Goal: Task Accomplishment & Management: Use online tool/utility

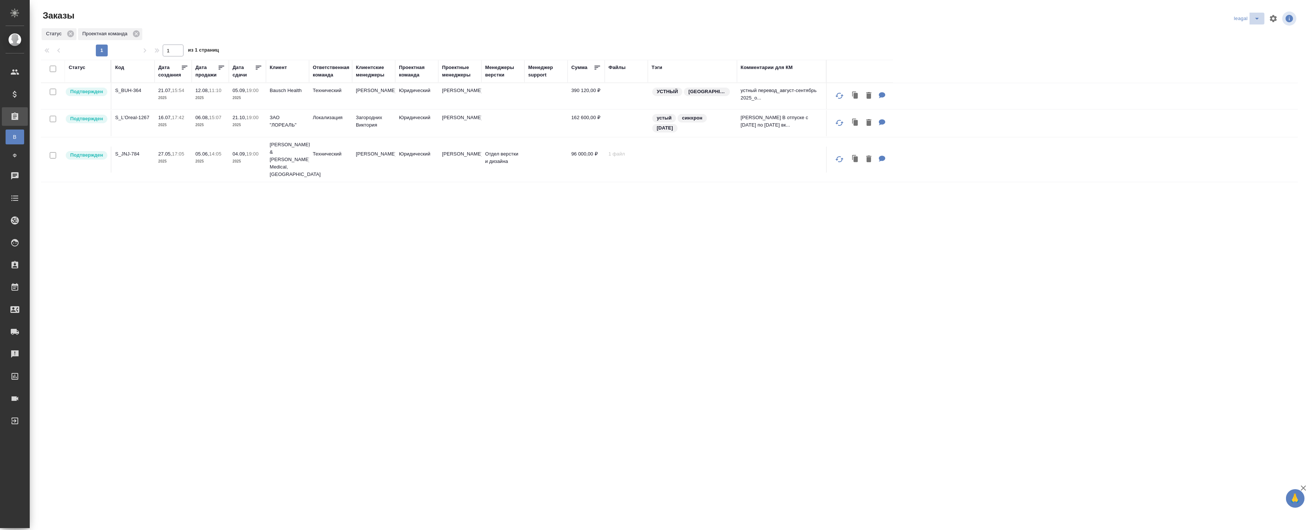
click at [1253, 21] on icon "split button" at bounding box center [1256, 18] width 9 height 9
click at [1247, 35] on li "Артак" at bounding box center [1247, 33] width 32 height 12
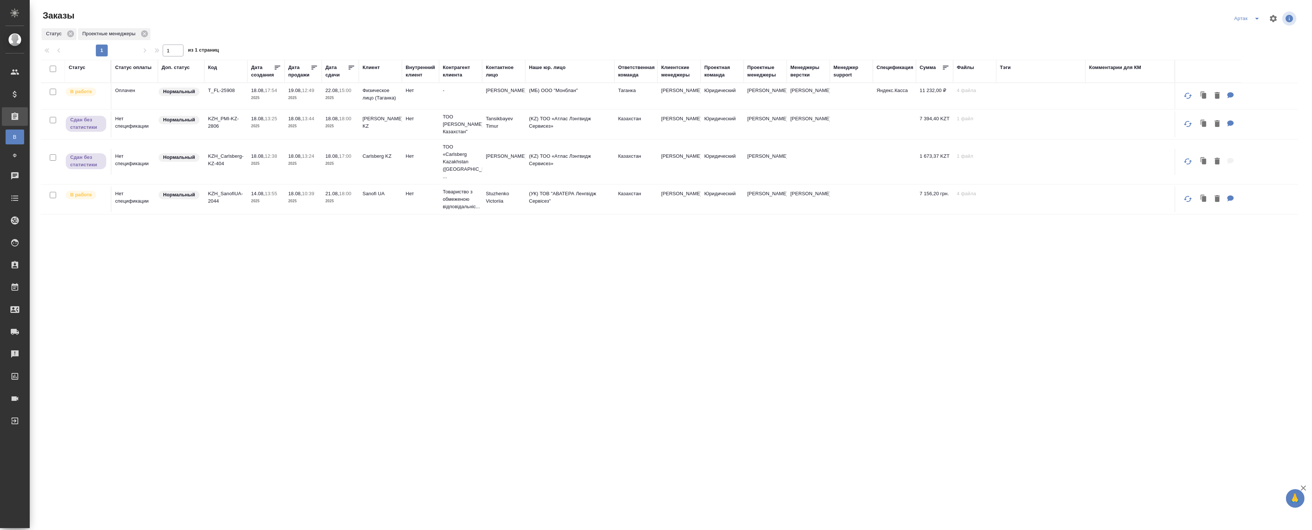
click at [311, 98] on p "2025" at bounding box center [303, 97] width 30 height 7
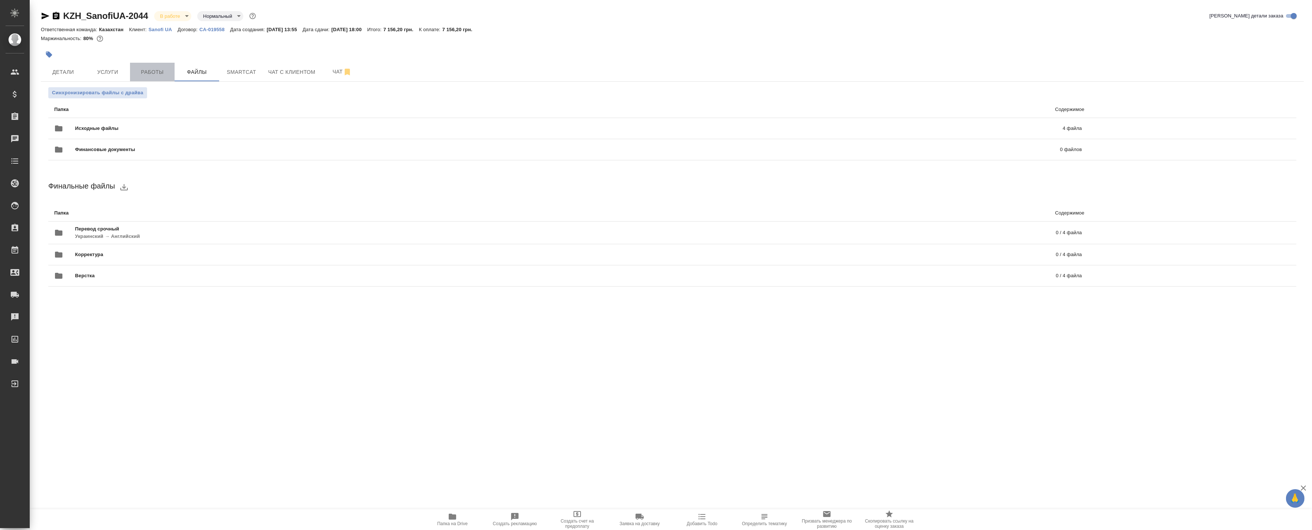
click at [142, 74] on span "Работы" at bounding box center [152, 72] width 36 height 9
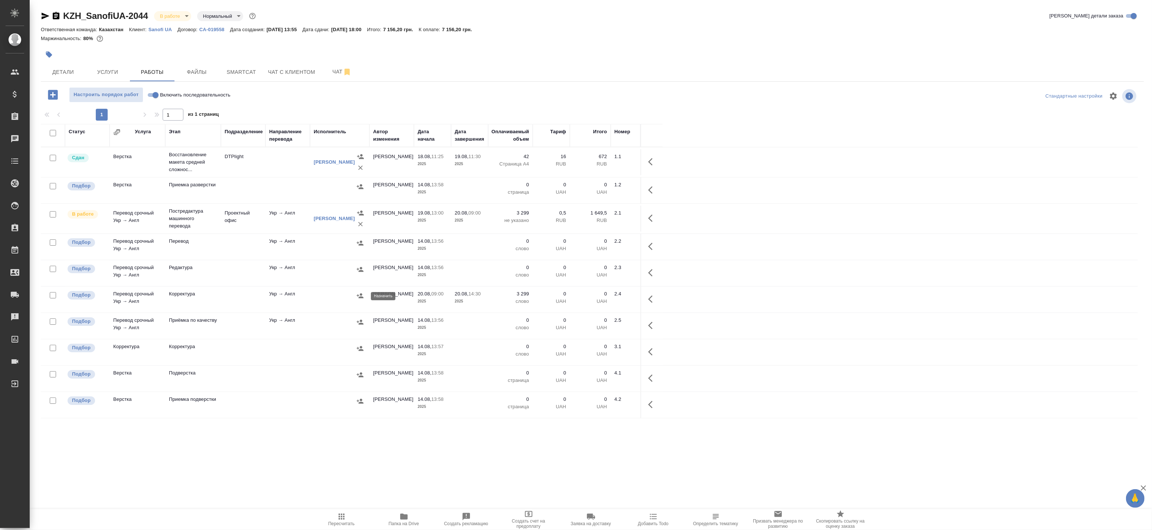
click at [359, 296] on icon "button" at bounding box center [359, 295] width 7 height 7
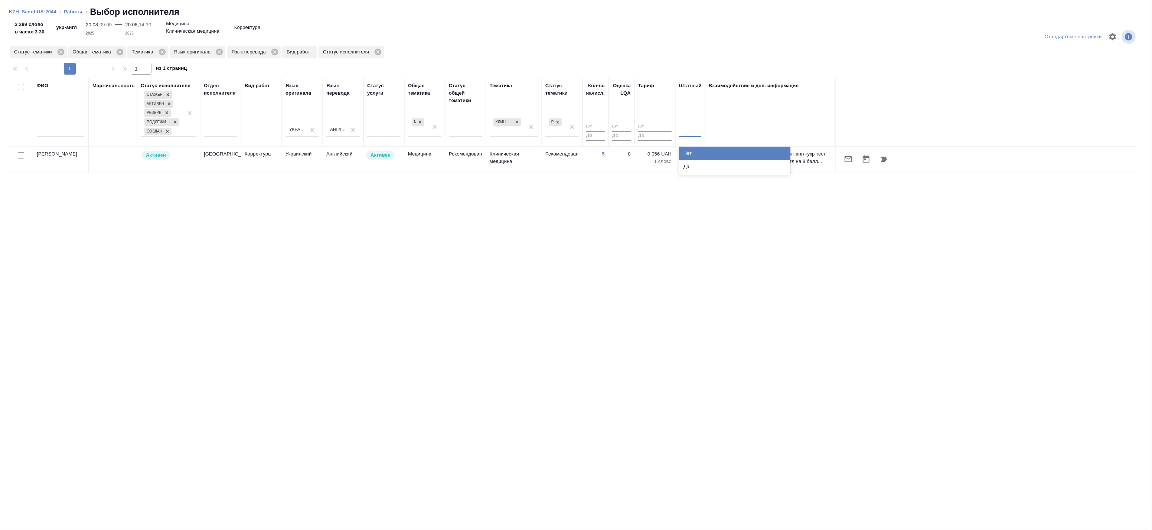
click at [690, 129] on div at bounding box center [690, 129] width 22 height 11
click at [686, 153] on div "Нет" at bounding box center [734, 153] width 111 height 13
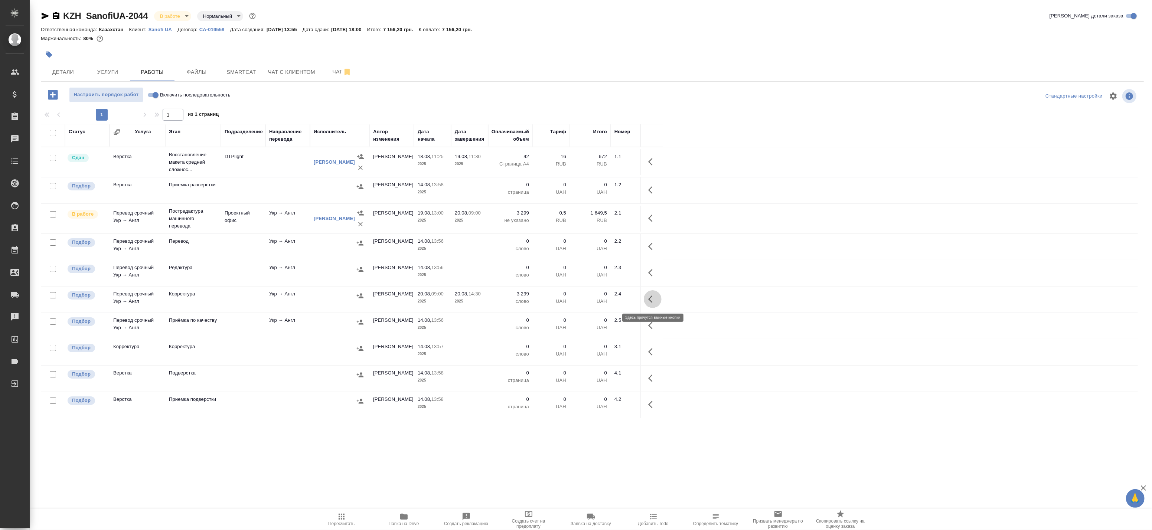
click at [648, 298] on icon "button" at bounding box center [652, 299] width 9 height 9
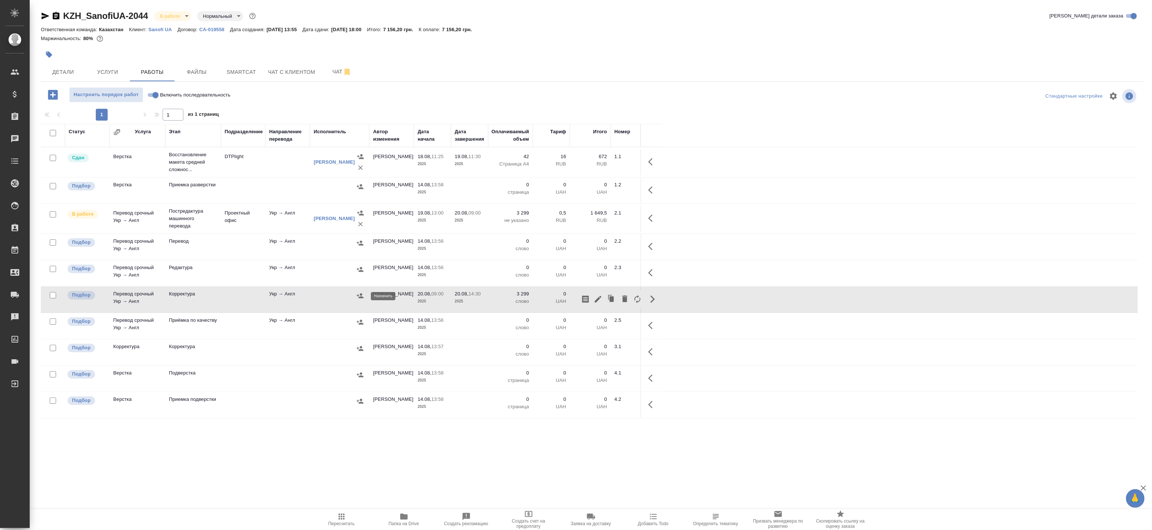
click at [361, 295] on icon "button" at bounding box center [360, 295] width 7 height 5
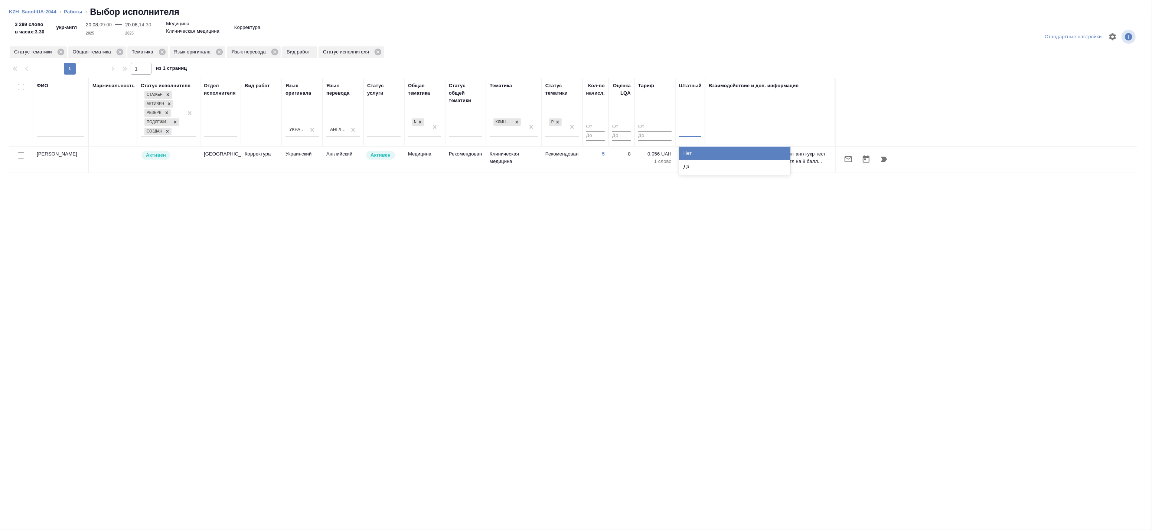
click at [687, 132] on div at bounding box center [690, 129] width 22 height 11
click at [694, 151] on div "Нет" at bounding box center [734, 153] width 111 height 13
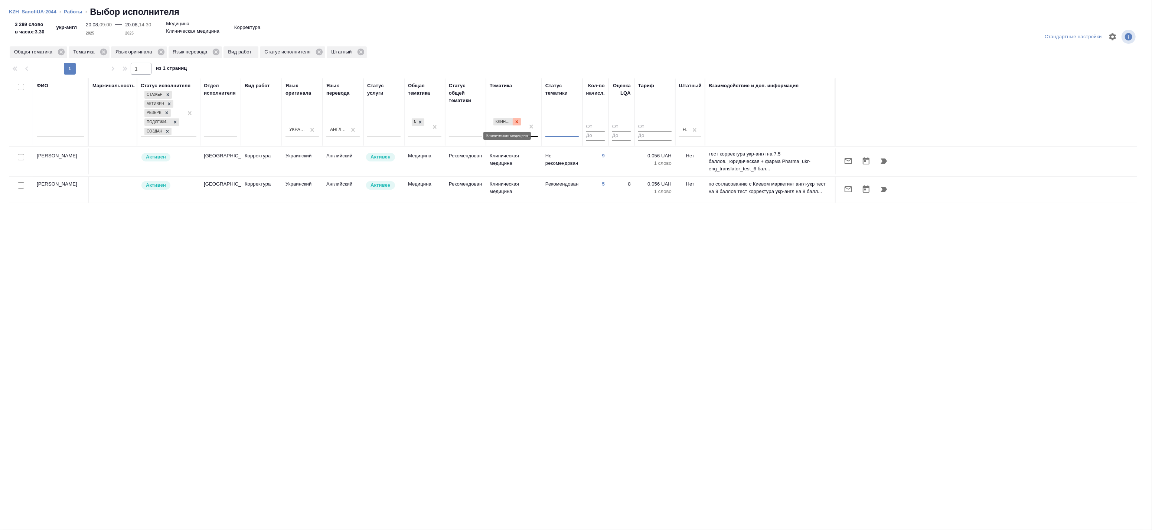
click at [518, 121] on icon at bounding box center [516, 121] width 5 height 5
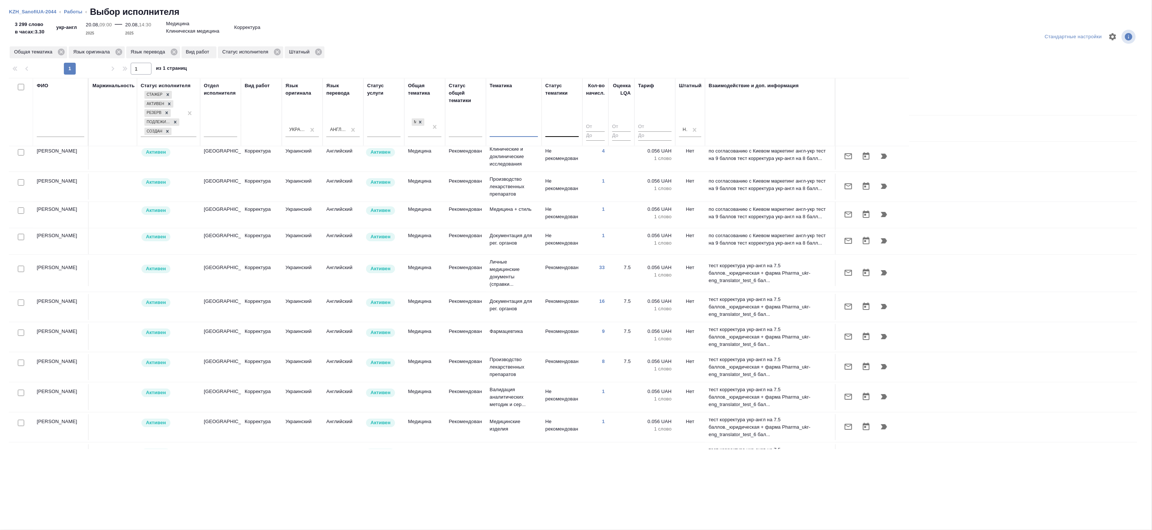
scroll to position [179, 0]
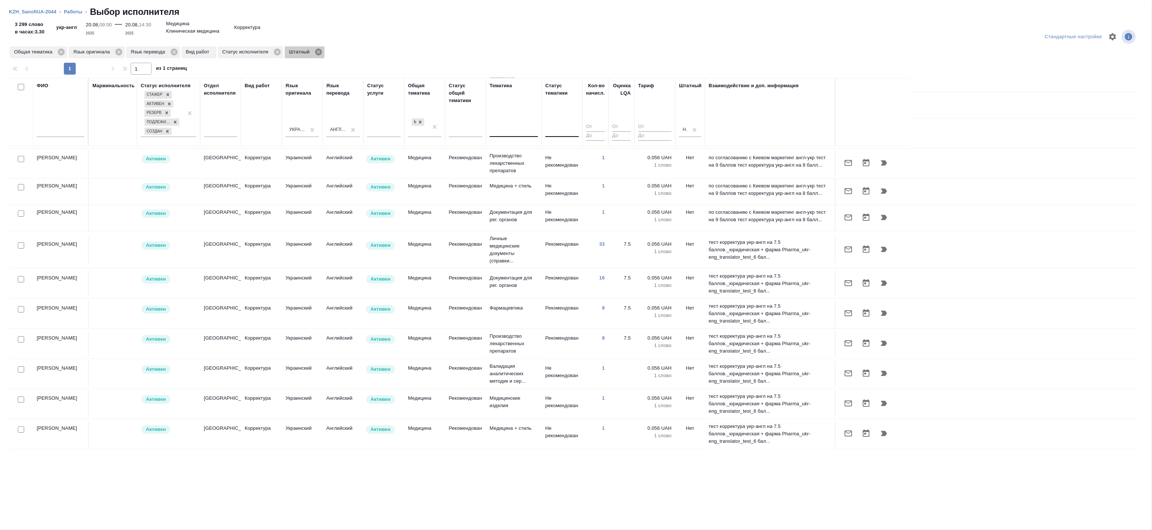
click at [318, 51] on icon at bounding box center [319, 52] width 8 height 8
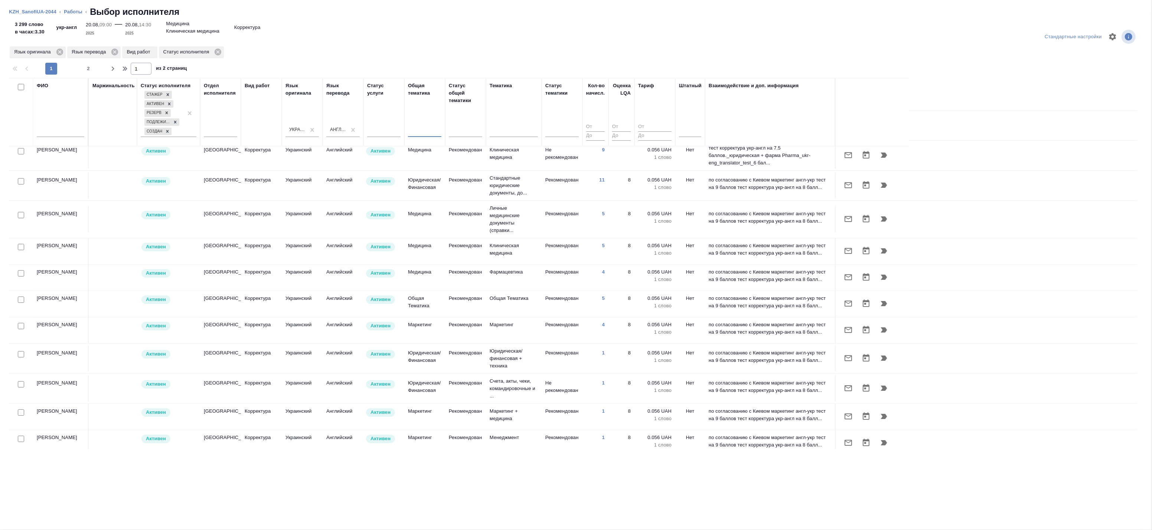
scroll to position [0, 0]
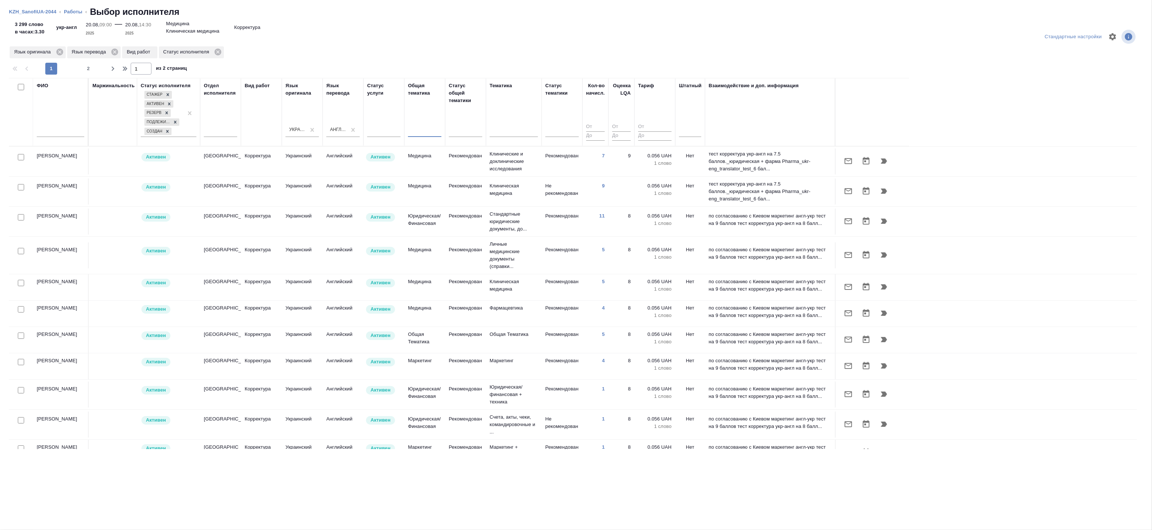
click at [56, 139] on div at bounding box center [61, 133] width 48 height 18
click at [56, 137] on input "text" at bounding box center [61, 132] width 48 height 9
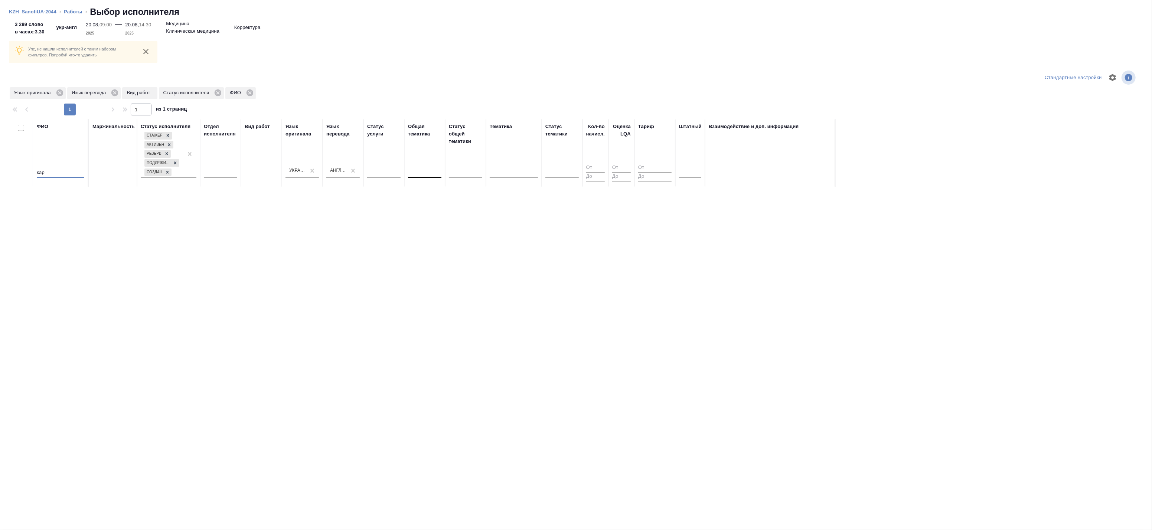
type input "кар"
click at [67, 10] on link "Работы" at bounding box center [73, 12] width 19 height 6
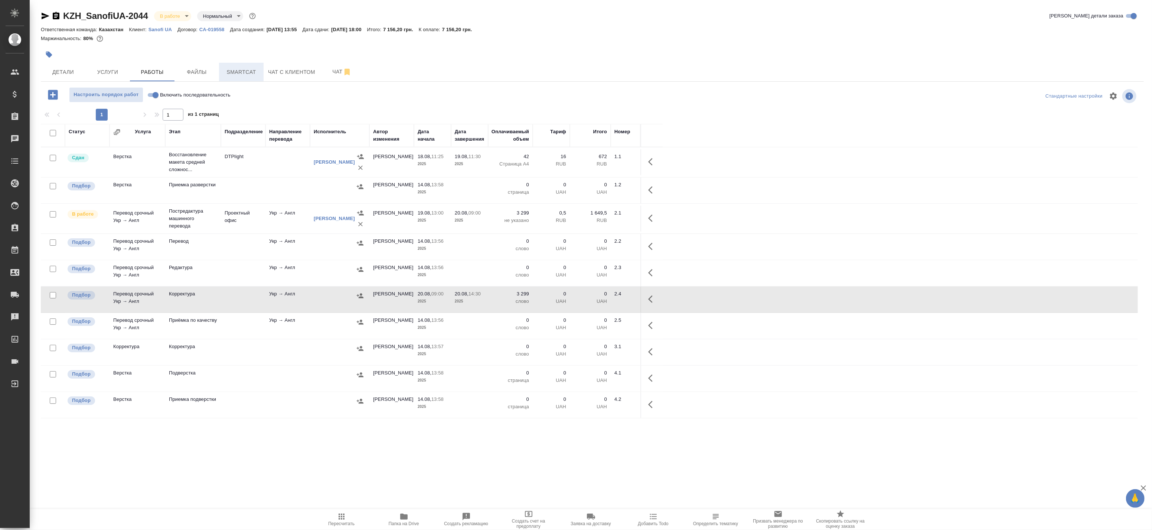
click at [233, 75] on span "Smartcat" at bounding box center [242, 72] width 36 height 9
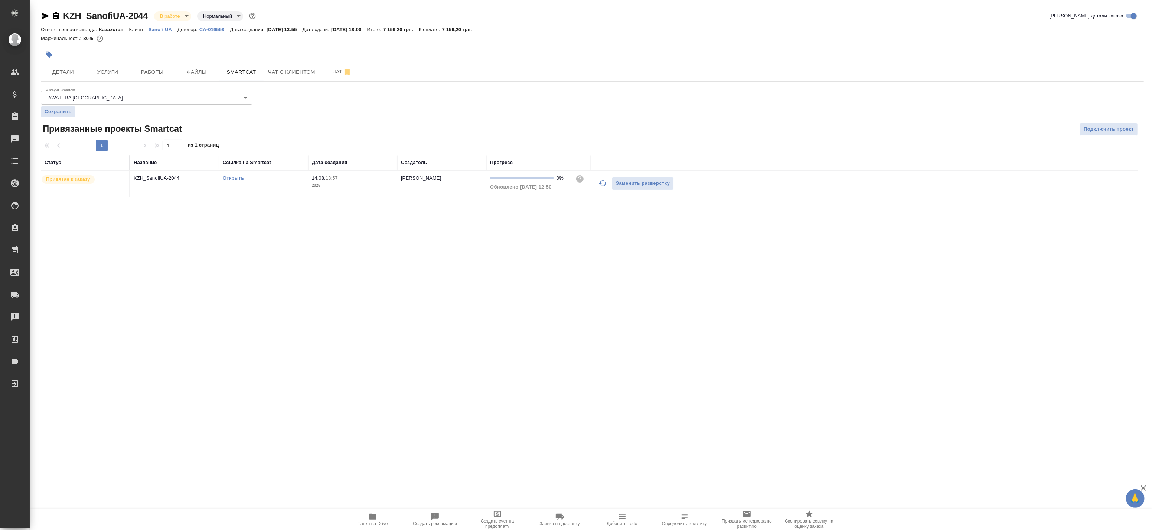
click at [600, 183] on icon "button" at bounding box center [603, 183] width 9 height 9
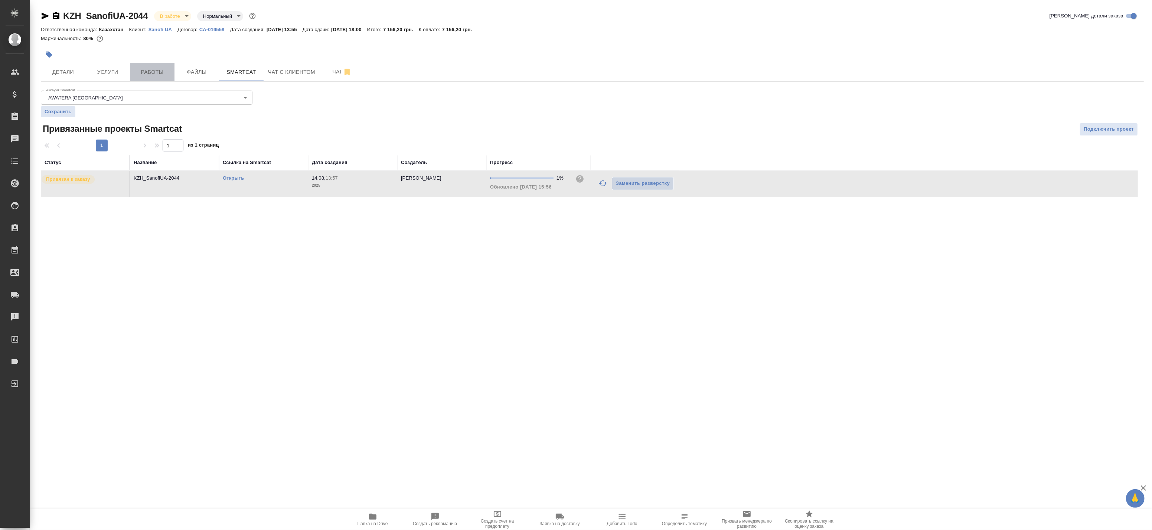
click at [161, 71] on span "Работы" at bounding box center [152, 72] width 36 height 9
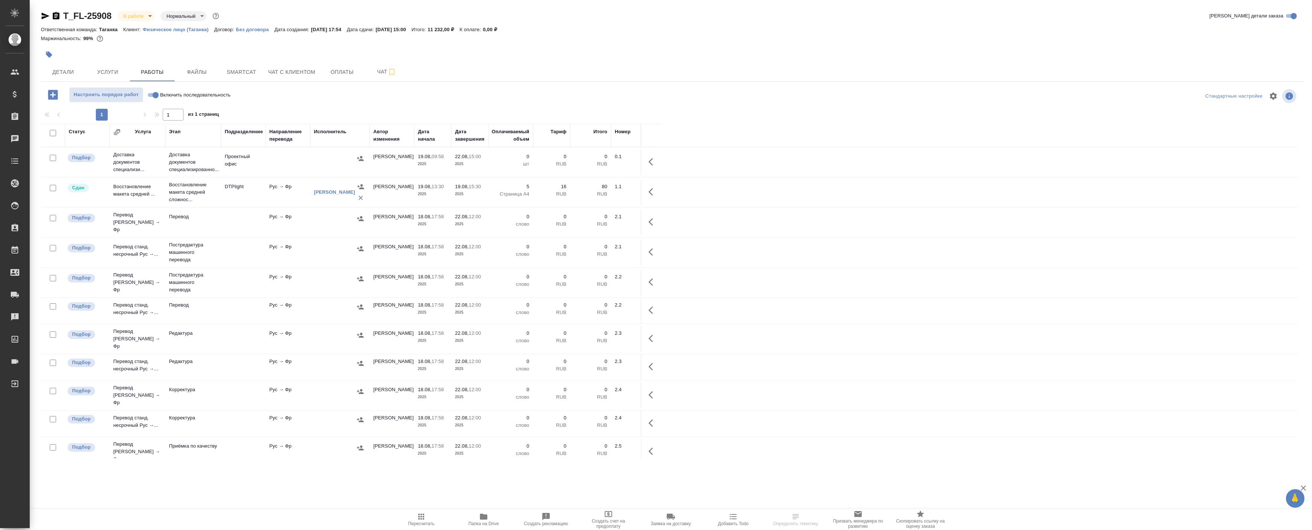
click at [259, 175] on td "DTPlight" at bounding box center [243, 162] width 45 height 26
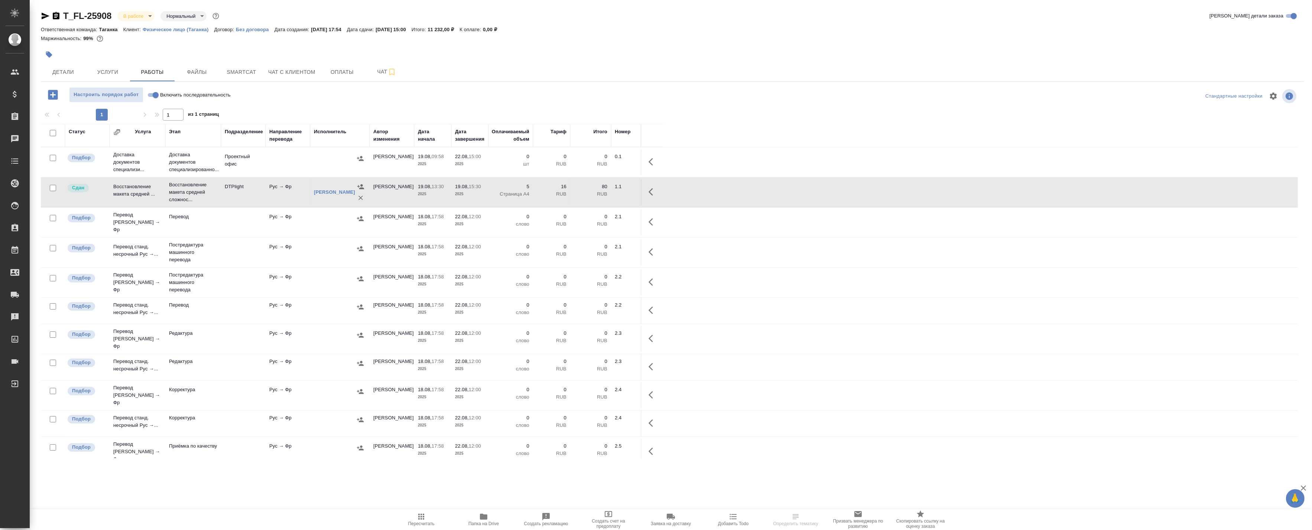
click at [258, 175] on td "DTPlight" at bounding box center [243, 162] width 45 height 26
click at [257, 175] on td "DTPlight" at bounding box center [243, 162] width 45 height 26
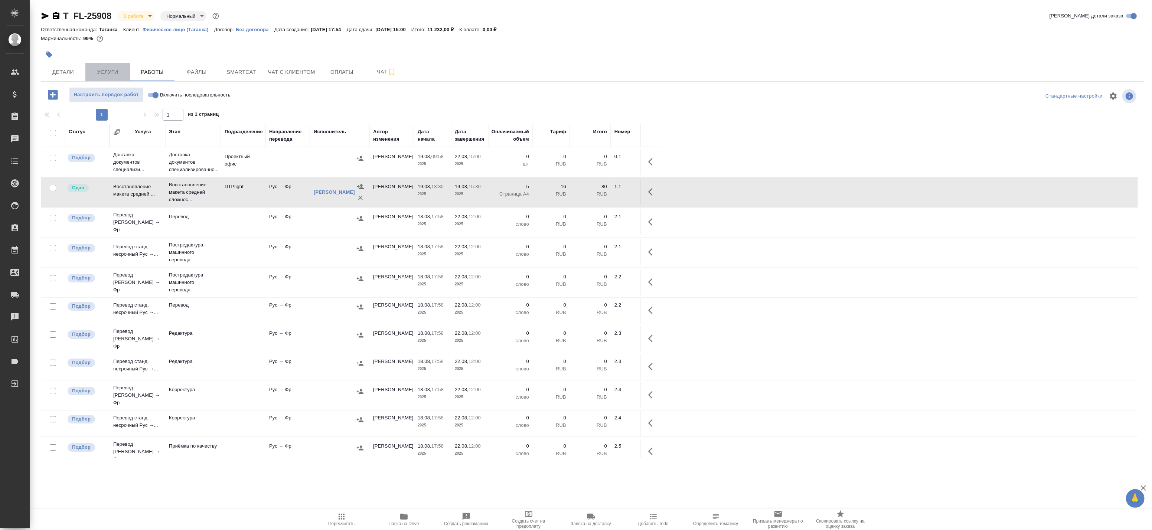
click at [105, 70] on span "Услуги" at bounding box center [108, 72] width 36 height 9
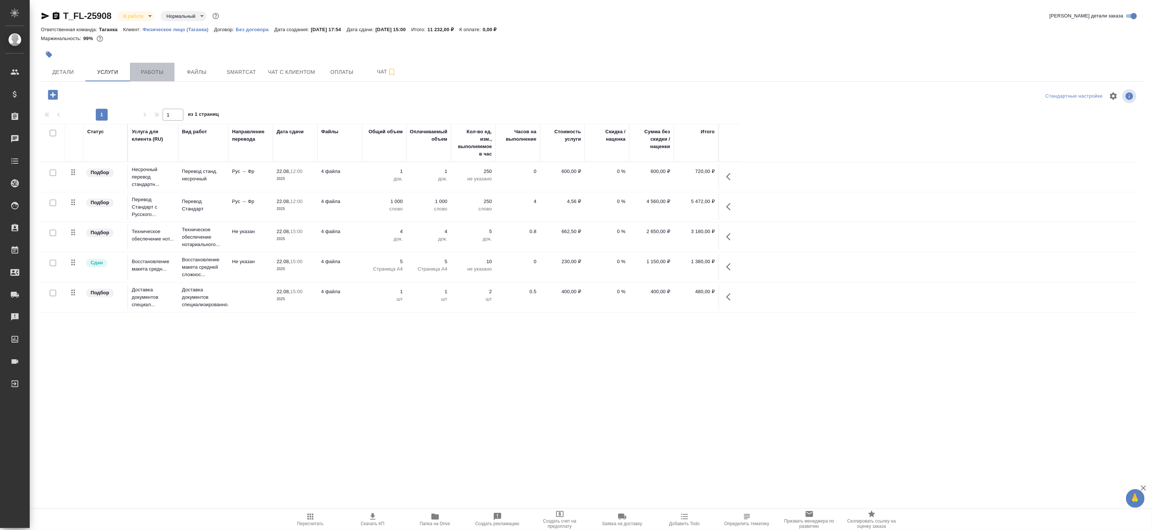
click at [150, 75] on span "Работы" at bounding box center [152, 72] width 36 height 9
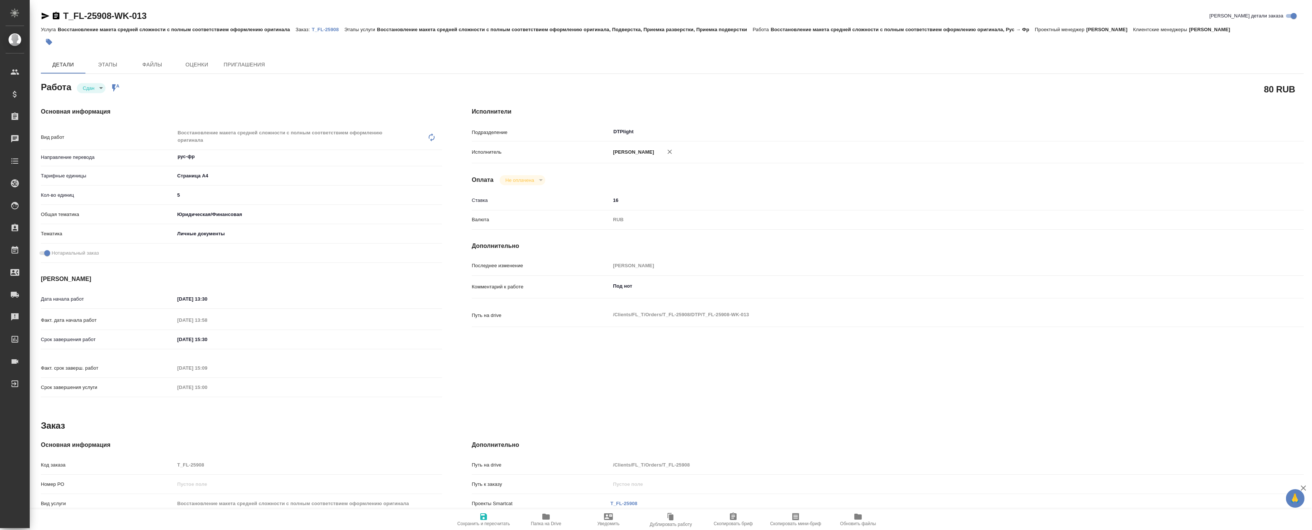
type textarea "x"
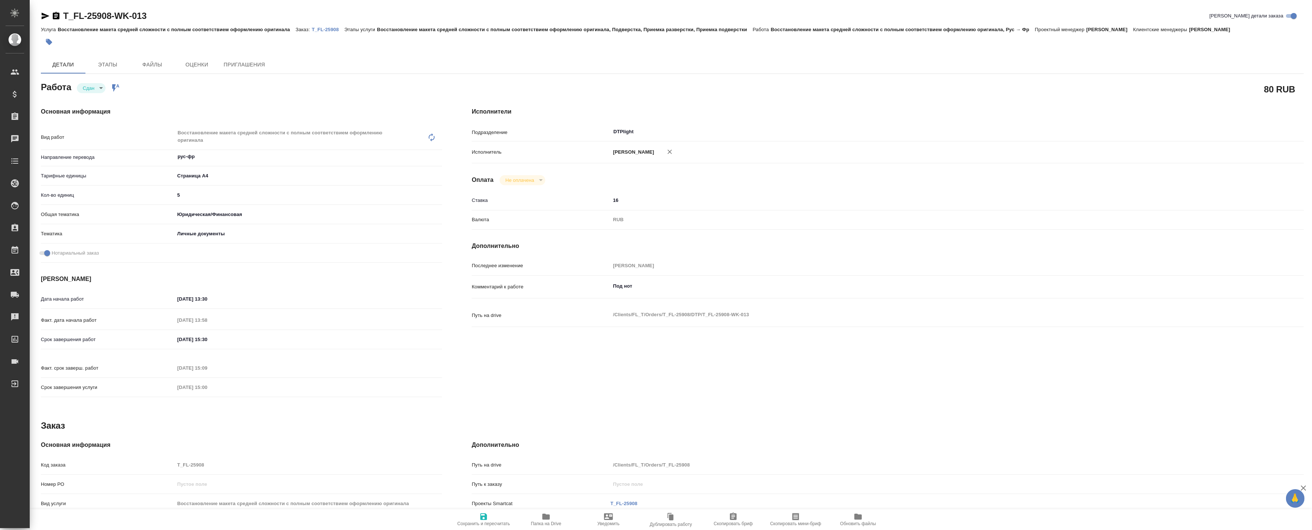
type textarea "x"
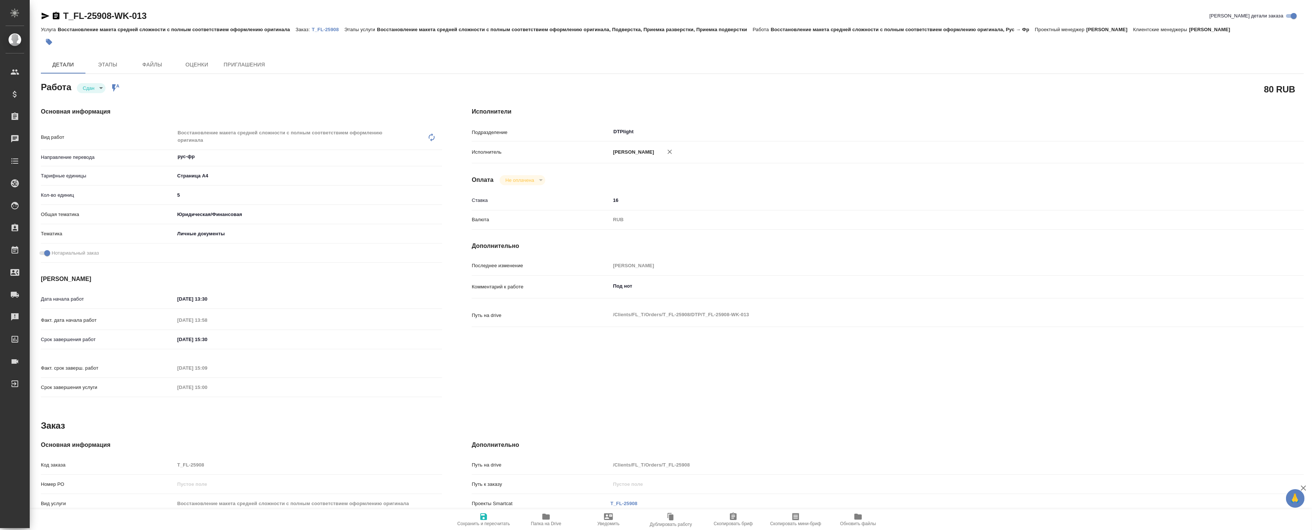
type textarea "x"
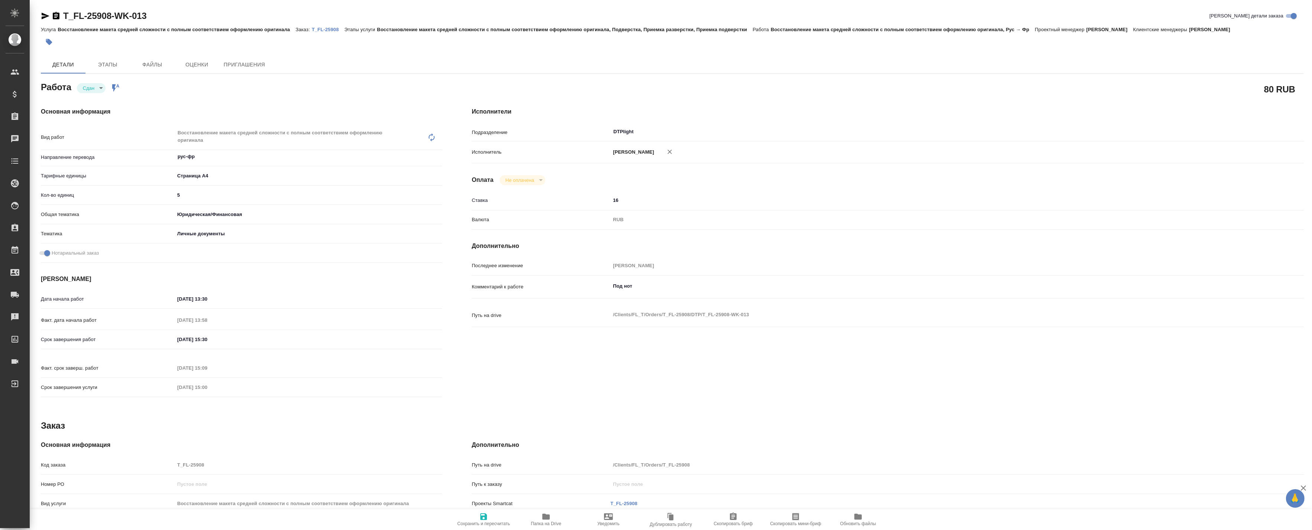
type textarea "x"
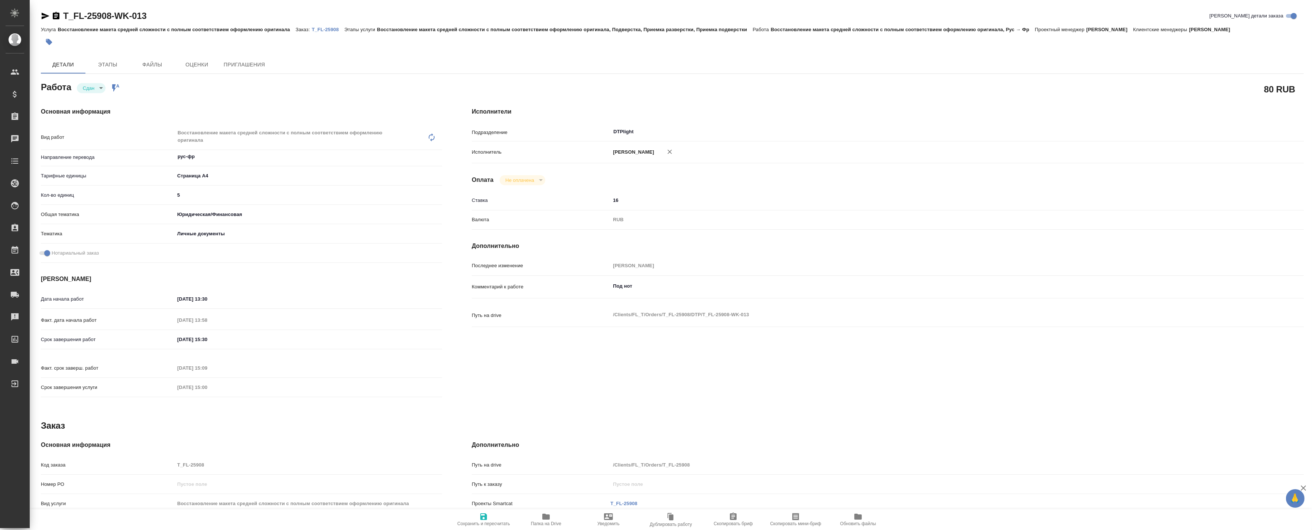
type textarea "x"
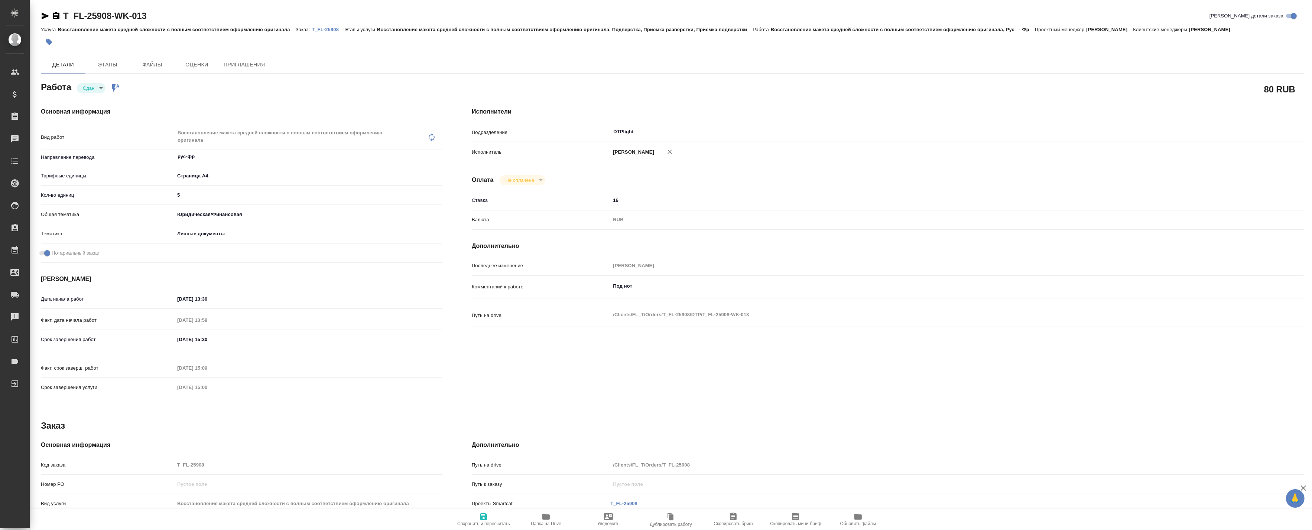
type textarea "x"
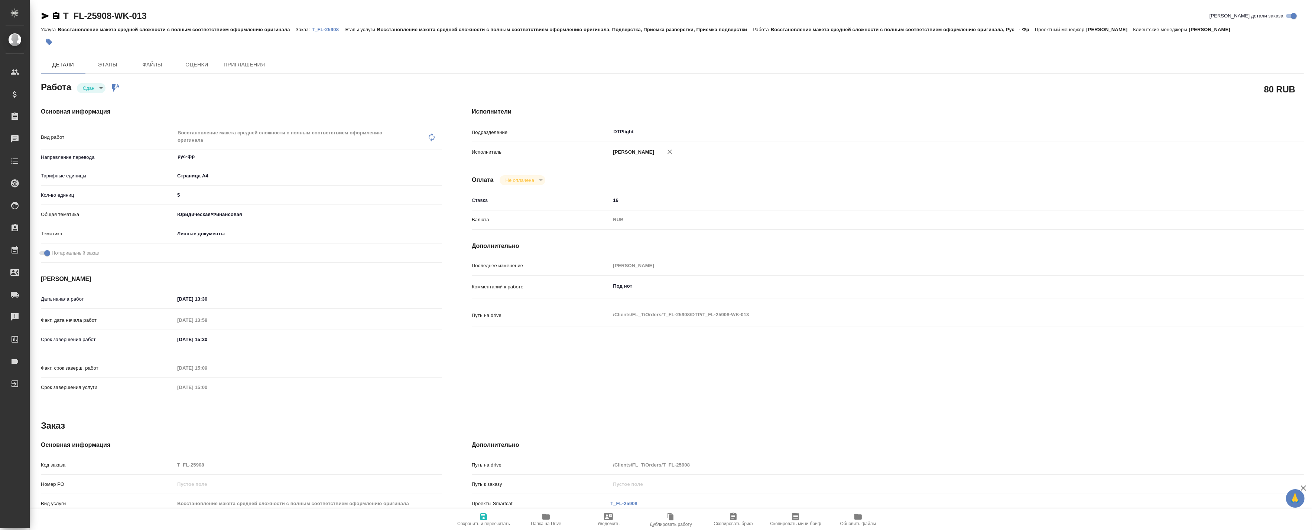
type textarea "x"
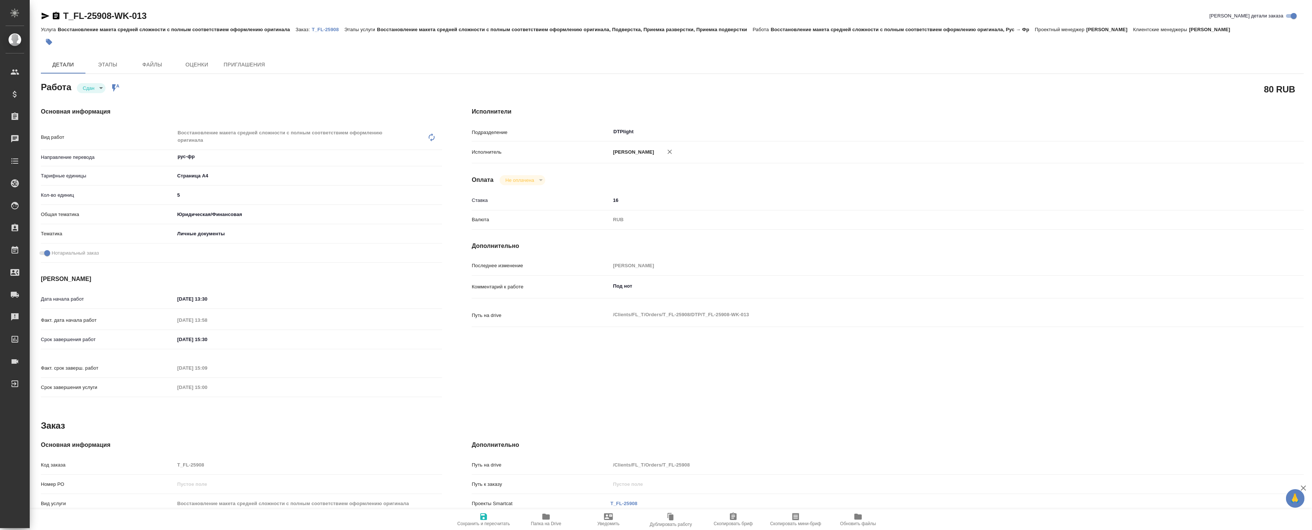
type textarea "x"
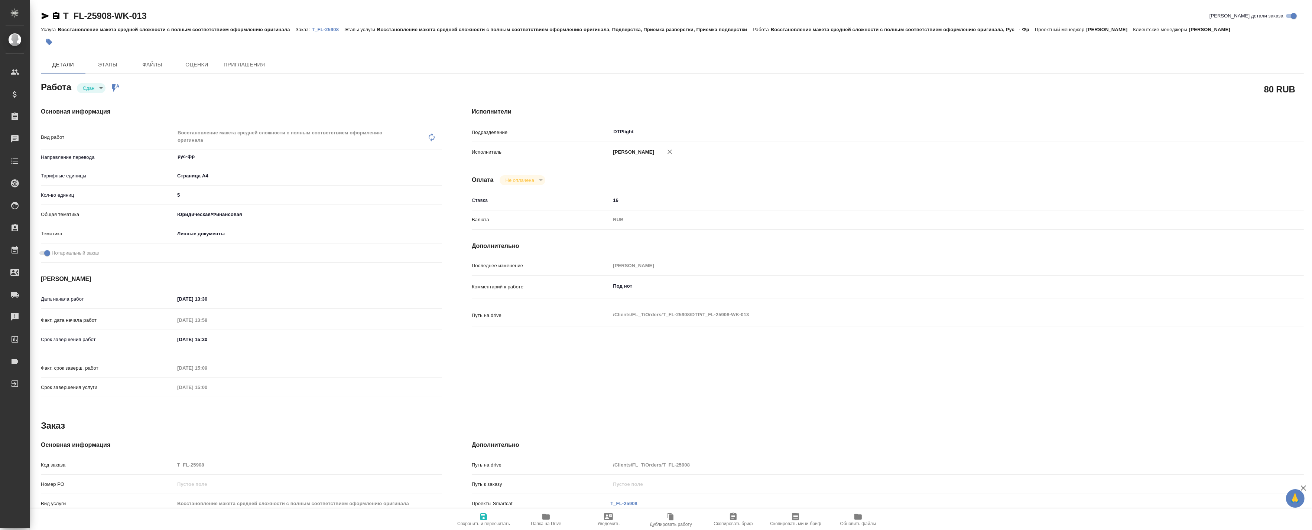
click at [539, 521] on span "Папка на Drive" at bounding box center [545, 519] width 53 height 14
type textarea "x"
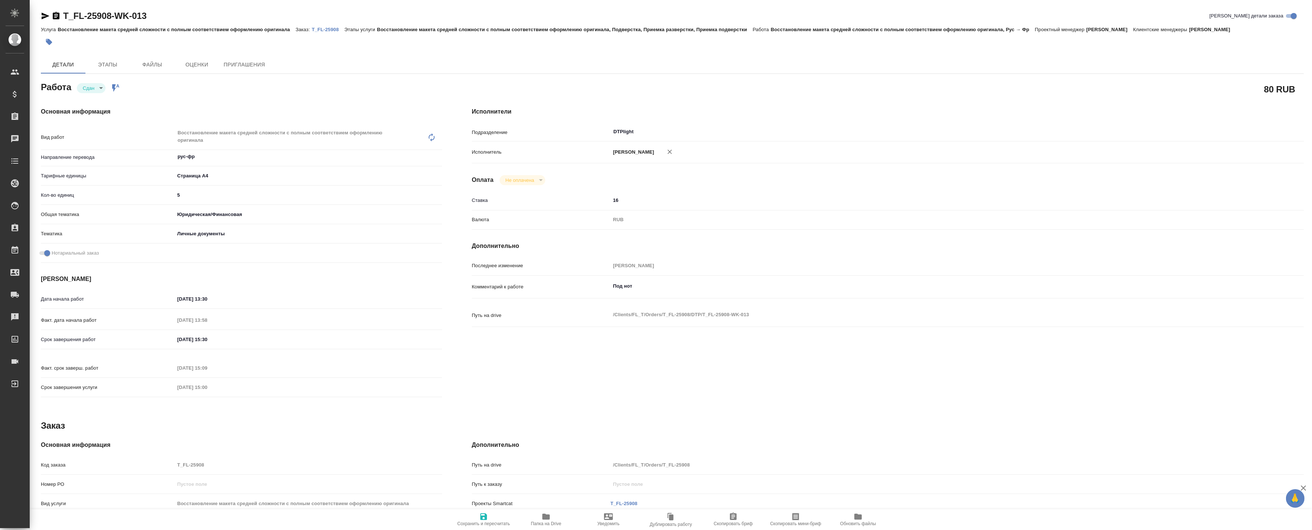
type textarea "x"
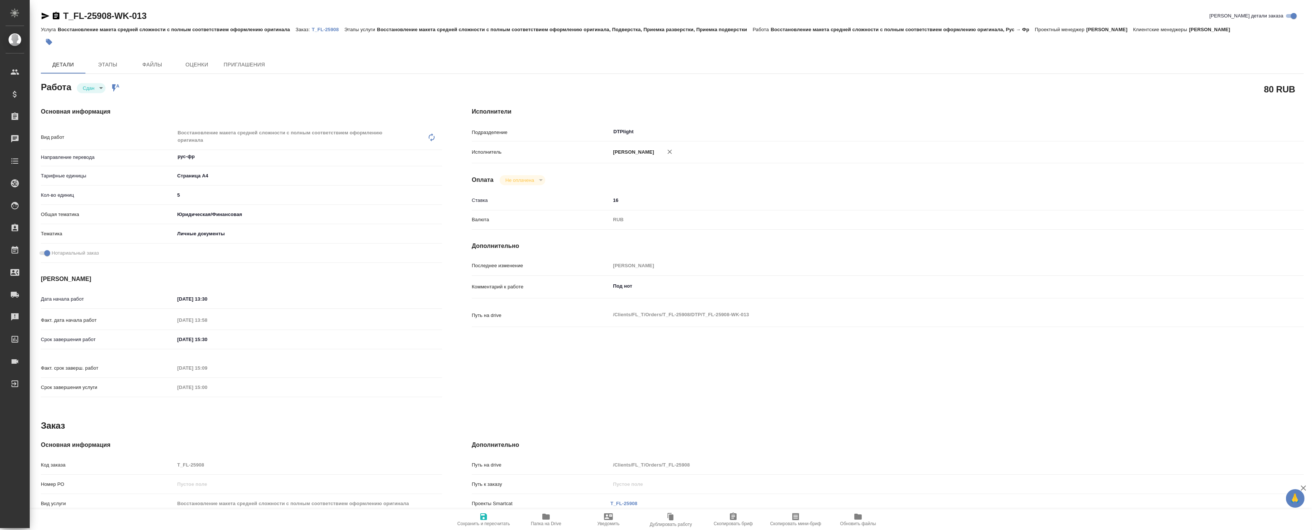
type textarea "x"
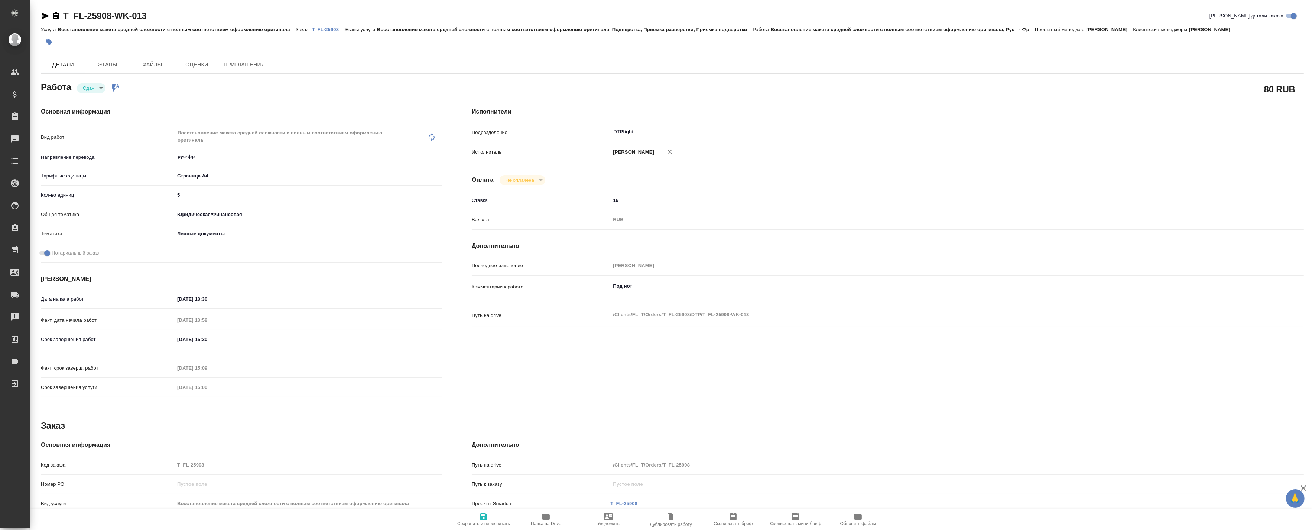
type textarea "x"
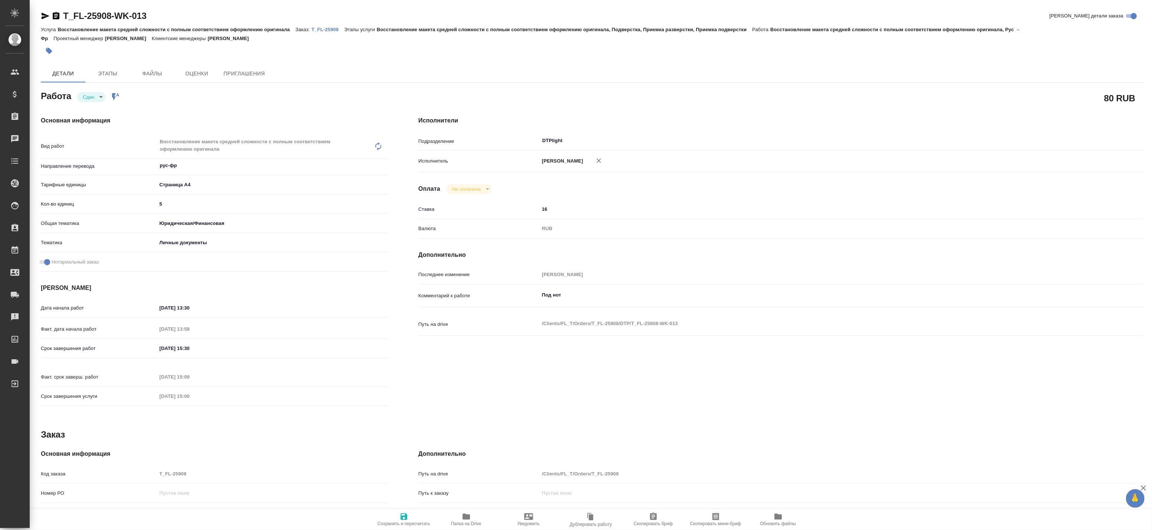
type textarea "x"
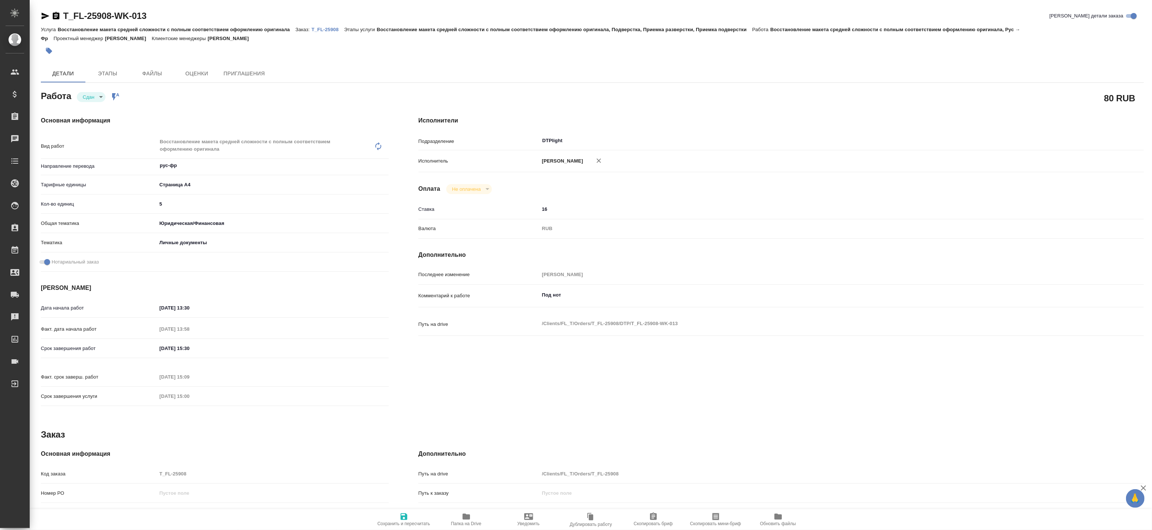
type textarea "x"
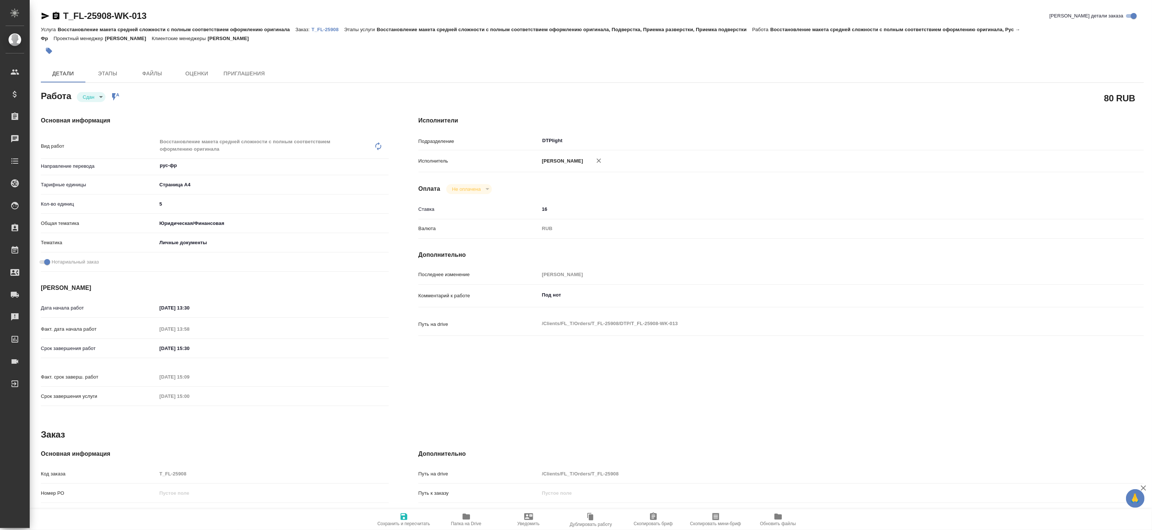
type textarea "x"
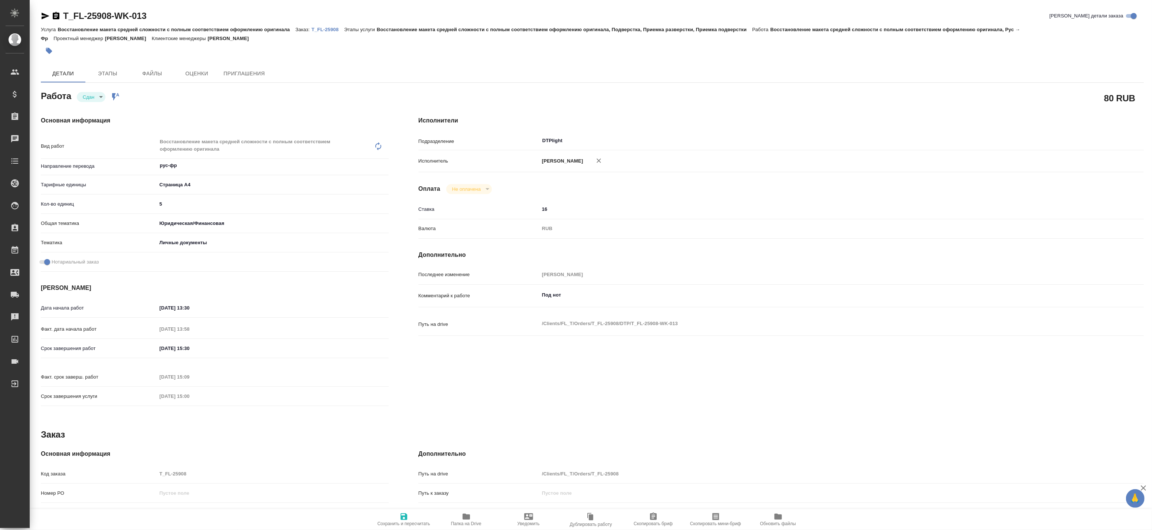
click at [325, 27] on p "T_FL-25908" at bounding box center [328, 30] width 33 height 6
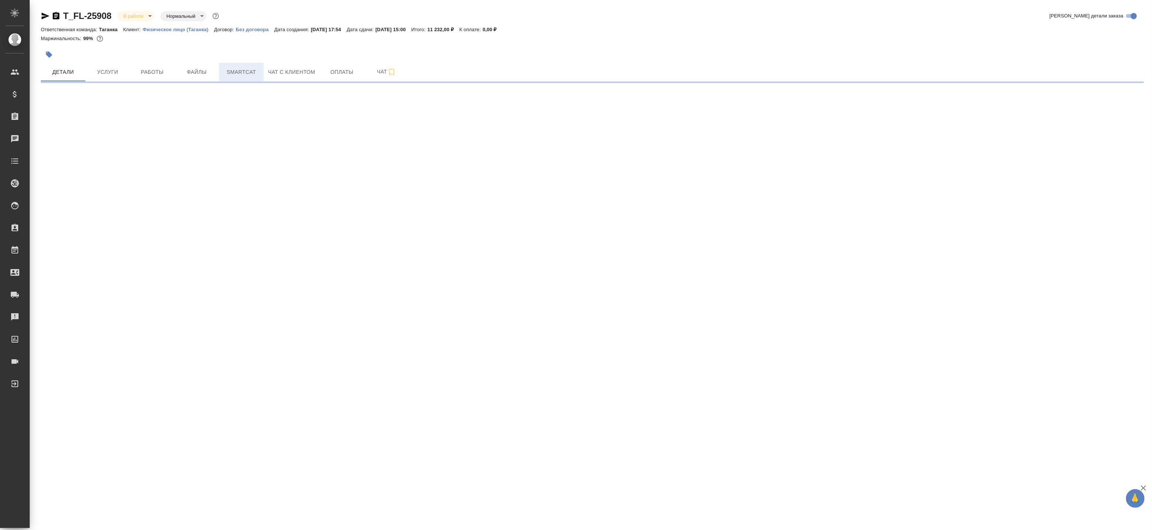
click at [238, 73] on span "Smartcat" at bounding box center [242, 72] width 36 height 9
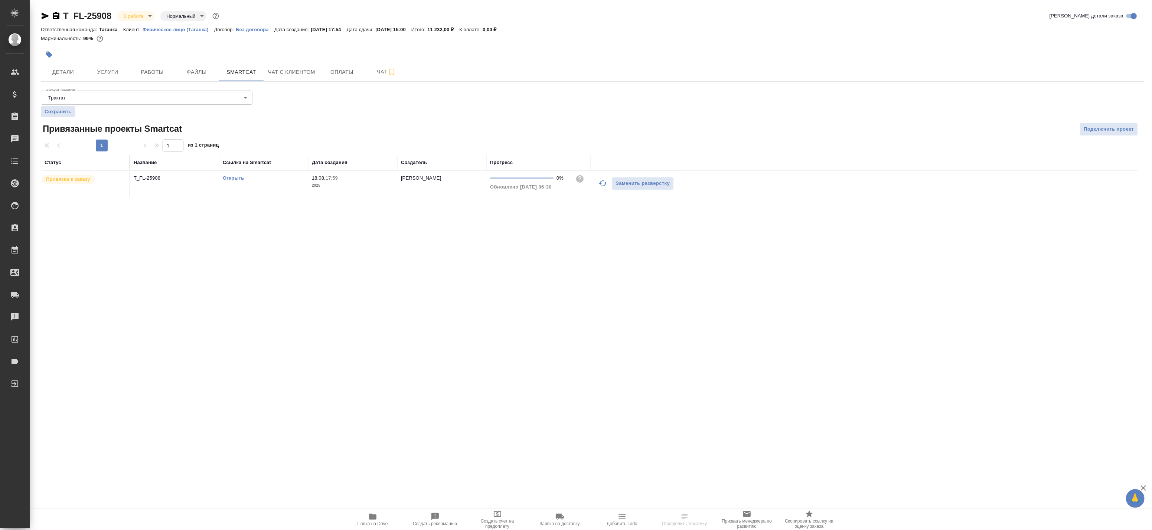
click at [227, 176] on link "Открыть" at bounding box center [233, 178] width 21 height 6
click at [164, 177] on p "T_FL-25908" at bounding box center [175, 178] width 82 height 7
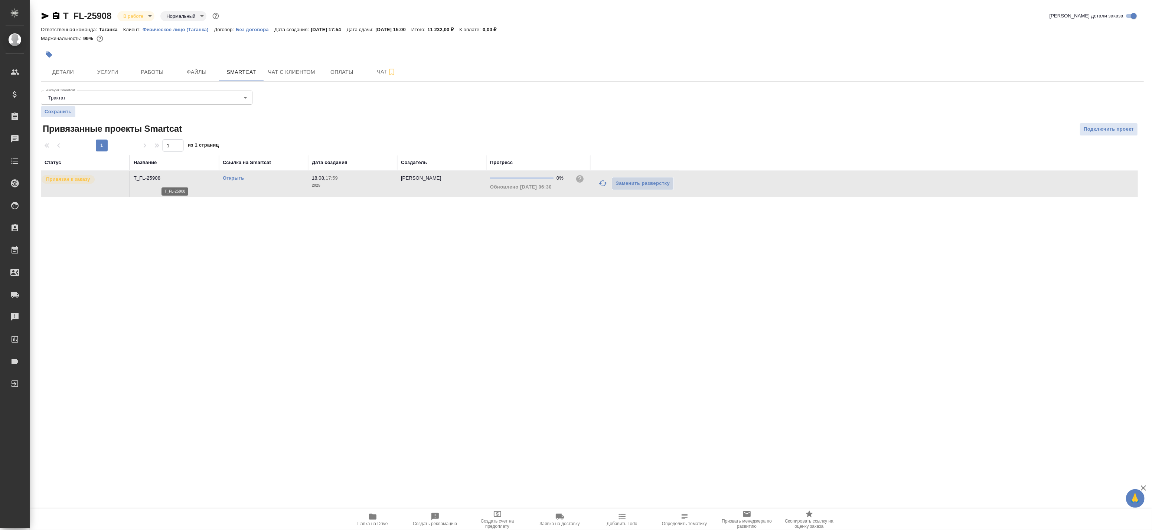
click at [164, 177] on p "T_FL-25908" at bounding box center [175, 178] width 82 height 7
click at [115, 69] on span "Услуги" at bounding box center [108, 72] width 36 height 9
click at [68, 71] on div "T_FL-25908 В работе inProgress Нормальный normal Кратко детали заказа Ответстве…" at bounding box center [592, 108] width 1111 height 216
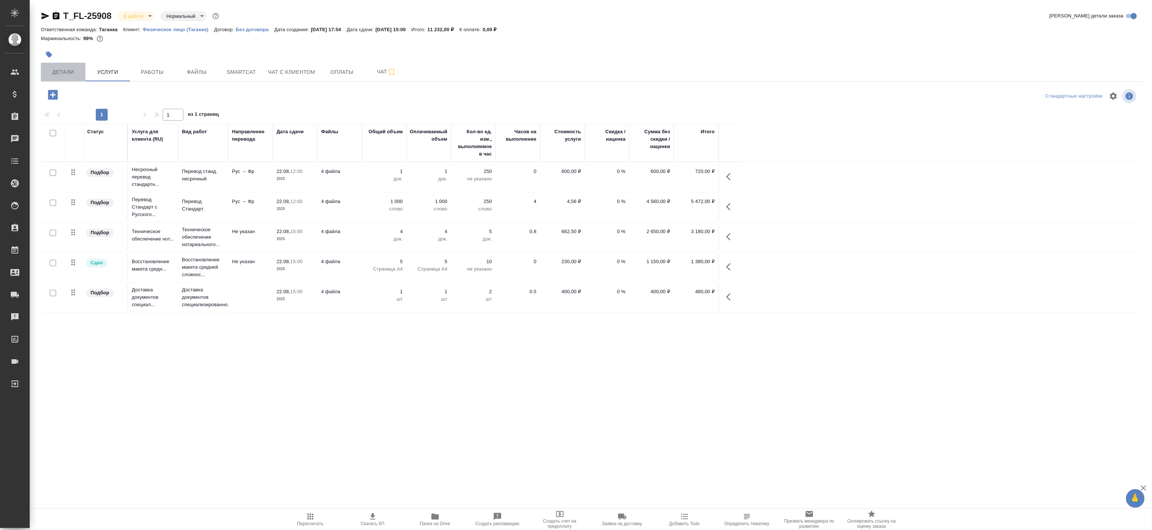
click at [68, 71] on span "Детали" at bounding box center [63, 72] width 36 height 9
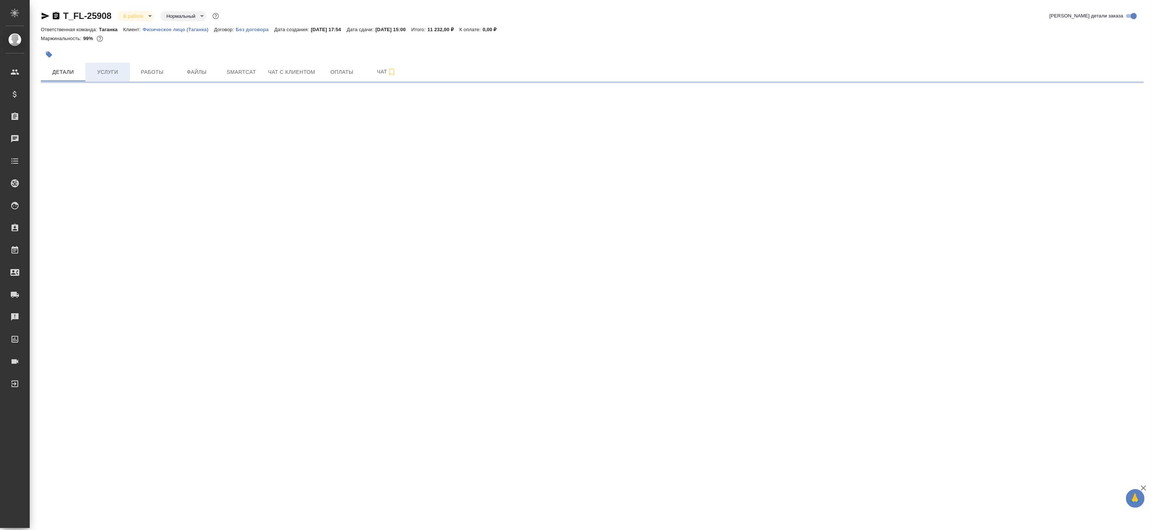
select select "RU"
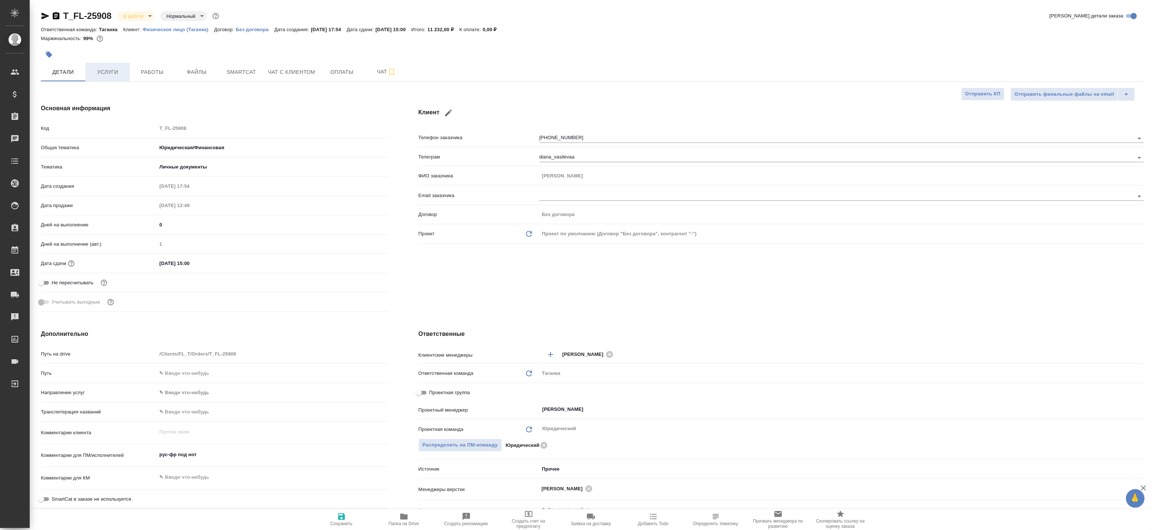
click at [95, 75] on span "Услуги" at bounding box center [108, 72] width 36 height 9
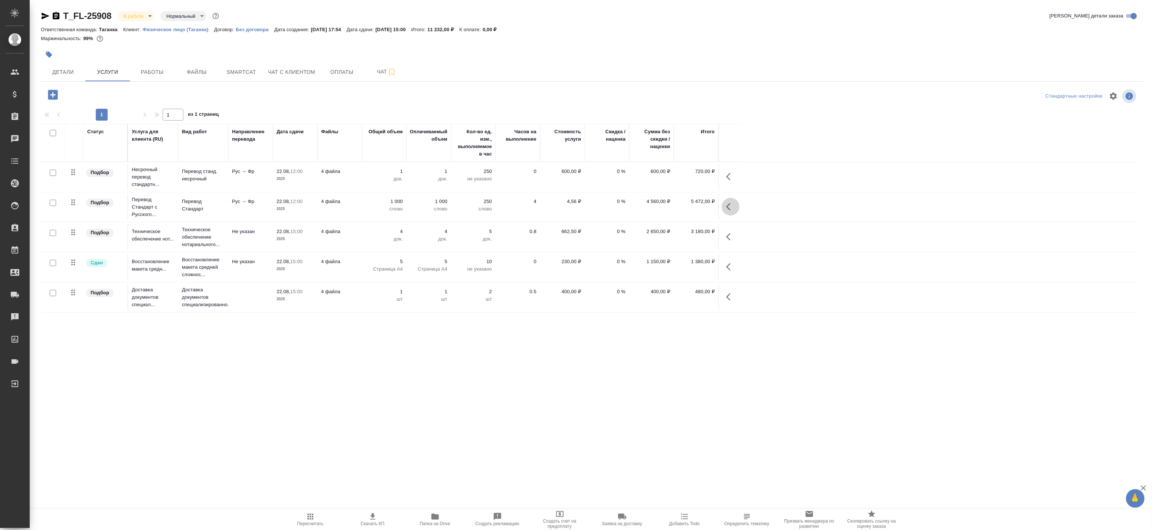
click at [724, 203] on button "button" at bounding box center [731, 207] width 18 height 18
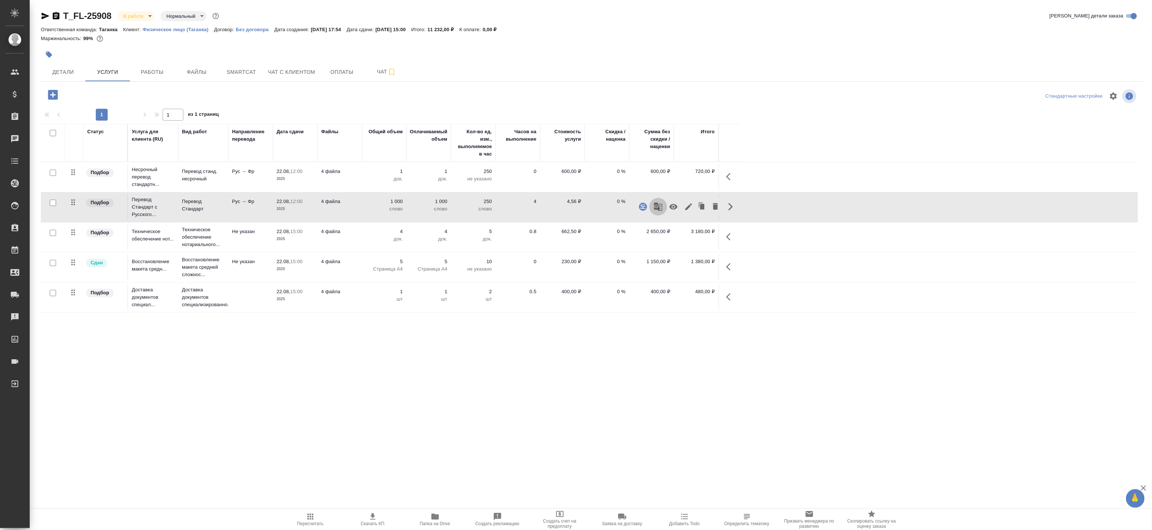
click at [658, 208] on icon "button" at bounding box center [658, 207] width 8 height 8
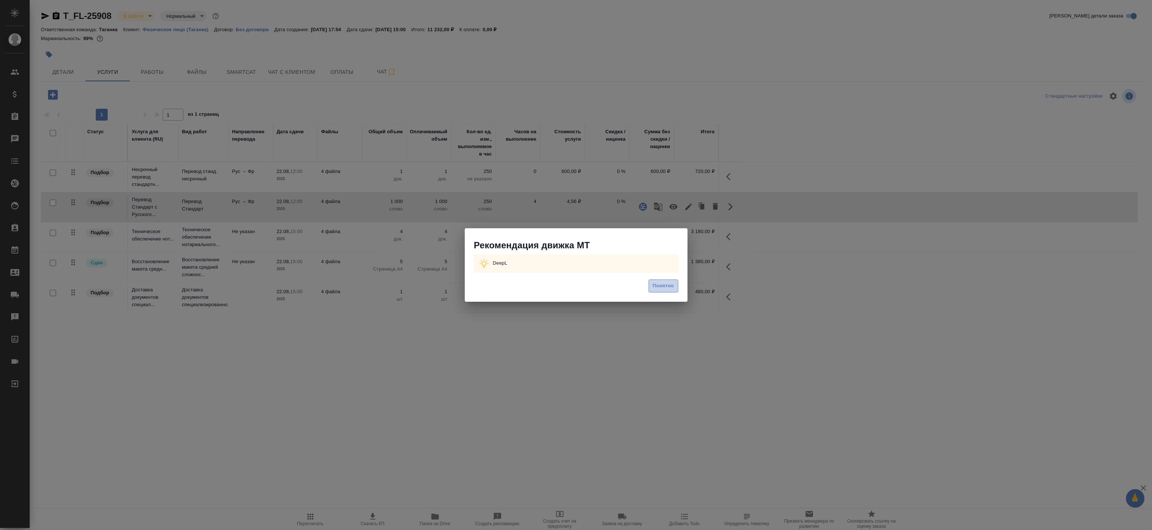
click at [671, 288] on span "Понятно" at bounding box center [663, 286] width 21 height 9
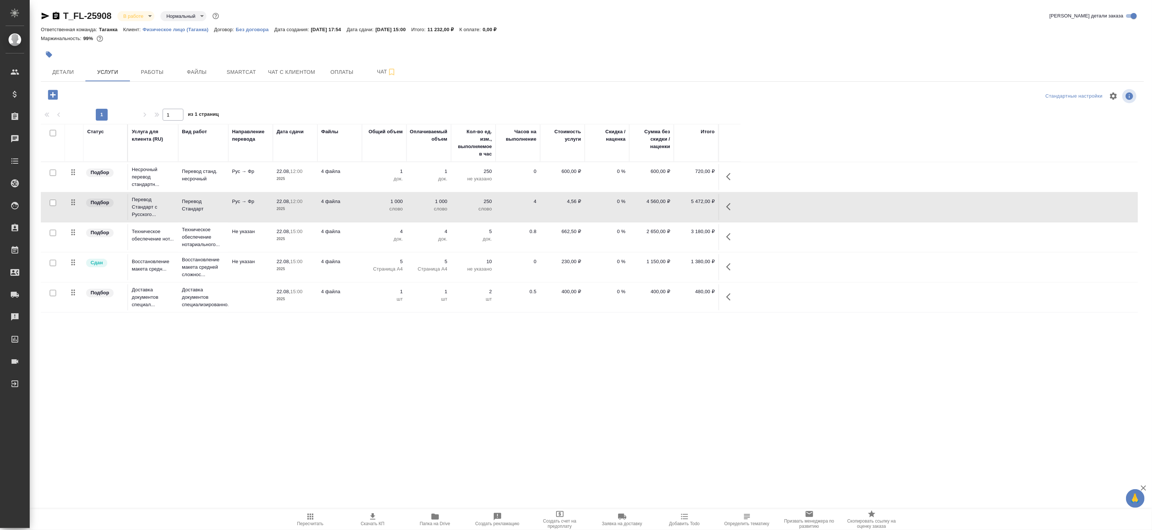
click at [732, 178] on icon "button" at bounding box center [730, 176] width 9 height 9
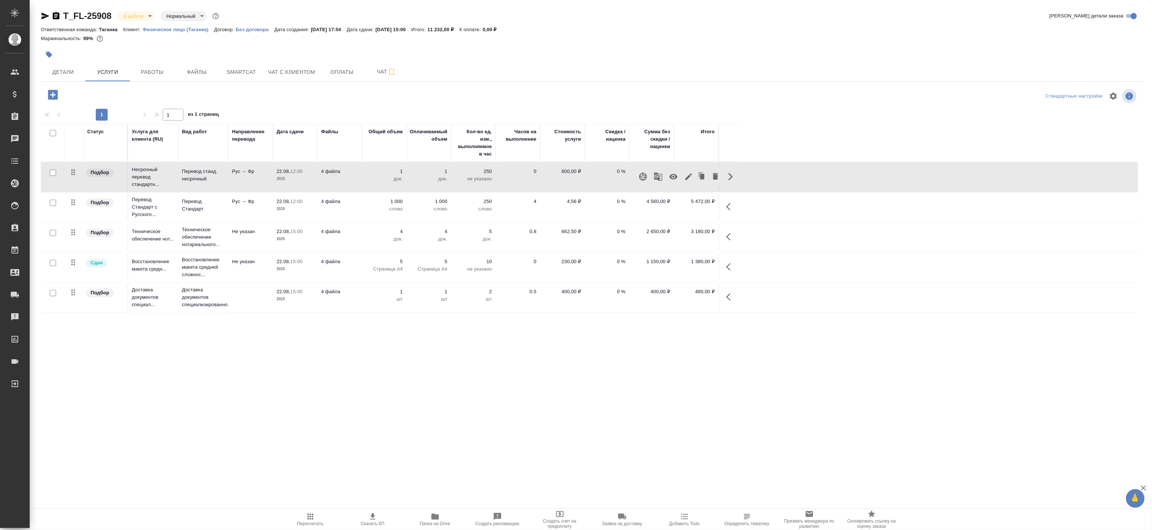
click at [660, 178] on icon "button" at bounding box center [658, 176] width 9 height 9
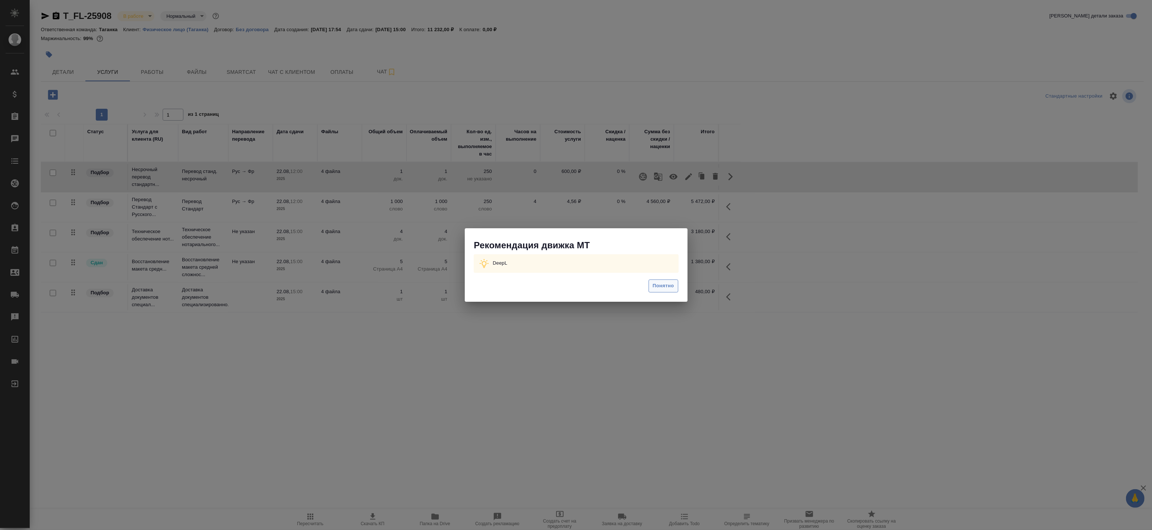
click at [663, 287] on span "Понятно" at bounding box center [663, 286] width 21 height 9
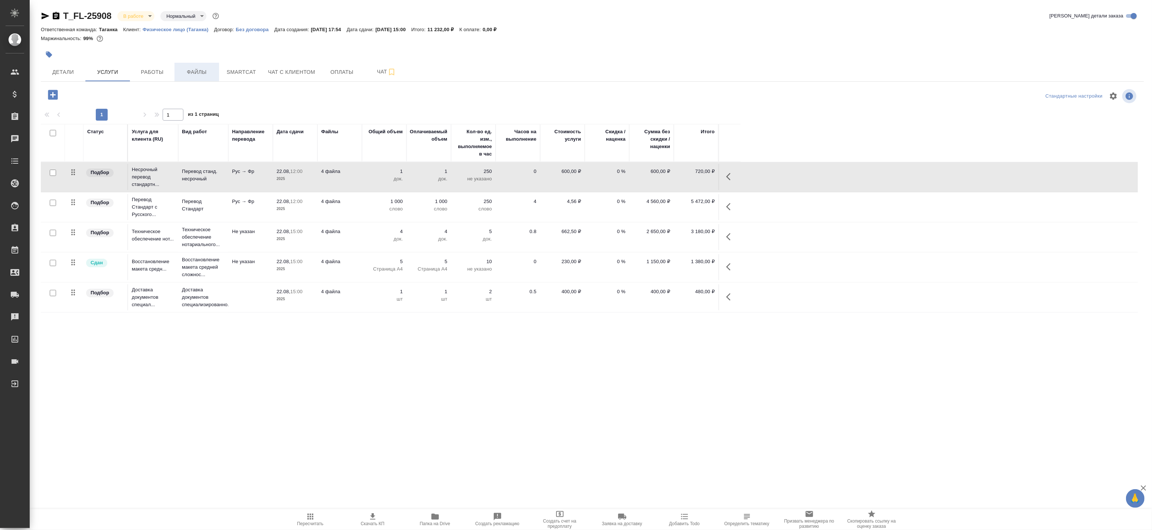
click at [198, 75] on span "Файлы" at bounding box center [197, 72] width 36 height 9
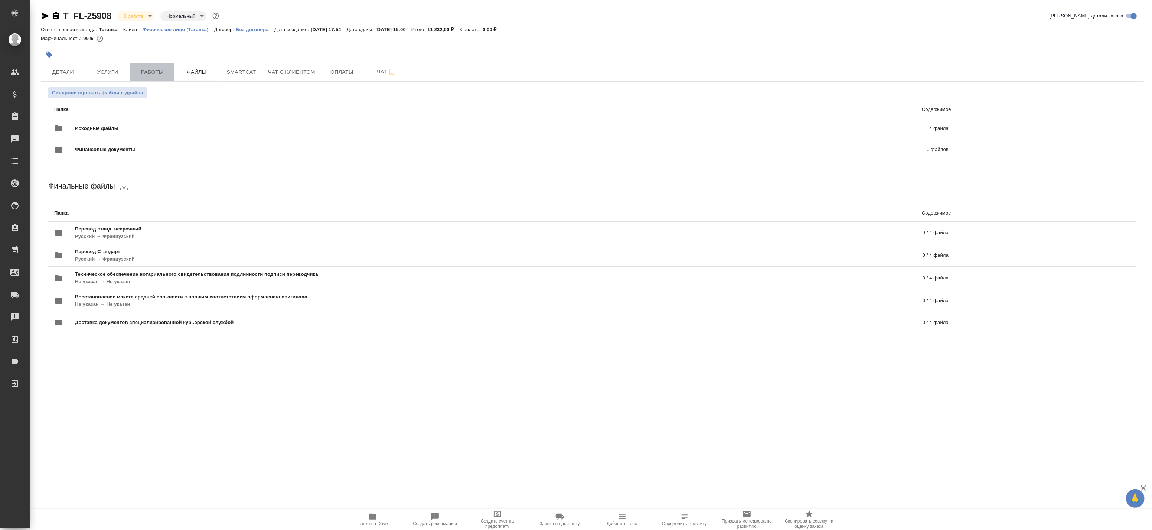
click at [154, 73] on span "Работы" at bounding box center [152, 72] width 36 height 9
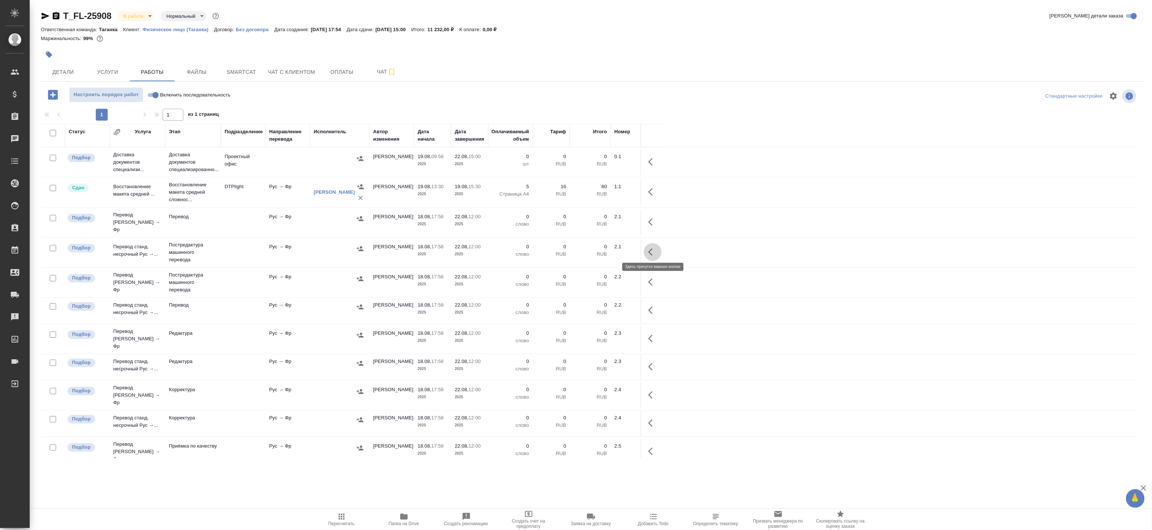
click at [645, 244] on button "button" at bounding box center [653, 252] width 18 height 18
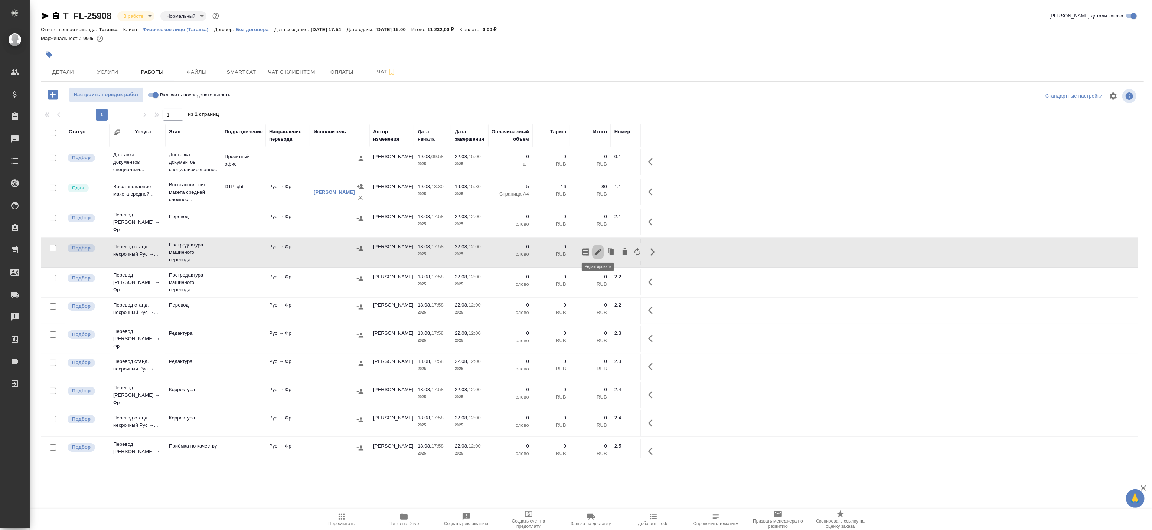
click at [602, 250] on icon "button" at bounding box center [598, 252] width 9 height 9
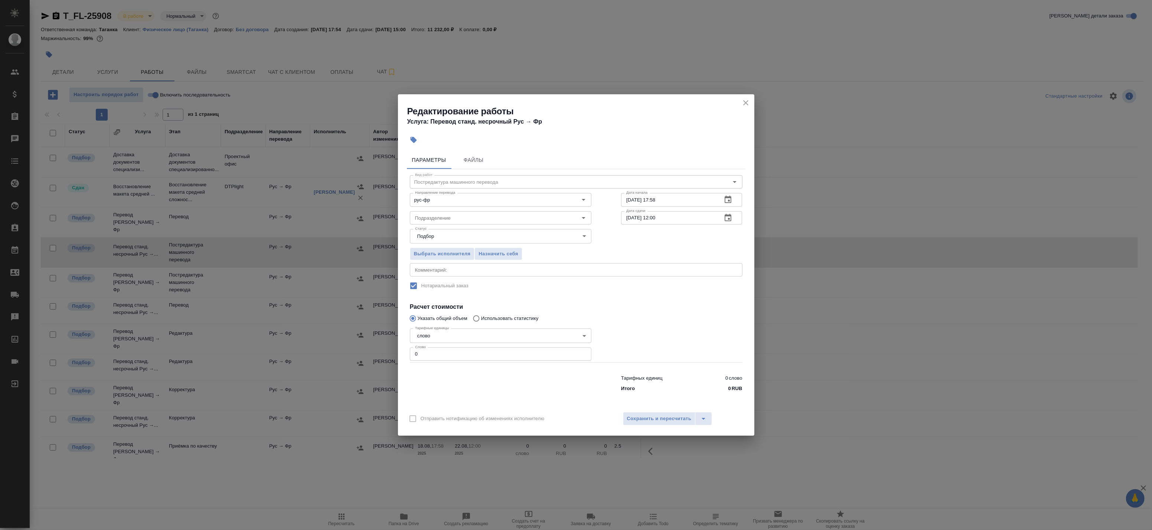
drag, startPoint x: 367, startPoint y: 341, endPoint x: 346, endPoint y: 340, distance: 20.1
click at [346, 340] on div "Редактирование работы Услуга: Перевод станд. несрочный Рус → Фр Параметры Файлы…" at bounding box center [576, 265] width 1152 height 530
paste input "783.1"
type input "783.1"
click at [451, 264] on div "x Комментарий:" at bounding box center [576, 269] width 333 height 13
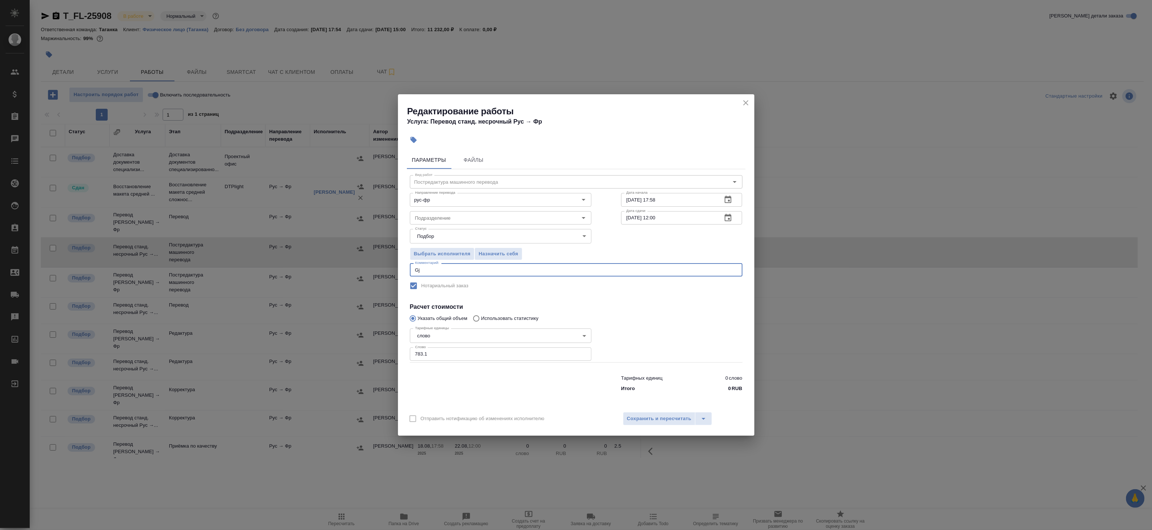
type textarea "G"
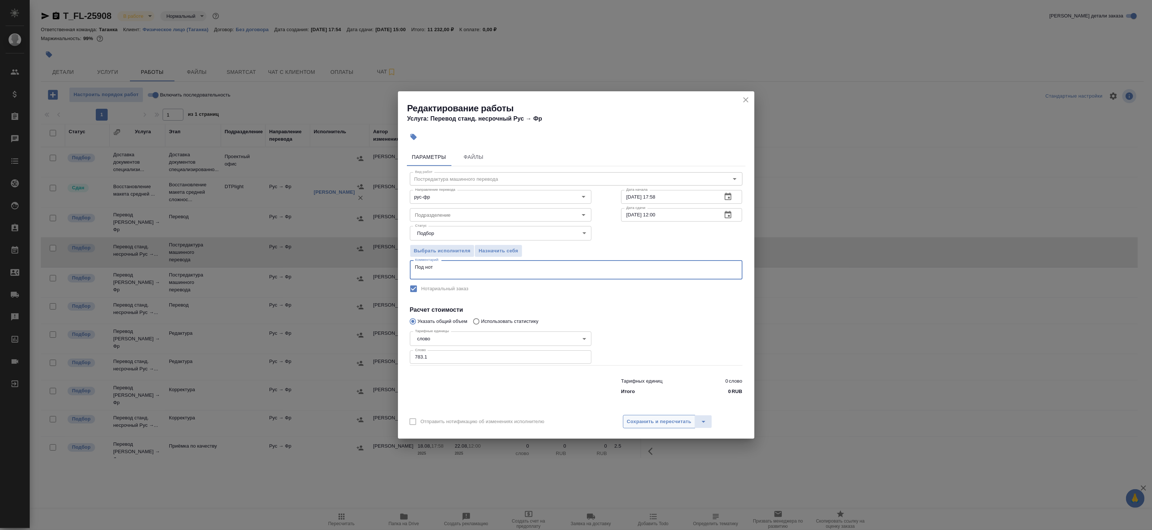
type textarea "Под нот"
click at [648, 424] on span "Сохранить и пересчитать" at bounding box center [659, 422] width 65 height 9
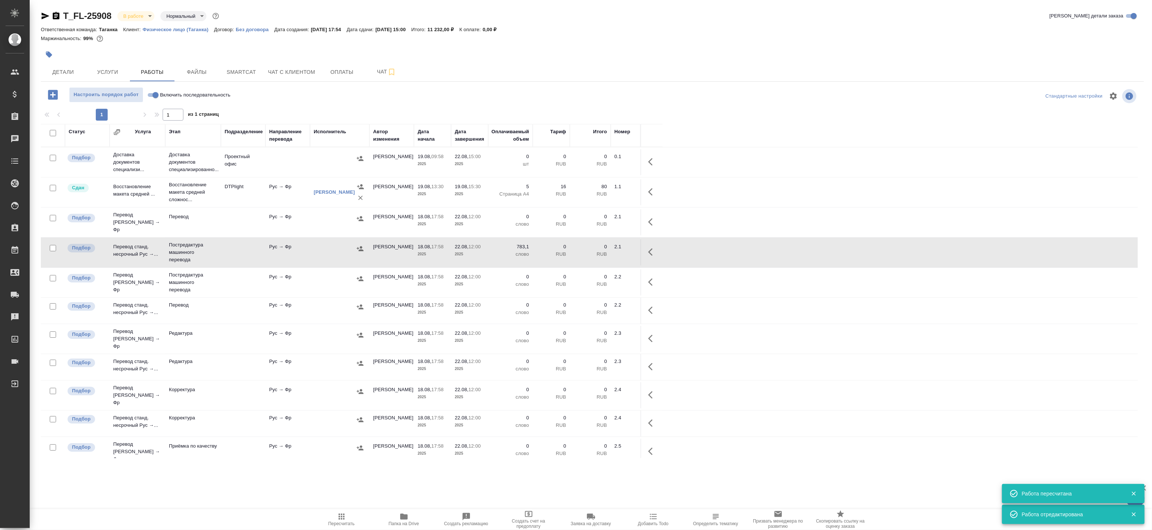
click at [655, 248] on icon "button" at bounding box center [652, 252] width 9 height 9
click at [595, 248] on icon "button" at bounding box center [598, 252] width 9 height 9
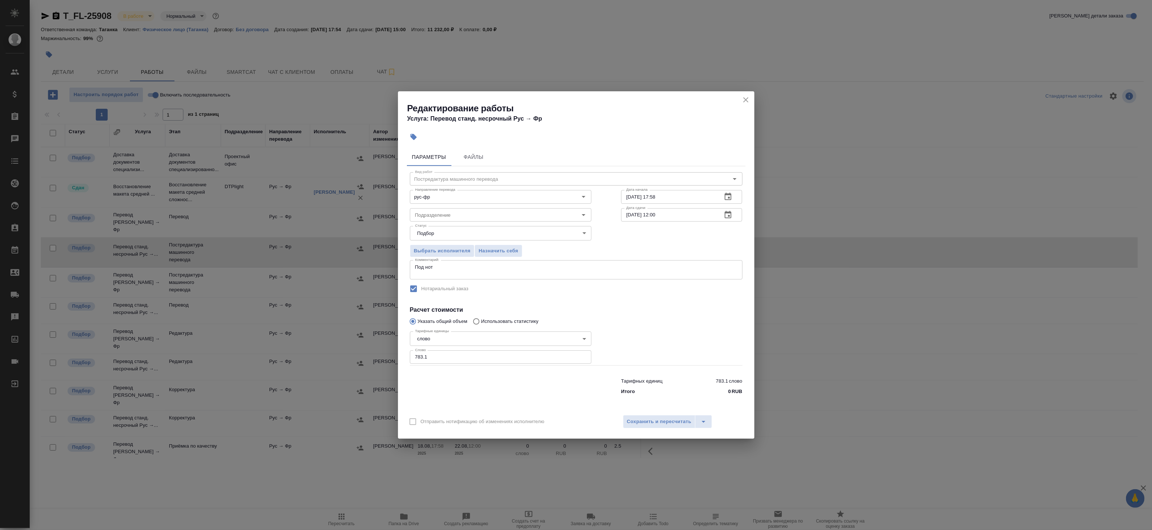
click at [461, 274] on textarea "Под нот" at bounding box center [576, 270] width 322 height 12
paste textarea "https://drive.awatera.com/s/Lnr8mmaKM6L8tBE"
type textarea "Под нот Оригинал для сверки:https://drive.awatera.com/s/Lnr8mmaKM6L8tBE"
click at [469, 359] on input "783.1" at bounding box center [501, 357] width 182 height 13
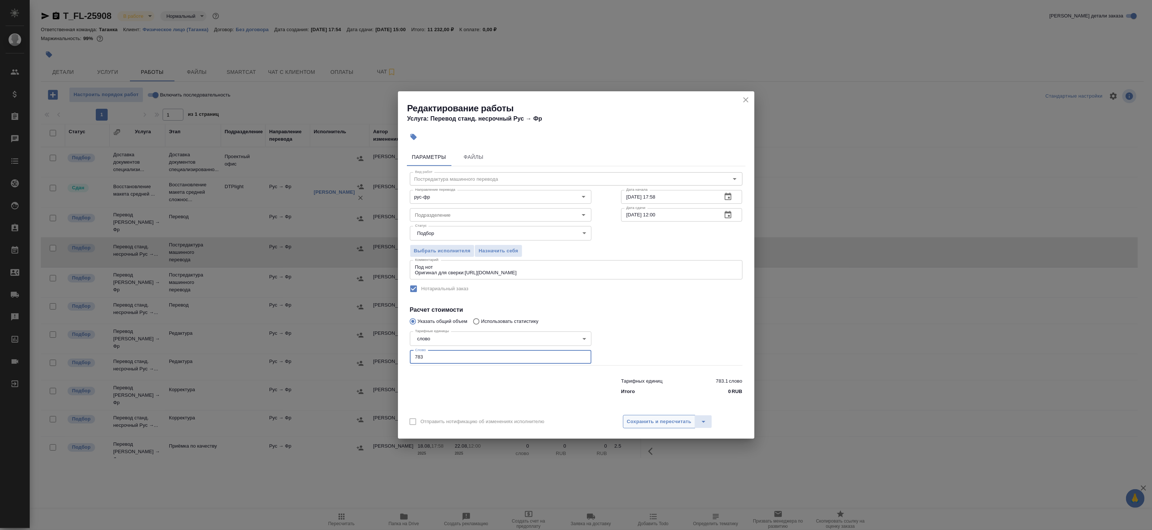
type input "783"
click at [660, 422] on span "Сохранить и пересчитать" at bounding box center [659, 422] width 65 height 9
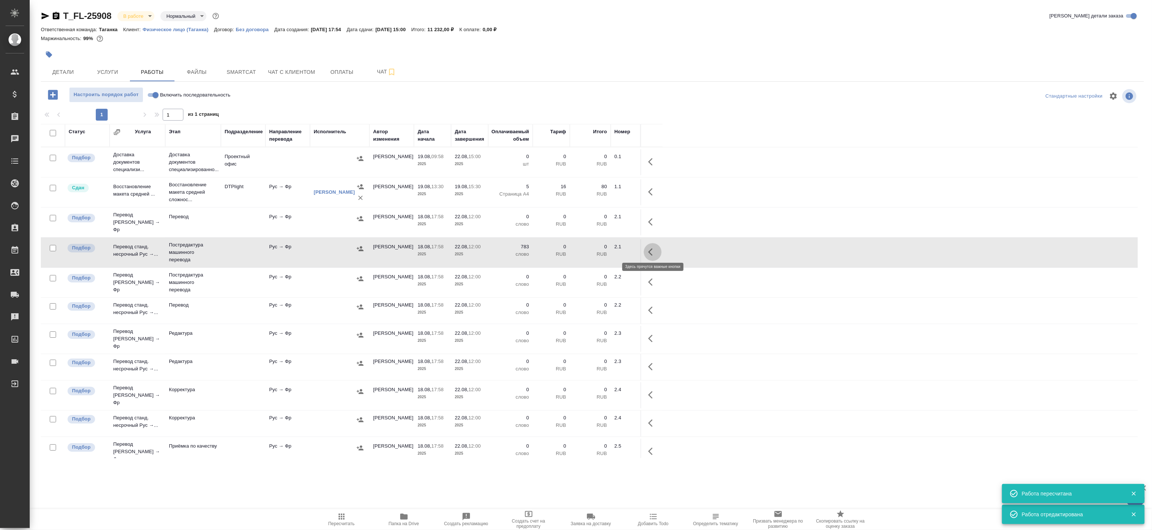
click at [651, 248] on icon "button" at bounding box center [650, 251] width 4 height 7
click at [596, 248] on icon "button" at bounding box center [598, 252] width 9 height 9
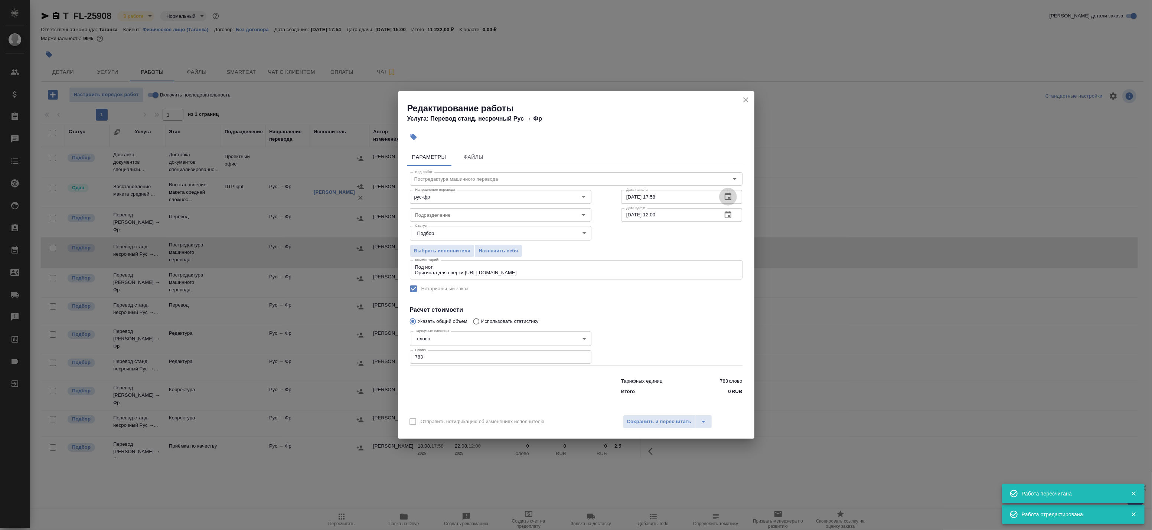
click at [732, 199] on icon "button" at bounding box center [728, 196] width 9 height 9
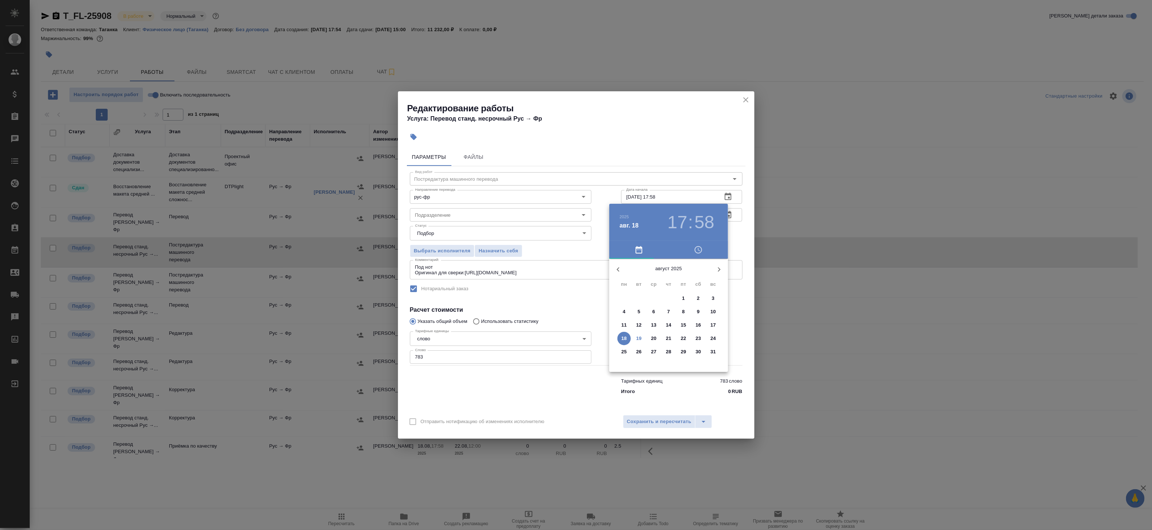
click at [635, 335] on span "19" at bounding box center [638, 338] width 13 height 7
click at [695, 329] on div at bounding box center [669, 317] width 97 height 97
click at [668, 276] on div at bounding box center [669, 317] width 97 height 97
type input "19.08.2025 16:00"
click at [735, 228] on div at bounding box center [576, 265] width 1152 height 530
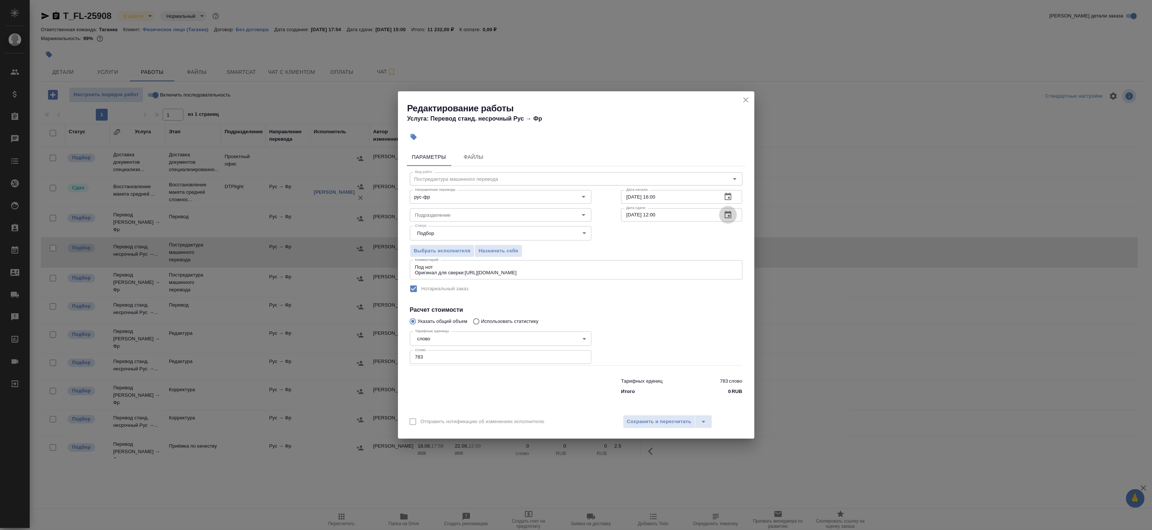
click at [728, 212] on icon "button" at bounding box center [728, 214] width 7 height 7
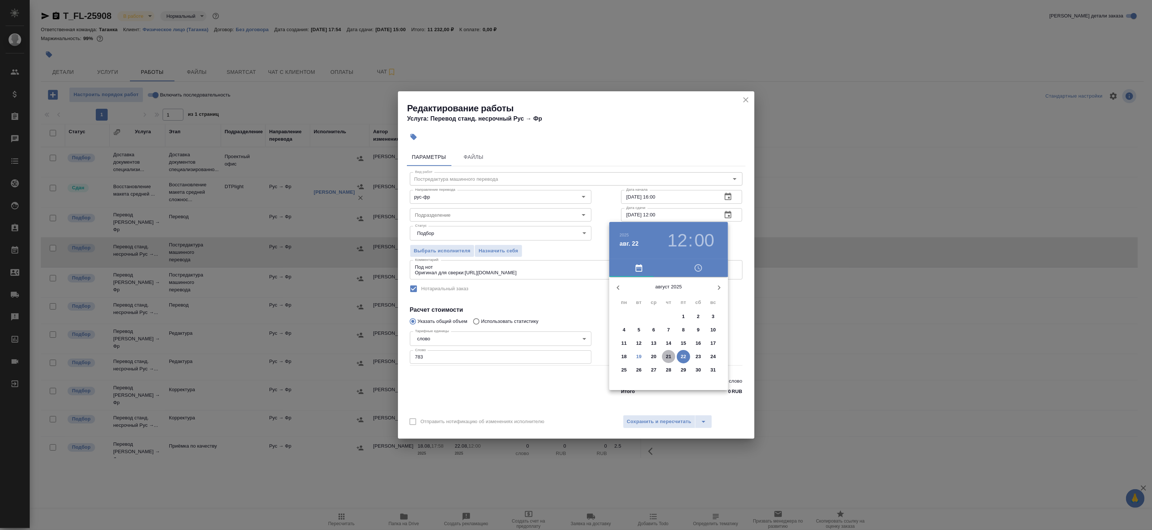
click at [667, 356] on p "21" at bounding box center [669, 356] width 6 height 7
click at [636, 316] on div at bounding box center [669, 335] width 97 height 97
click at [666, 293] on div at bounding box center [669, 335] width 97 height 97
click at [737, 246] on div at bounding box center [576, 265] width 1152 height 530
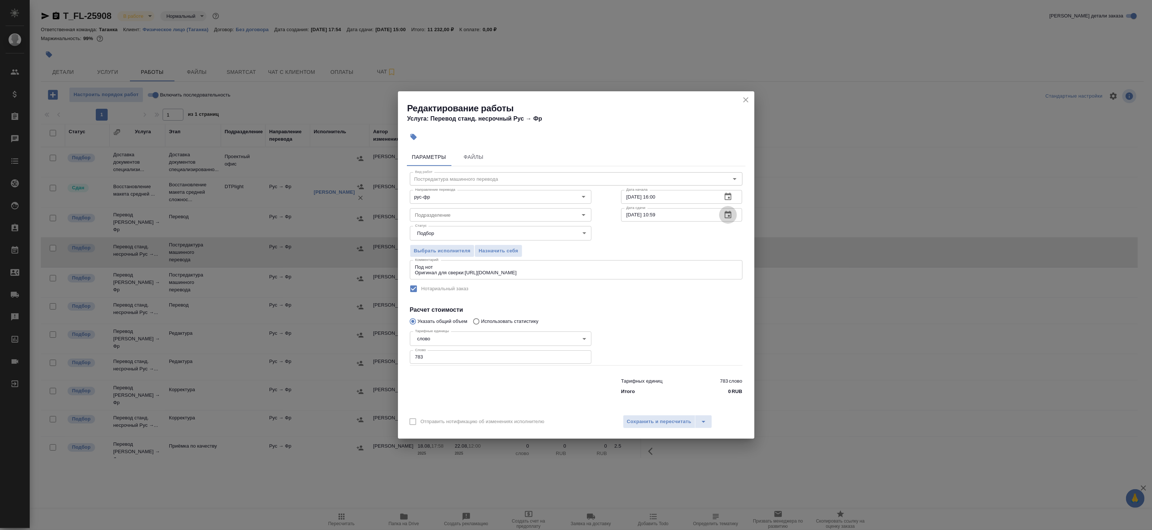
click at [730, 213] on icon "button" at bounding box center [728, 214] width 7 height 7
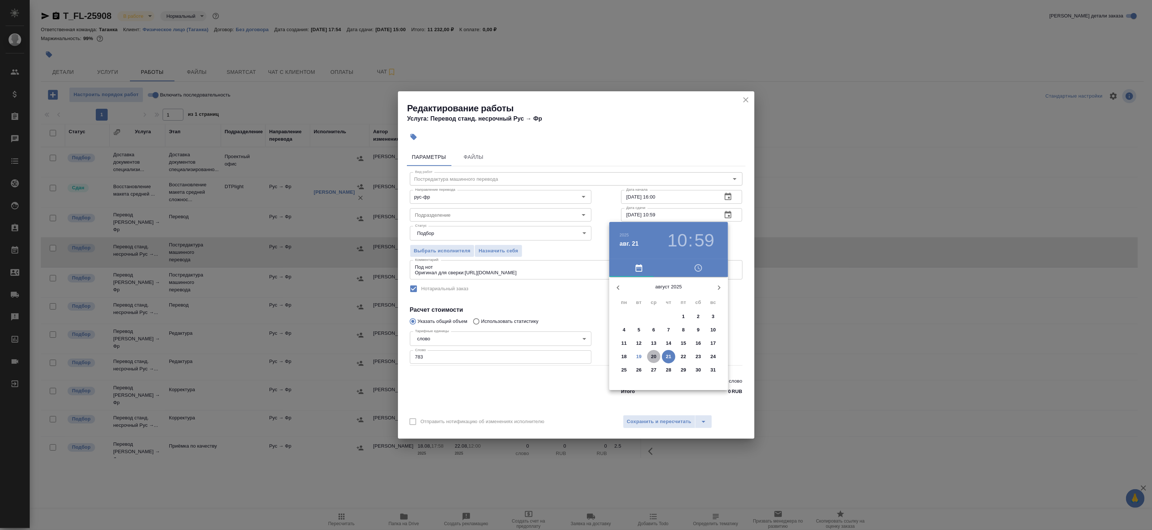
click at [653, 356] on p "20" at bounding box center [654, 356] width 6 height 7
click at [649, 299] on div at bounding box center [669, 335] width 97 height 97
drag, startPoint x: 668, startPoint y: 294, endPoint x: 691, endPoint y: 285, distance: 25.5
click at [668, 294] on div at bounding box center [669, 335] width 97 height 97
type input "20.08.2025 11:00"
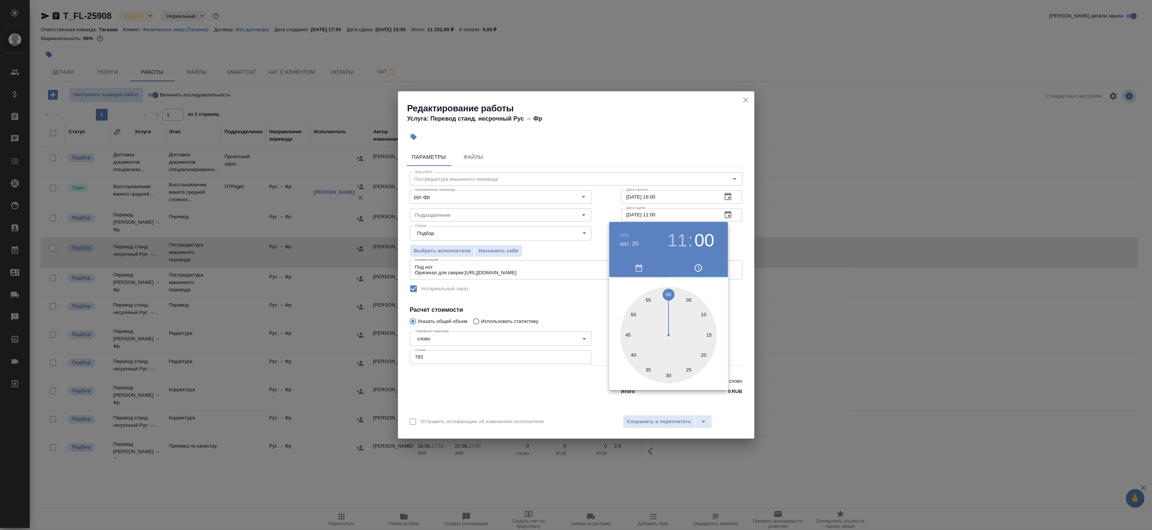
click at [740, 244] on div at bounding box center [576, 265] width 1152 height 530
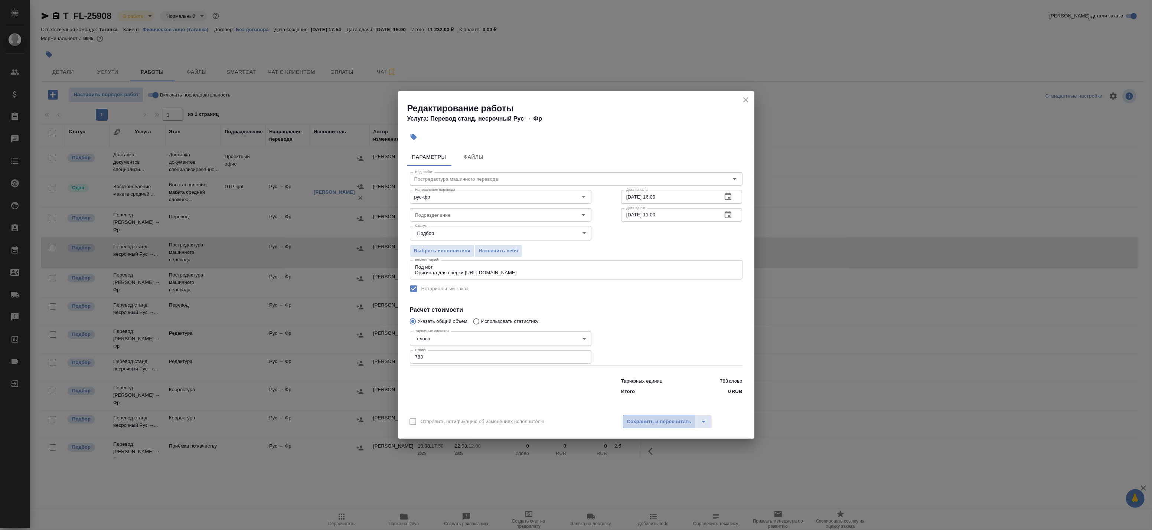
click at [669, 418] on span "Сохранить и пересчитать" at bounding box center [659, 422] width 65 height 9
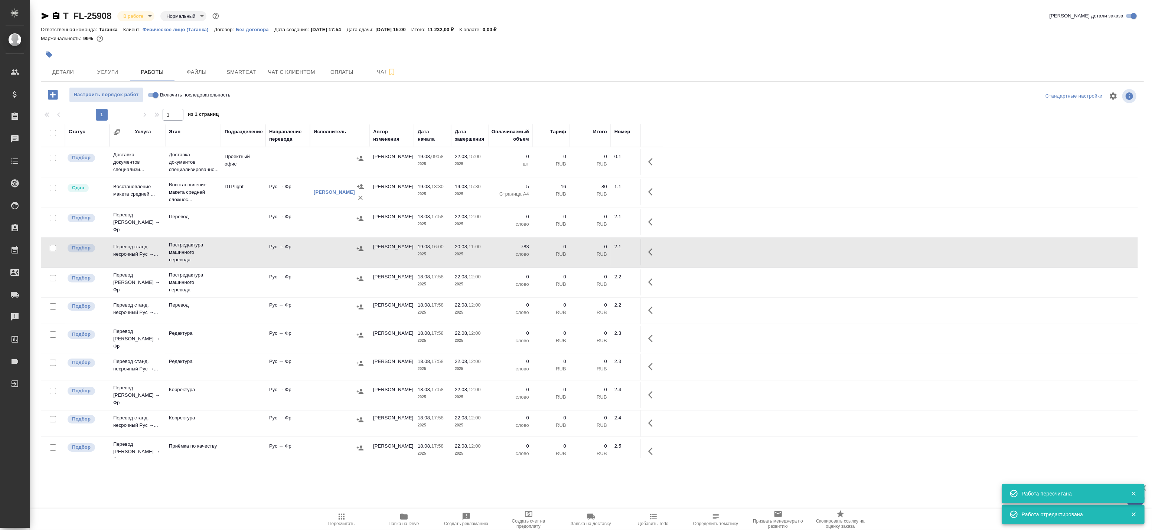
click at [360, 245] on icon "button" at bounding box center [359, 248] width 7 height 7
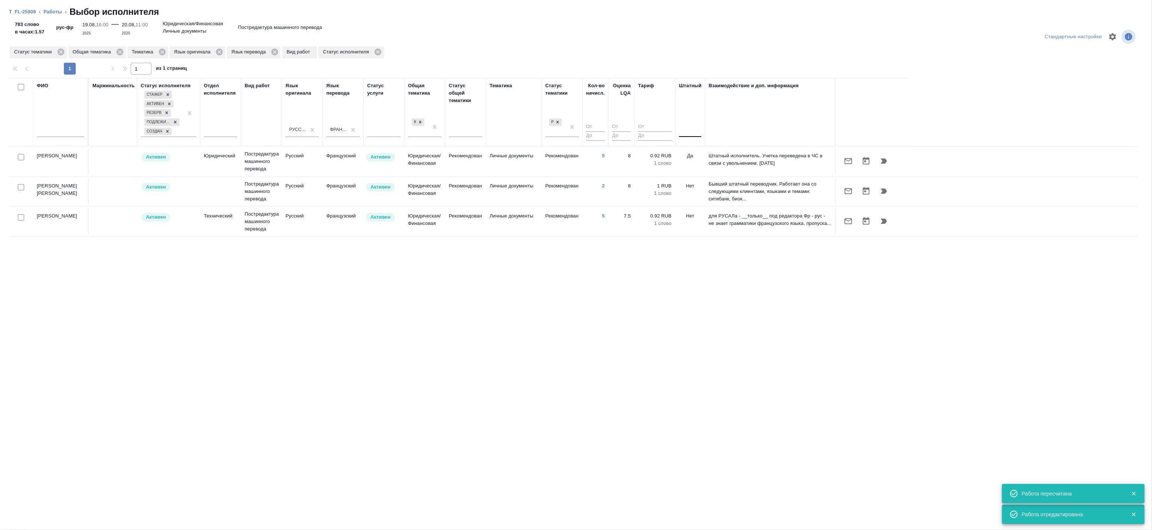
click at [694, 127] on div at bounding box center [690, 129] width 22 height 11
click at [688, 154] on div "Нет" at bounding box center [734, 153] width 111 height 13
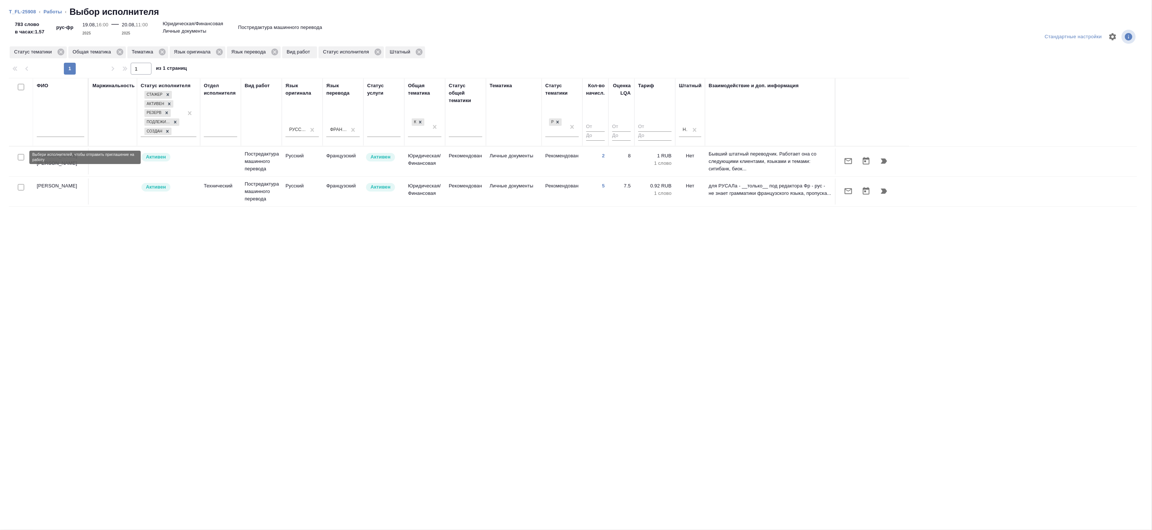
click at [20, 158] on input "checkbox" at bounding box center [21, 157] width 6 height 6
checkbox input "true"
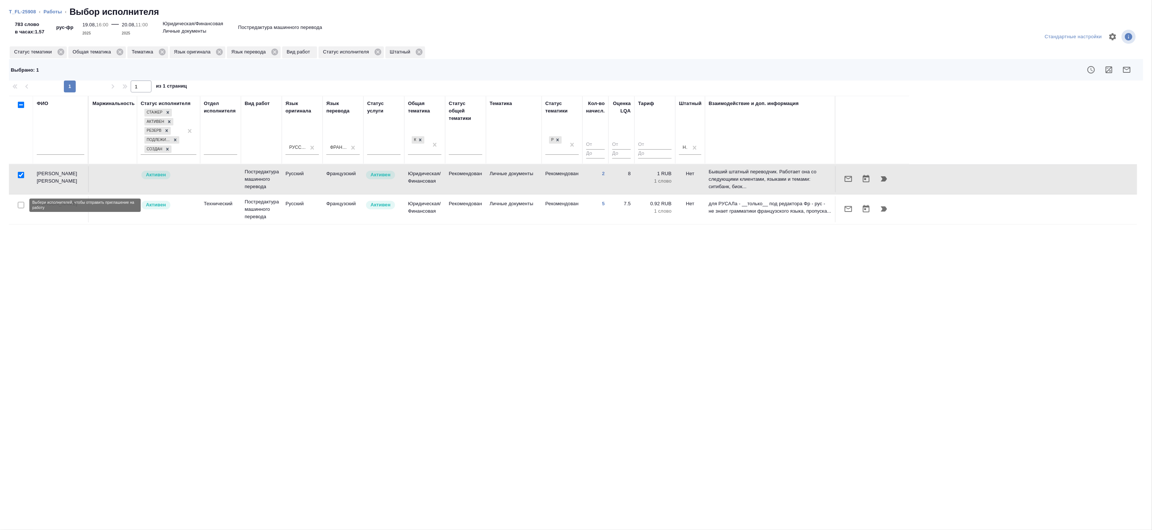
click at [20, 206] on input "checkbox" at bounding box center [21, 205] width 6 height 6
checkbox input "true"
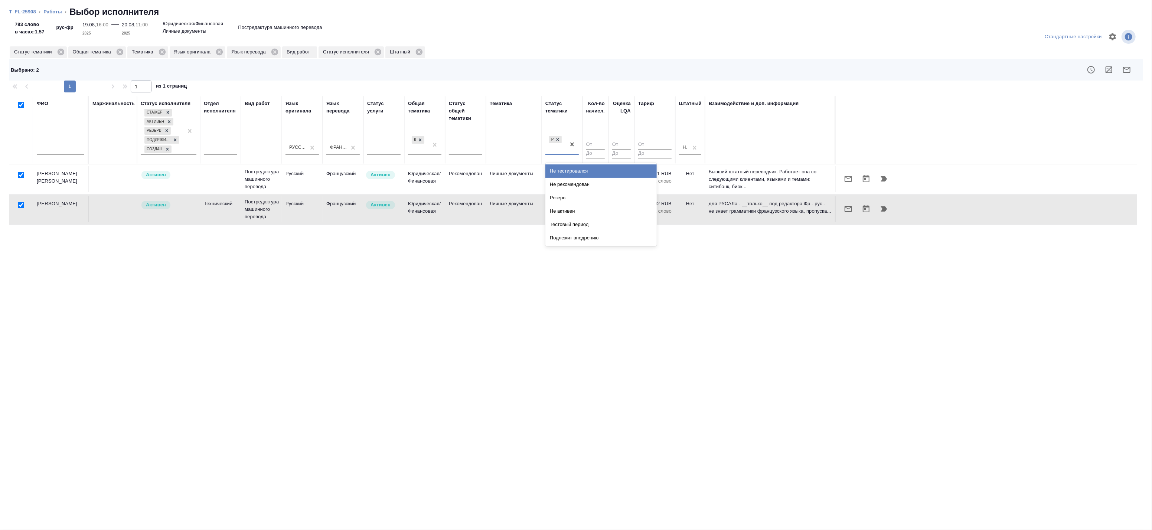
click at [563, 139] on div "Рекомендован" at bounding box center [556, 144] width 20 height 20
click at [558, 140] on icon at bounding box center [558, 139] width 3 height 3
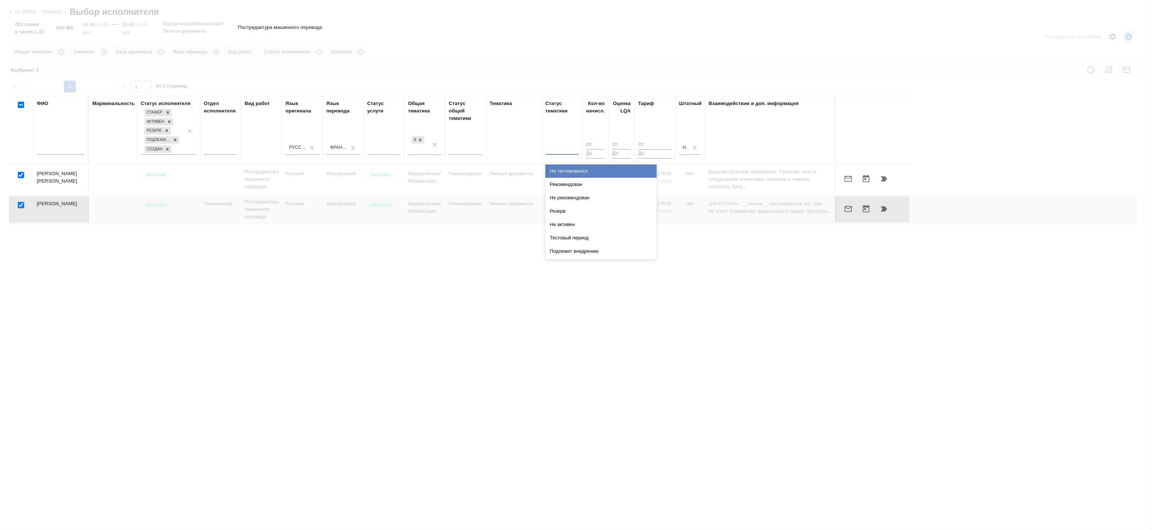
checkbox input "false"
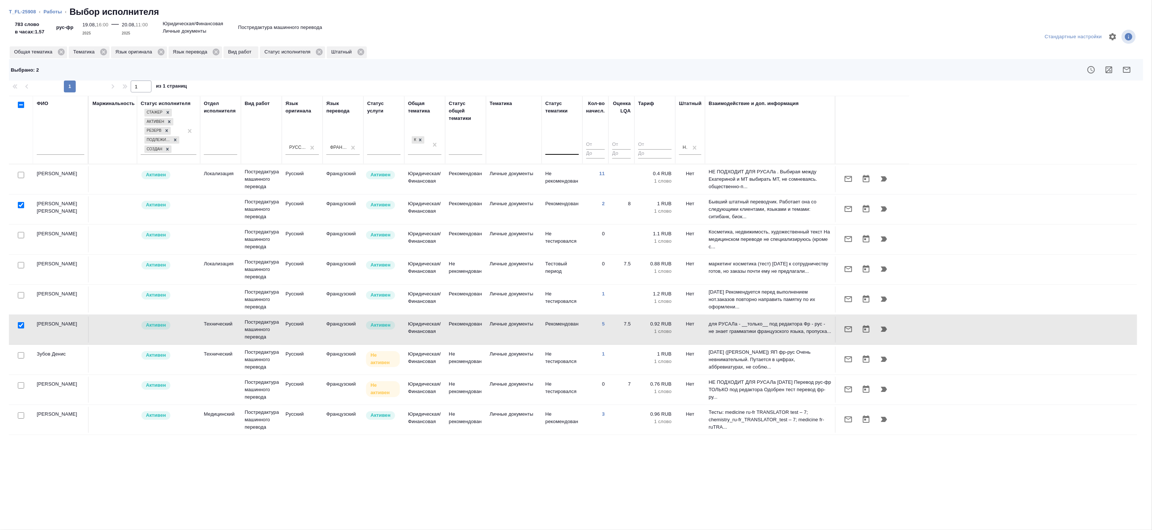
click at [157, 465] on div "ФИО Маржинальность Статус исполнителя Стажер Активен Резерв Подлежит внедрению …" at bounding box center [573, 281] width 1129 height 371
click at [19, 176] on input "checkbox" at bounding box center [21, 175] width 6 height 6
checkbox input "true"
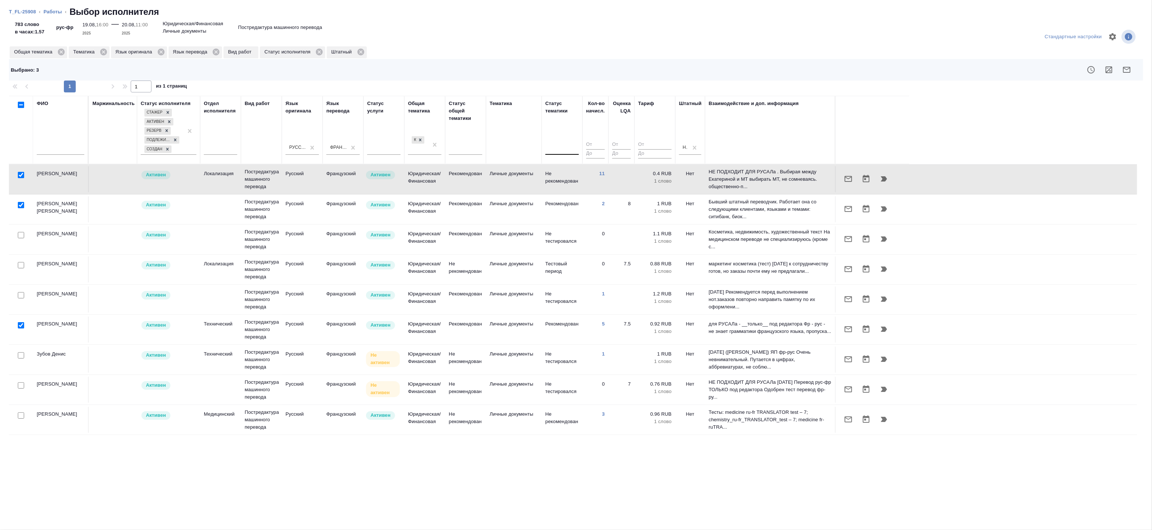
click at [20, 203] on input "checkbox" at bounding box center [21, 205] width 6 height 6
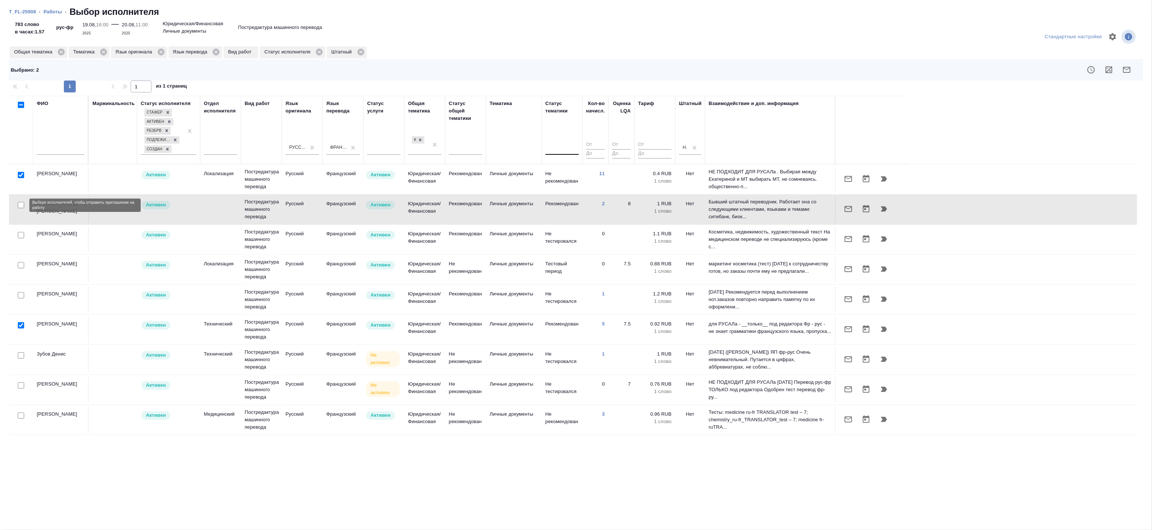
click at [20, 206] on input "checkbox" at bounding box center [21, 205] width 6 height 6
checkbox input "true"
click at [1130, 68] on icon "button" at bounding box center [1126, 70] width 7 height 6
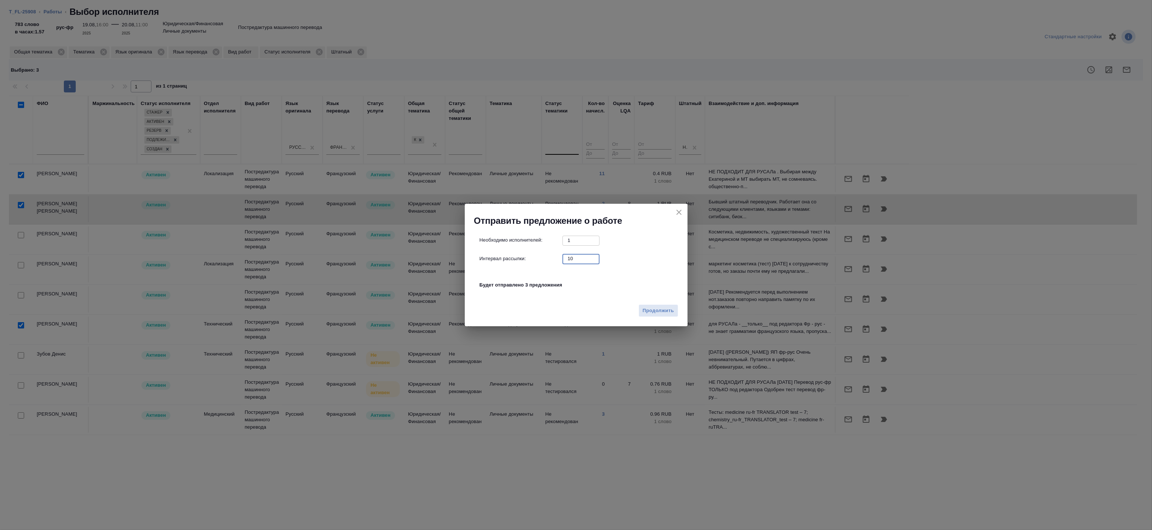
drag, startPoint x: 582, startPoint y: 261, endPoint x: 502, endPoint y: 260, distance: 80.2
click at [506, 260] on div "Интервал рассылки: 10 ​" at bounding box center [579, 258] width 199 height 9
click at [680, 212] on icon "close" at bounding box center [679, 212] width 9 height 9
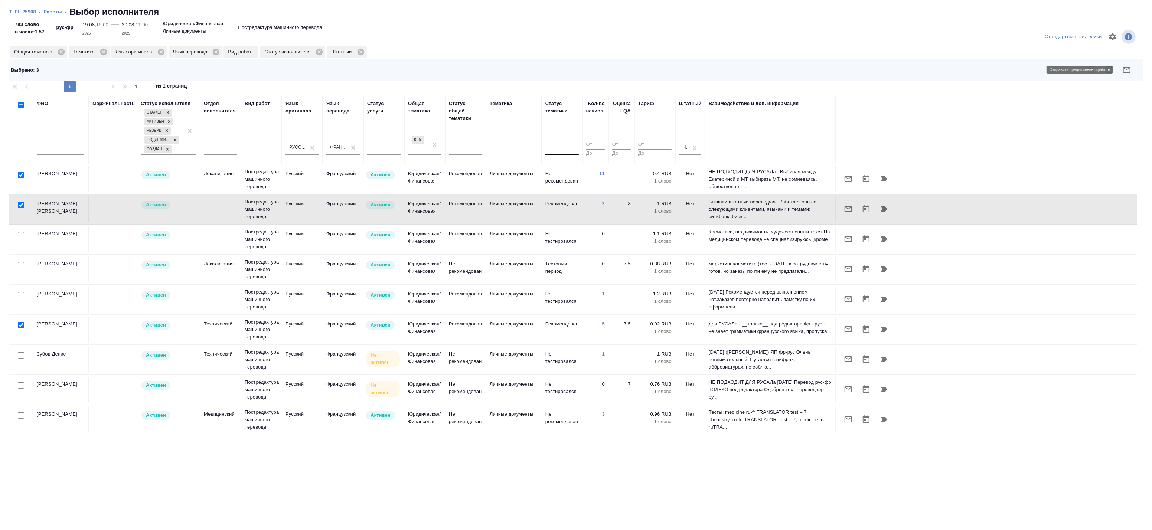
click at [1129, 73] on icon "button" at bounding box center [1127, 69] width 9 height 9
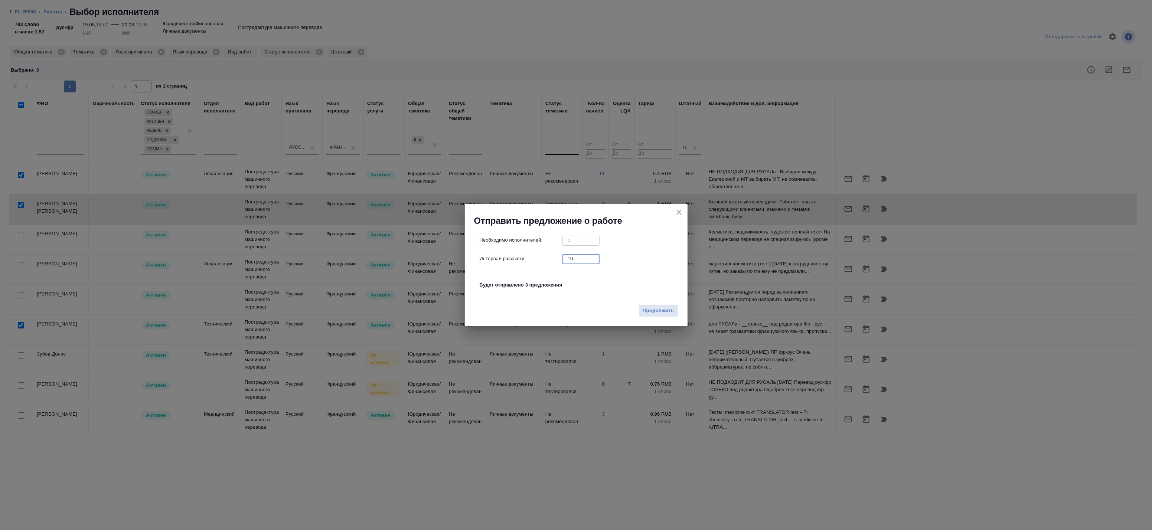
drag, startPoint x: 573, startPoint y: 260, endPoint x: 521, endPoint y: 261, distance: 52.0
click at [522, 261] on div "Интервал рассылки: 10 ​" at bounding box center [579, 258] width 199 height 9
type input "0"
click at [660, 311] on span "Продолжить" at bounding box center [658, 311] width 31 height 9
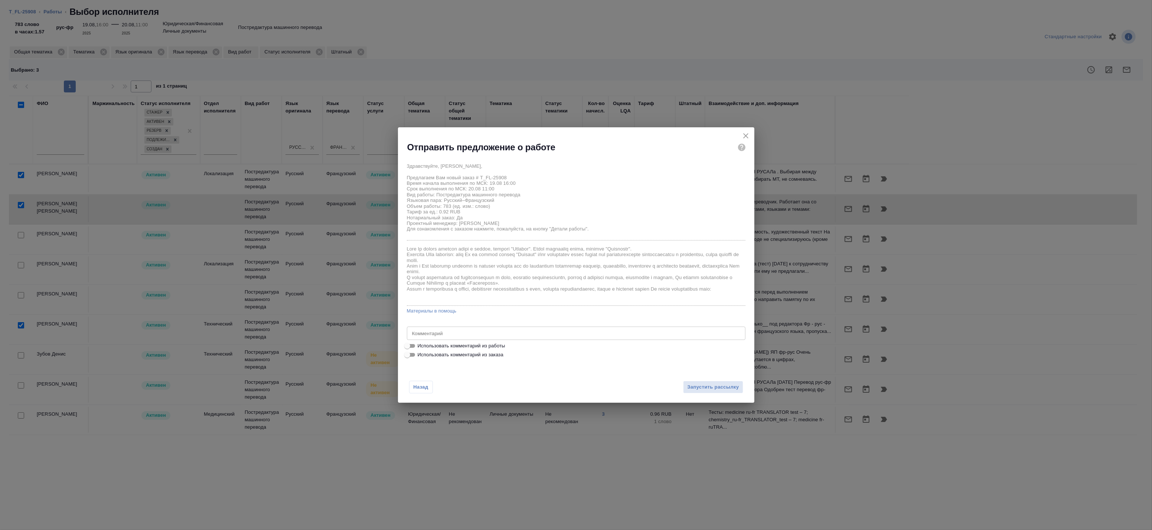
click at [438, 343] on span "Использовать комментарий из работы" at bounding box center [462, 345] width 88 height 7
click at [421, 343] on input "Использовать комментарий из работы" at bounding box center [407, 346] width 27 height 9
checkbox input "true"
type textarea "Под нот Оригинал для сверки:https://drive.awatera.com/s/Lnr8mmaKM6L8tBE"
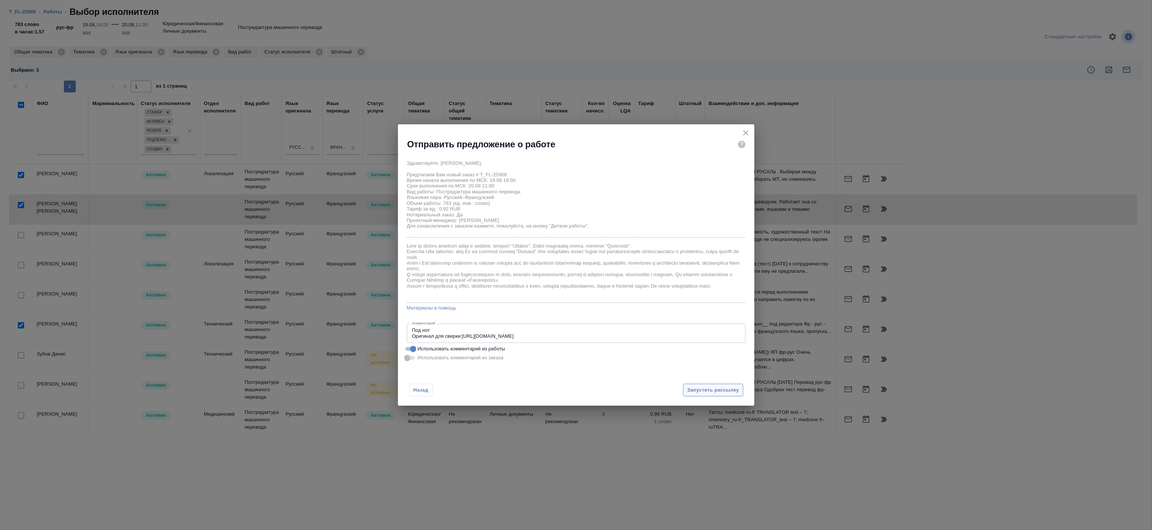
click at [714, 392] on span "Запустить рассылку" at bounding box center [713, 390] width 52 height 9
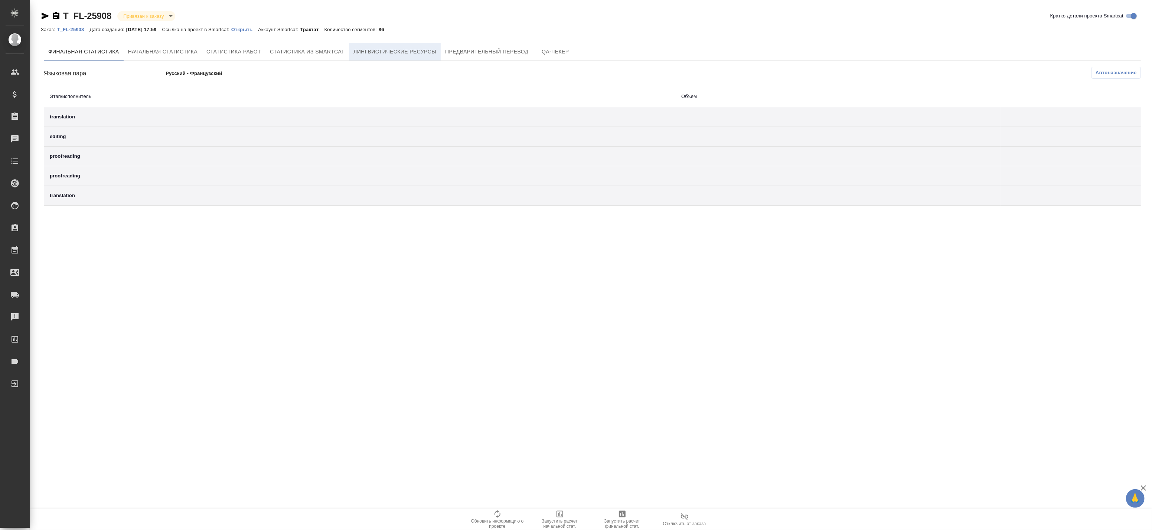
click at [365, 49] on span "Лингвистические ресурсы" at bounding box center [395, 51] width 83 height 9
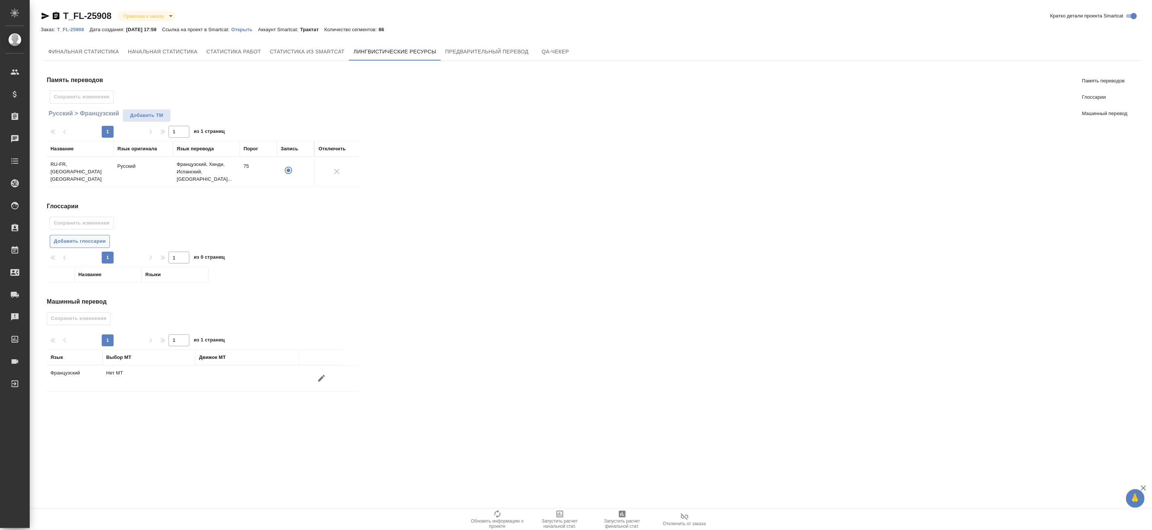
click at [95, 235] on button "Добавить глоссарии" at bounding box center [80, 241] width 60 height 13
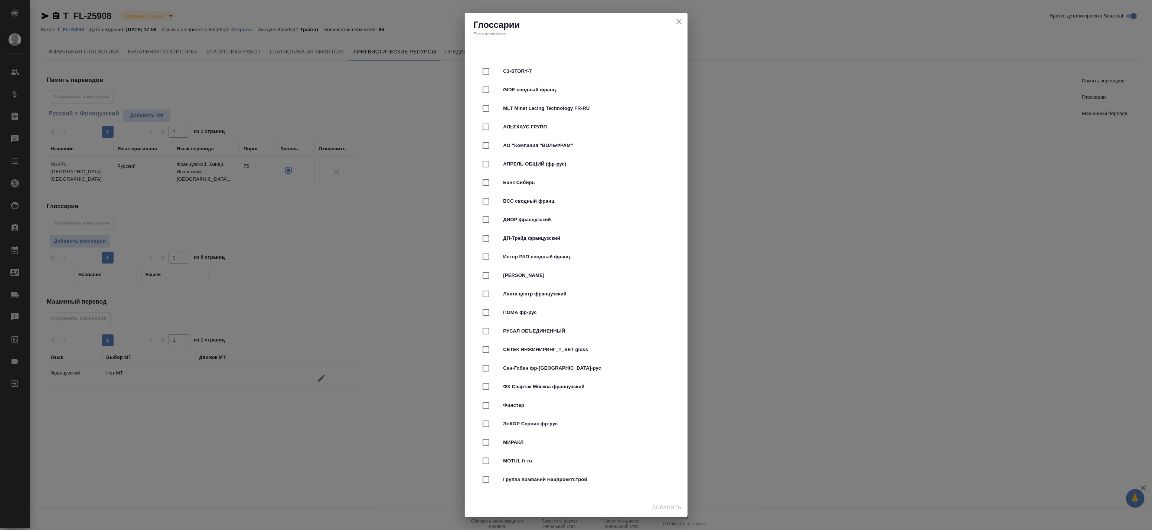
click at [498, 250] on input "text" at bounding box center [568, 255] width 188 height 10
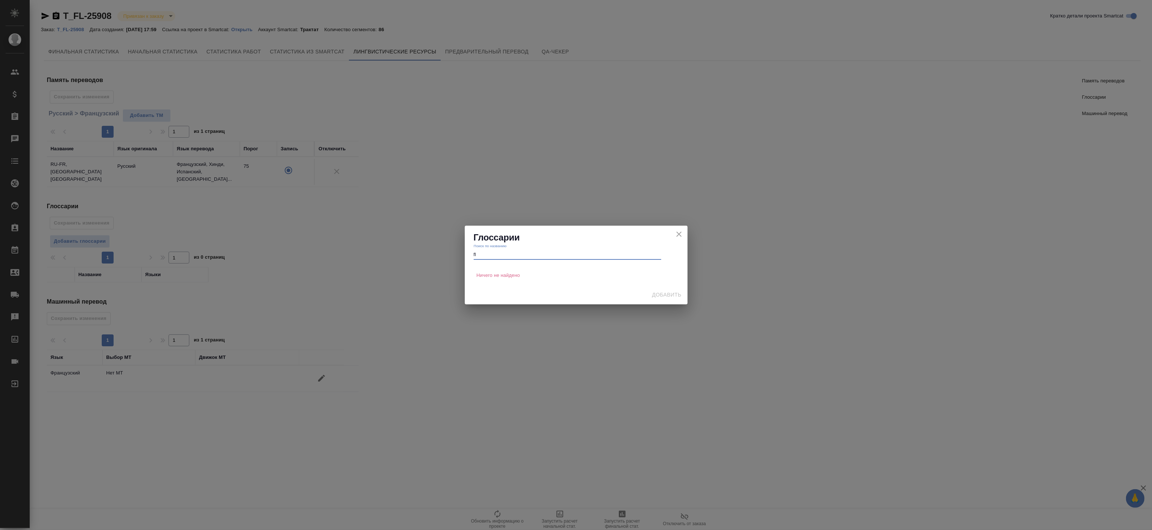
type input "f"
type input "F"
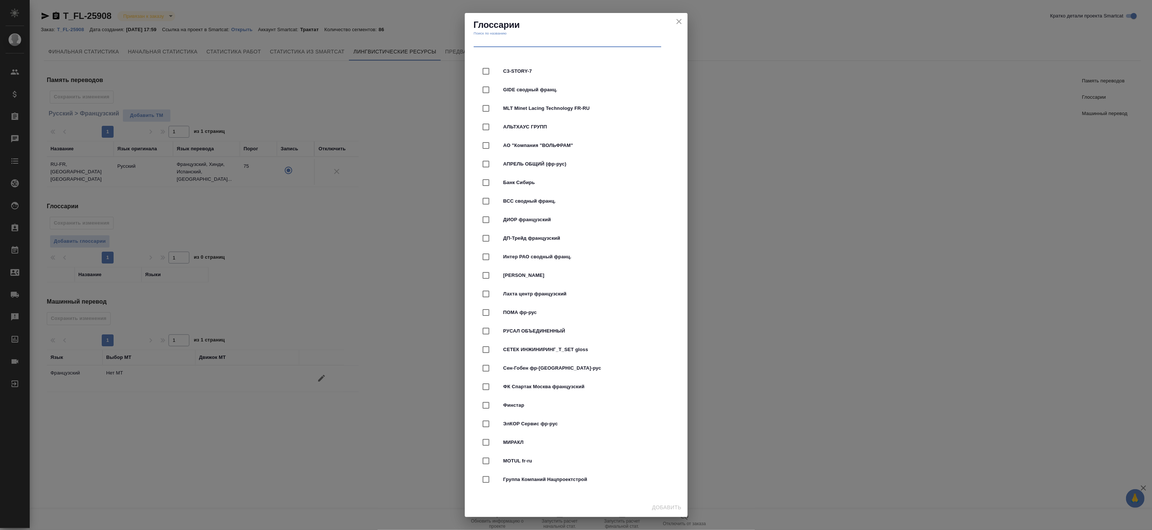
click at [678, 211] on icon "close" at bounding box center [679, 215] width 9 height 9
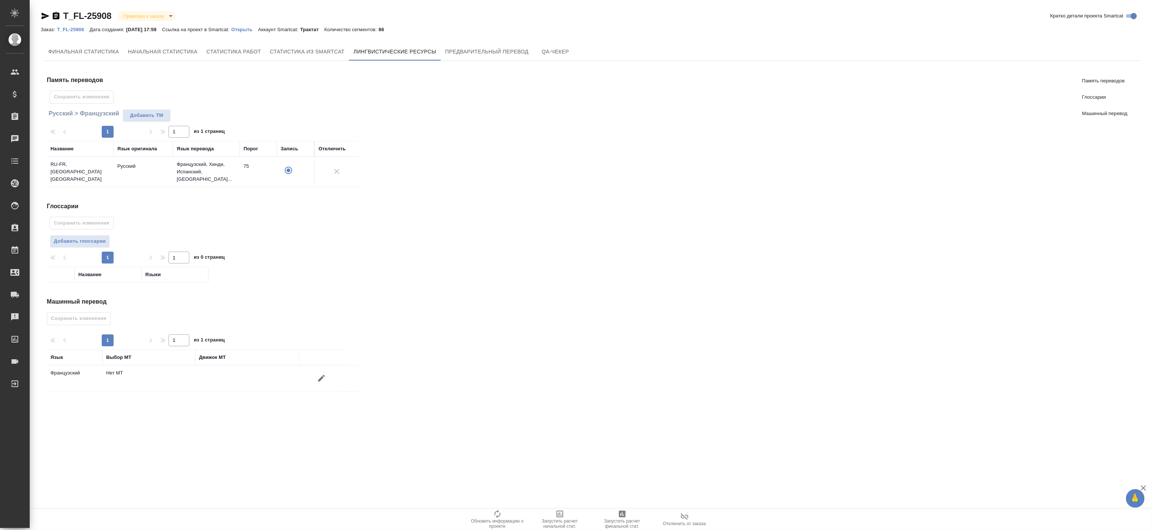
drag, startPoint x: 310, startPoint y: 371, endPoint x: 315, endPoint y: 373, distance: 4.5
click at [312, 371] on div at bounding box center [321, 378] width 37 height 18
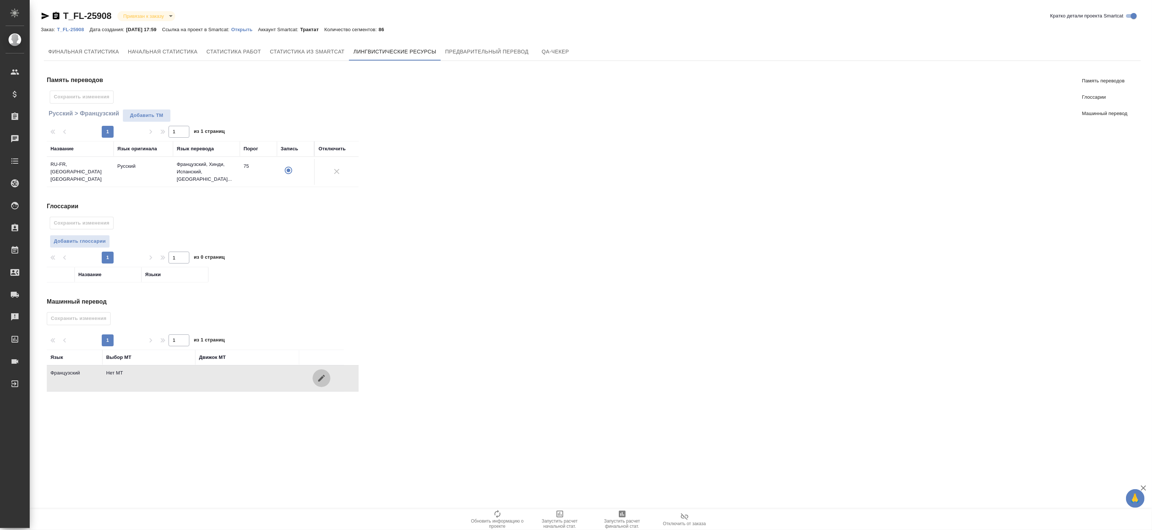
click at [318, 375] on icon "button" at bounding box center [321, 378] width 9 height 9
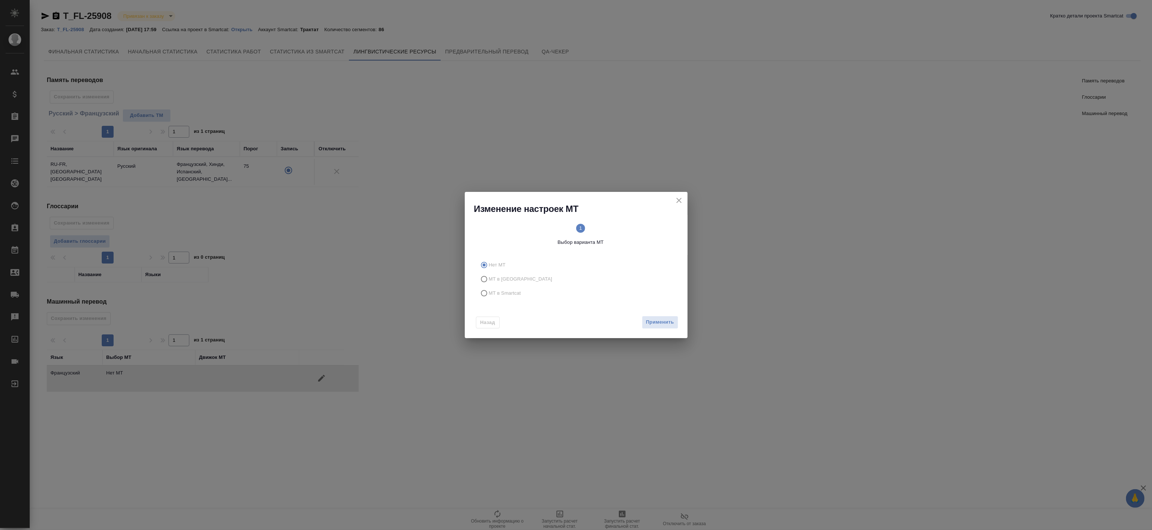
click at [491, 294] on span "МТ в Smartcat" at bounding box center [505, 293] width 32 height 7
click at [489, 294] on input "МТ в Smartcat" at bounding box center [483, 293] width 12 height 14
radio input "true"
click at [667, 320] on span "Вперед" at bounding box center [664, 322] width 19 height 9
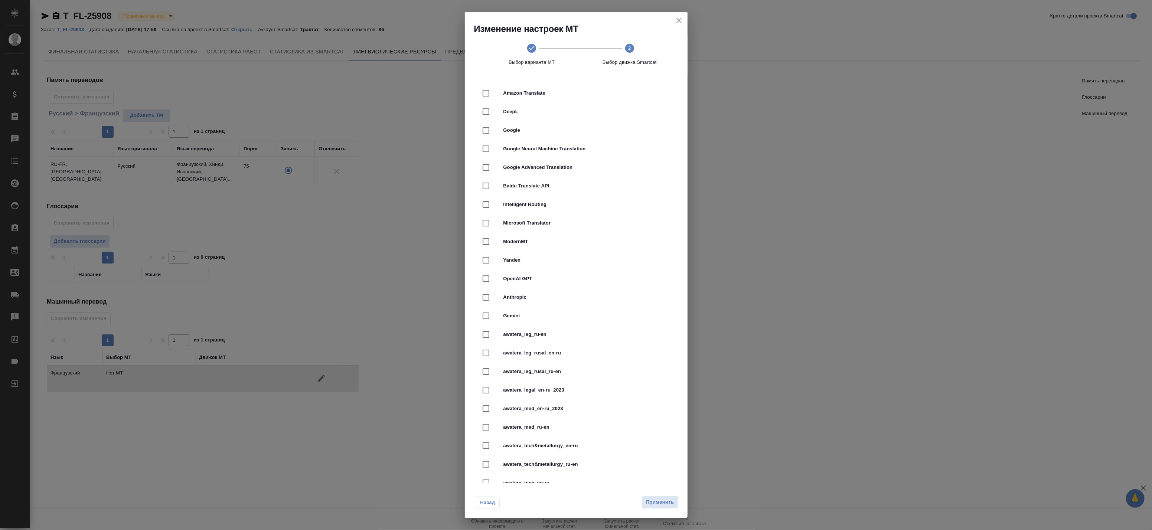
click at [521, 116] on div "DeepL" at bounding box center [576, 111] width 199 height 19
checkbox input "true"
click at [649, 502] on span "Применить" at bounding box center [660, 502] width 28 height 9
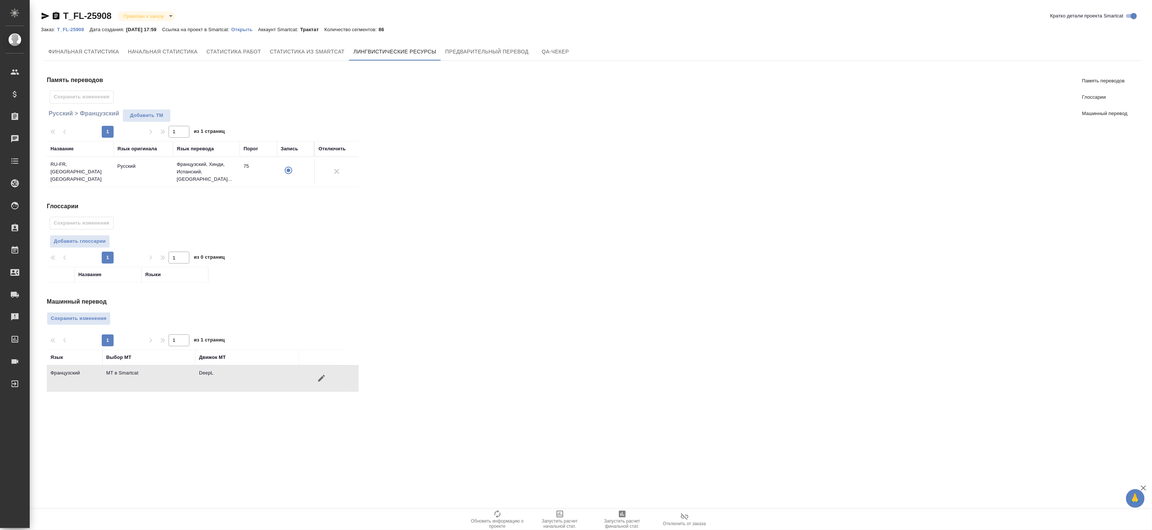
click at [71, 308] on div "Машинный перевод Сохранить изменения 1 1 из 1 страниц Язык Выбор МТ Движок МТ Ф…" at bounding box center [206, 344] width 318 height 95
click at [68, 317] on span "Сохранить изменения" at bounding box center [79, 319] width 56 height 9
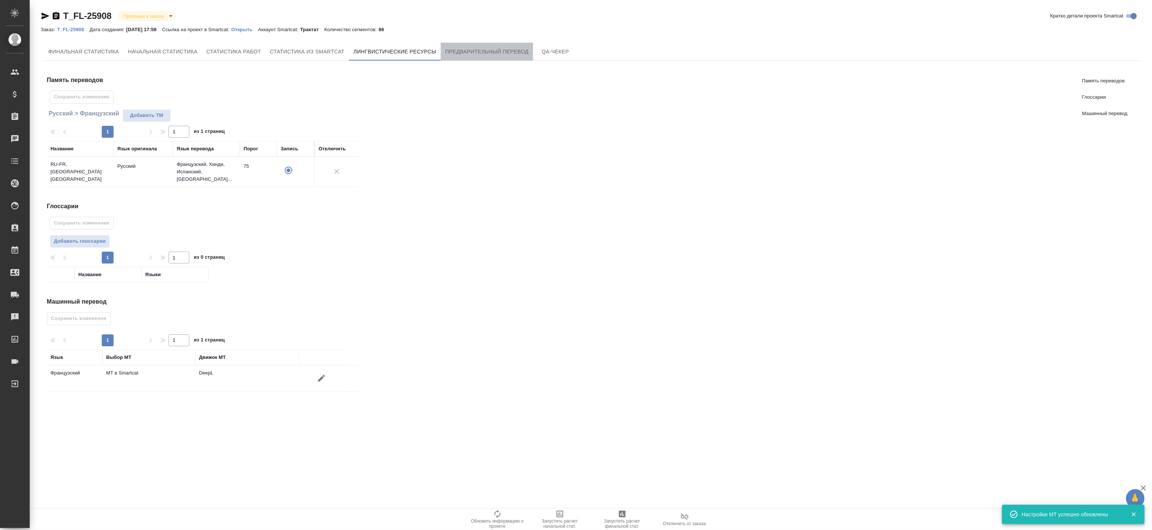
click at [473, 53] on span "Предварительный перевод" at bounding box center [487, 51] width 84 height 9
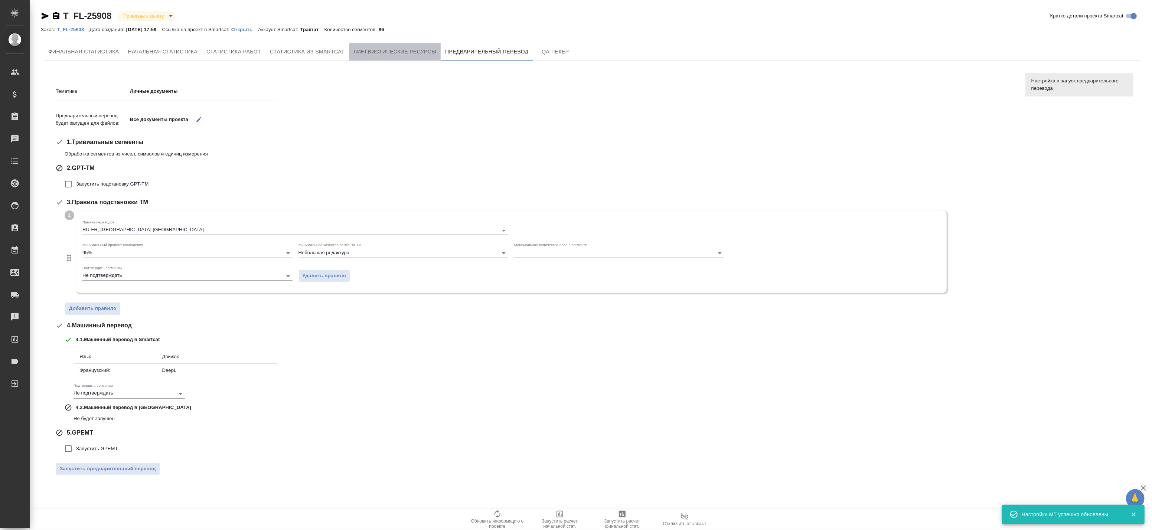
click at [398, 58] on button "Лингвистические ресурсы" at bounding box center [395, 52] width 92 height 18
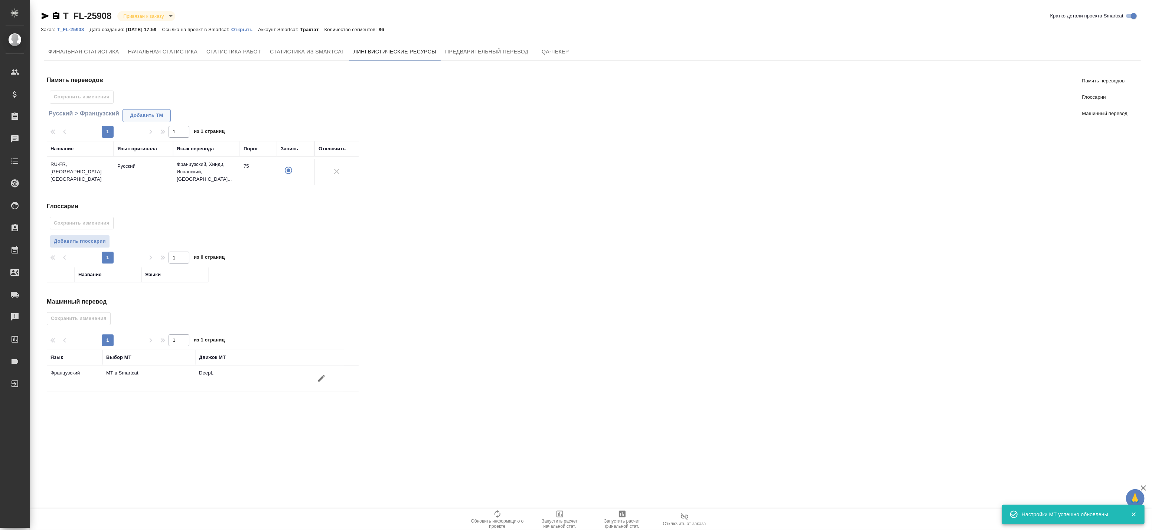
click at [142, 118] on span "Добавить TM" at bounding box center [147, 115] width 40 height 9
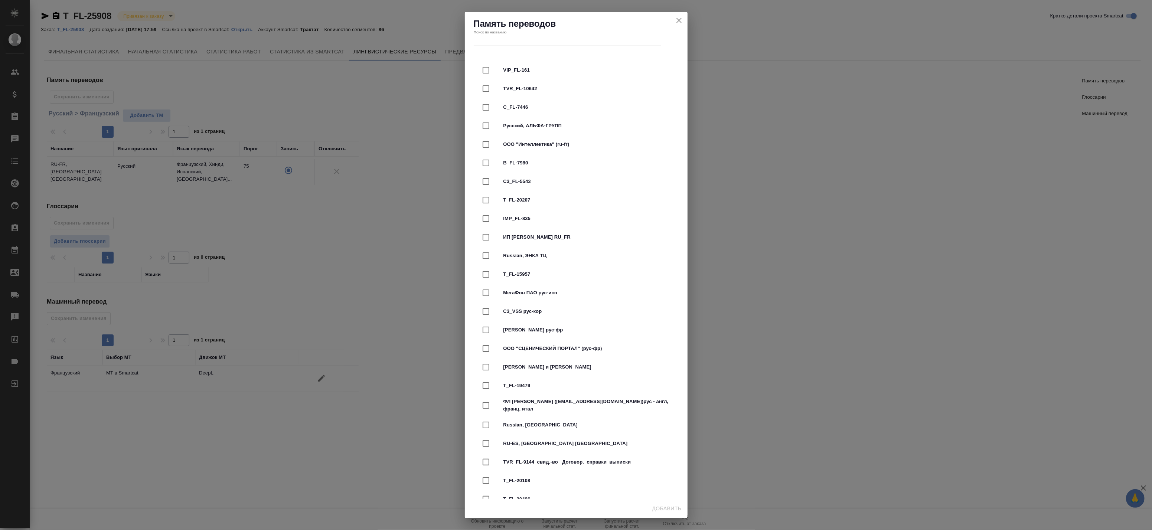
click at [507, 250] on input "text" at bounding box center [568, 255] width 188 height 10
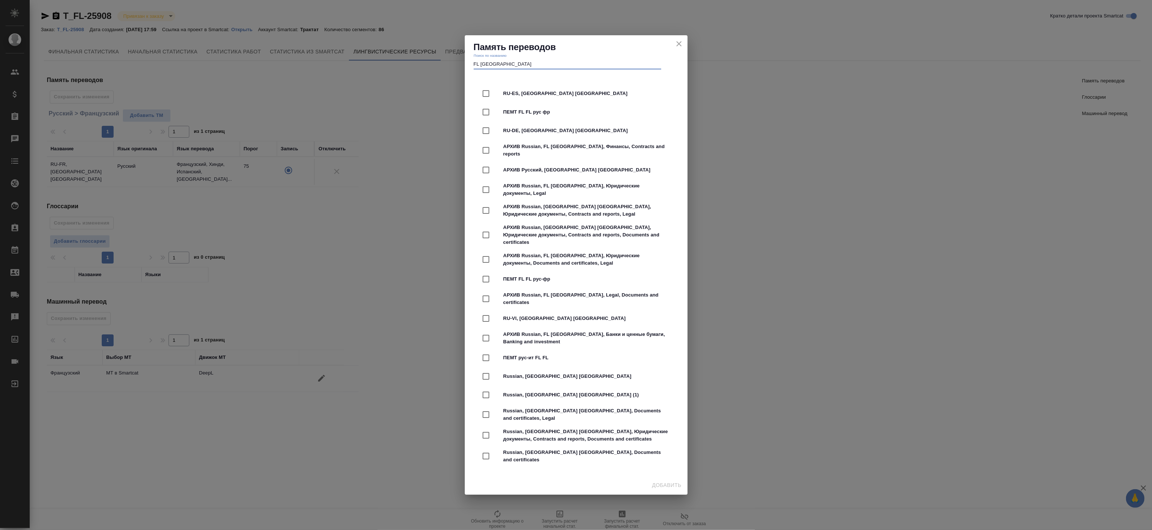
type input "FL FL"
click at [677, 230] on icon "close" at bounding box center [679, 234] width 9 height 9
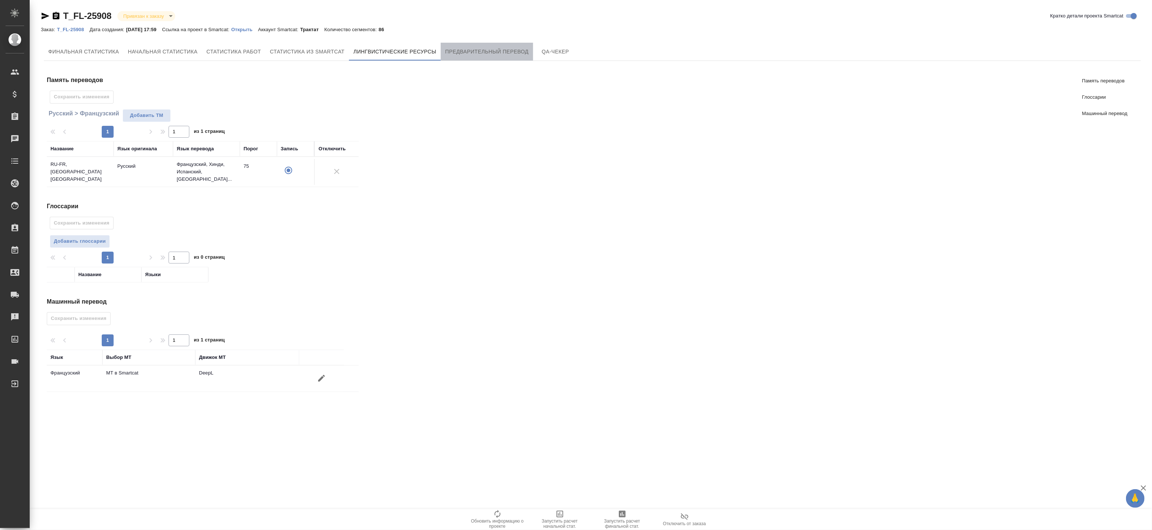
click at [478, 50] on span "Предварительный перевод" at bounding box center [487, 51] width 84 height 9
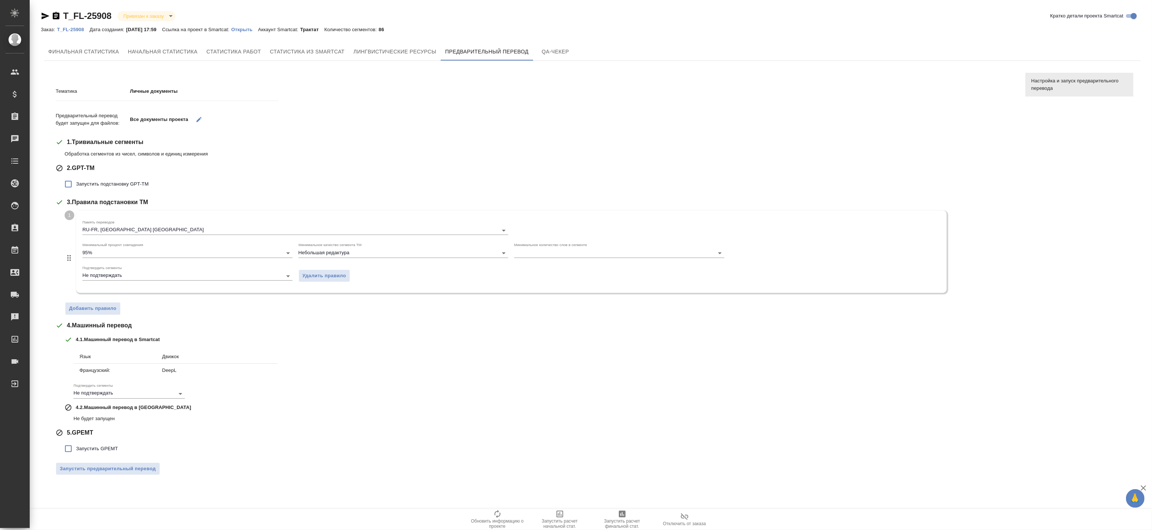
click at [79, 186] on span "Запустить подстановку GPT-TM" at bounding box center [112, 183] width 72 height 7
click at [76, 186] on input "Запустить подстановку GPT-TM" at bounding box center [69, 184] width 16 height 16
checkbox input "true"
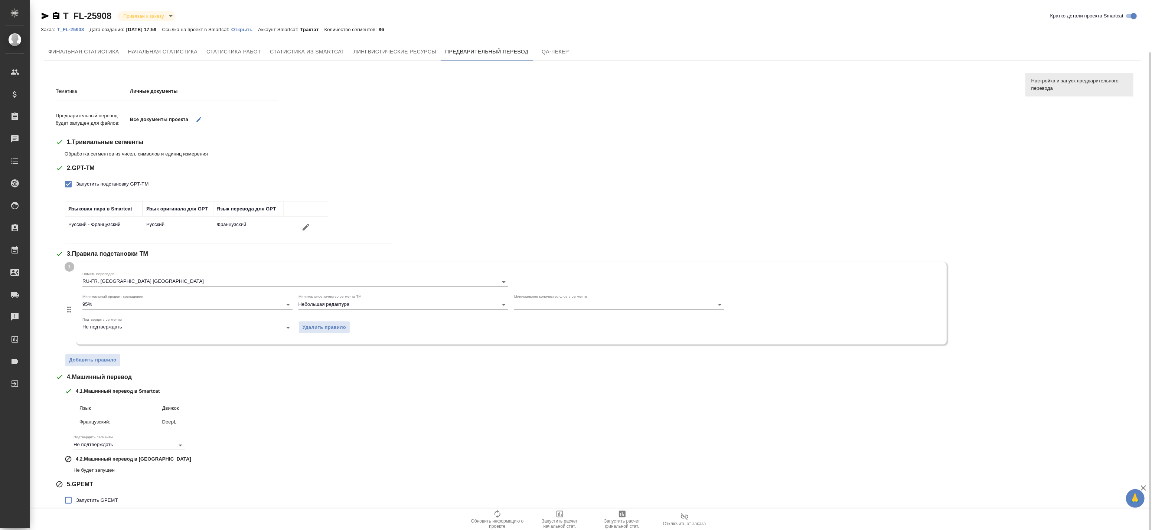
scroll to position [27, 0]
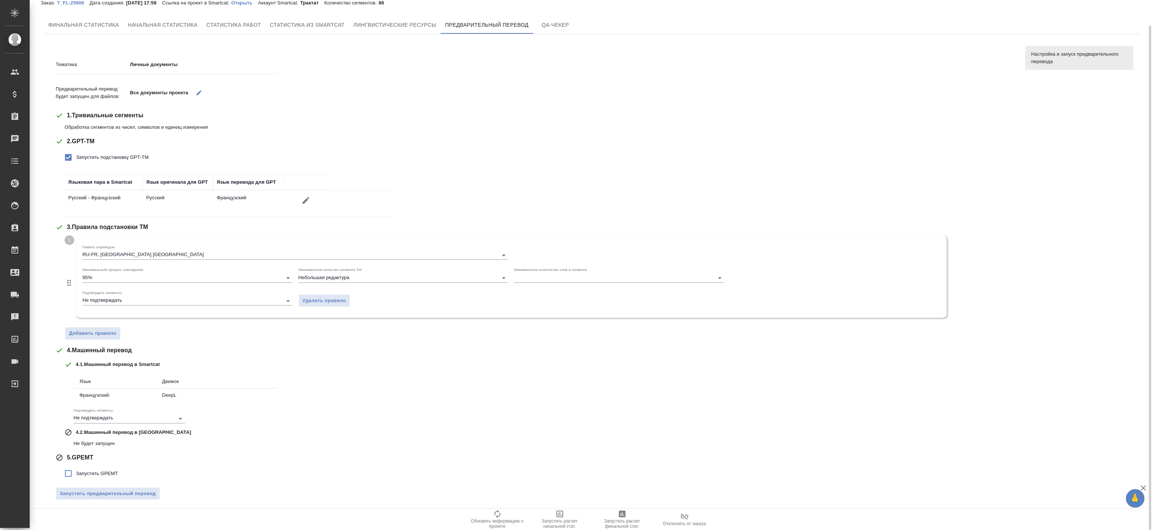
click at [77, 466] on label "Запустить GPEMT" at bounding box center [90, 474] width 58 height 16
click at [76, 466] on input "Запустить GPEMT" at bounding box center [69, 474] width 16 height 16
checkbox input "true"
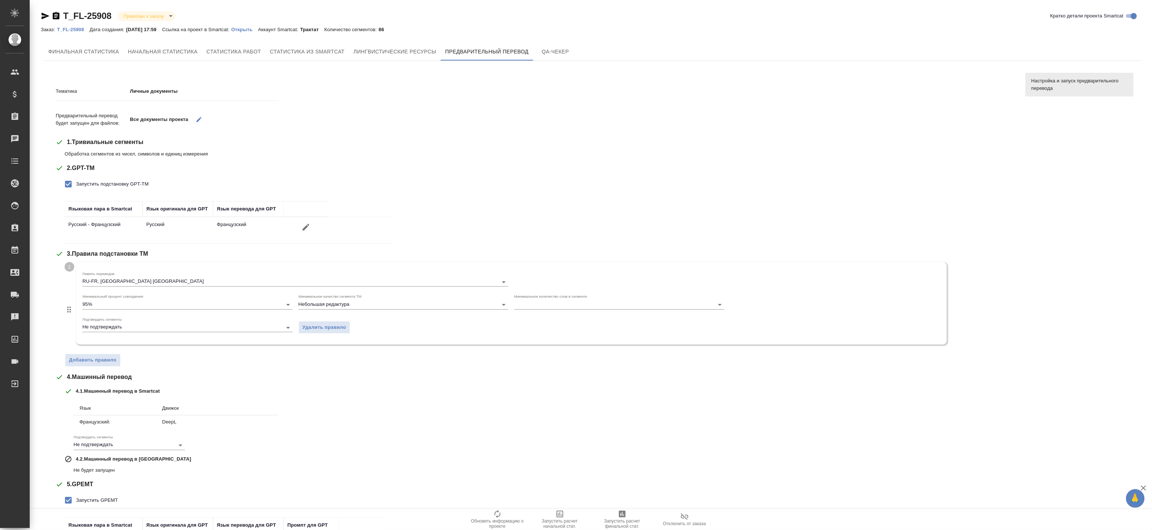
scroll to position [82, 0]
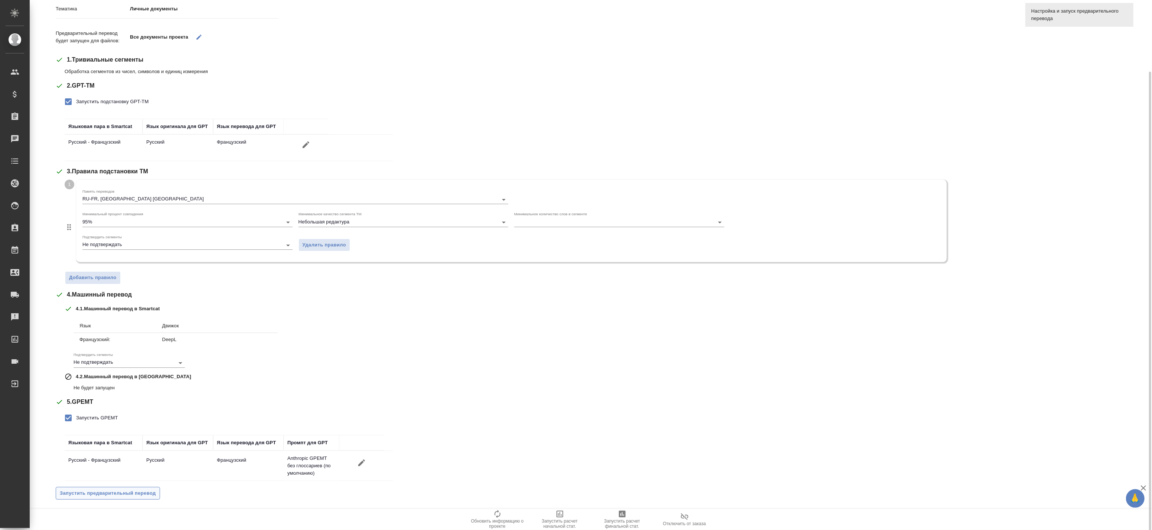
click at [140, 493] on span "Запустить предварительный перевод" at bounding box center [108, 493] width 96 height 9
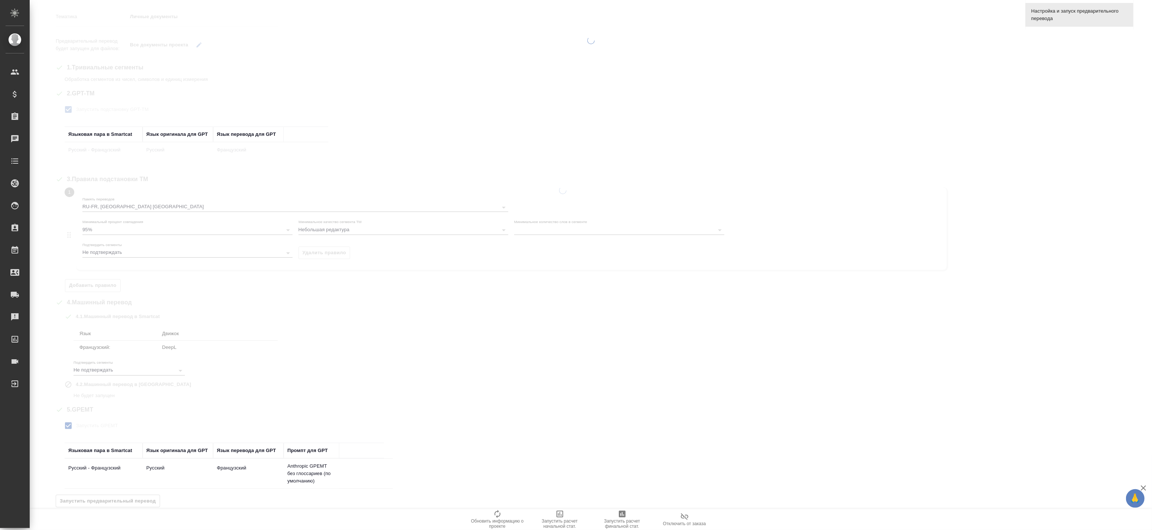
scroll to position [0, 0]
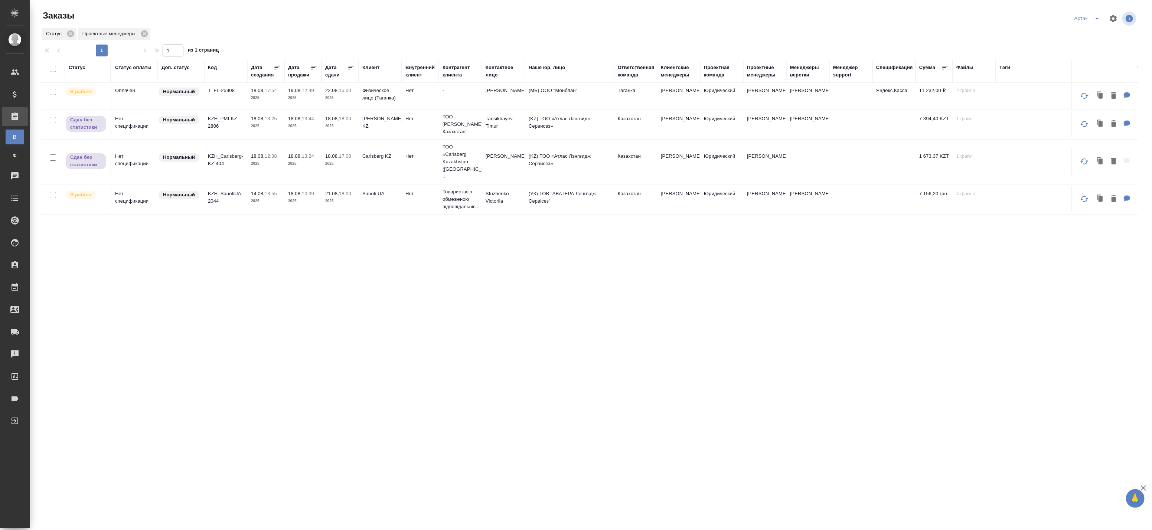
click at [1095, 17] on icon "split button" at bounding box center [1097, 18] width 9 height 9
click at [1087, 30] on li "leagal" at bounding box center [1089, 33] width 32 height 12
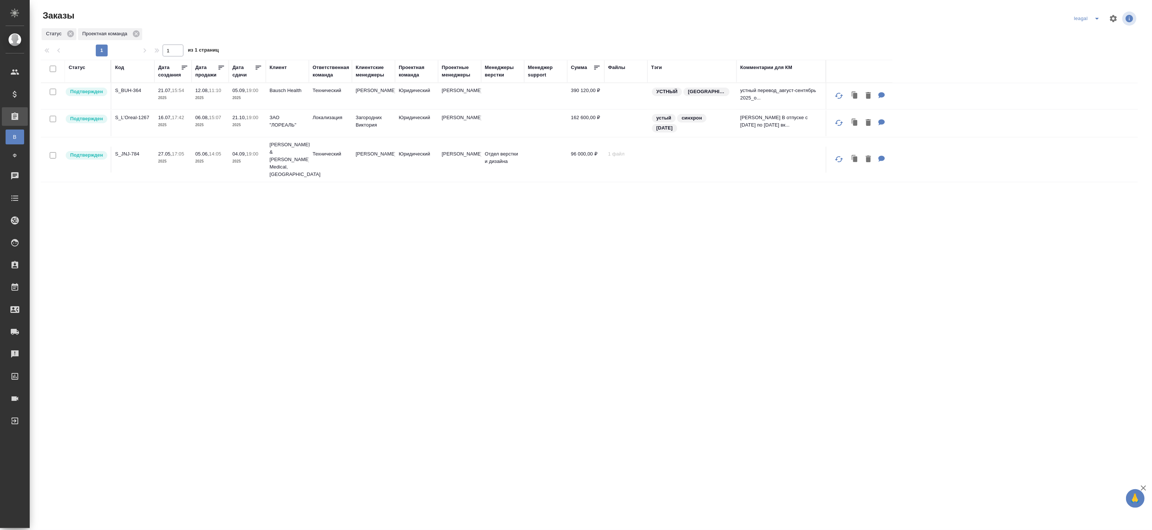
click at [1096, 19] on icon "split button" at bounding box center [1097, 18] width 9 height 9
click at [1090, 35] on li "Артак" at bounding box center [1088, 33] width 32 height 12
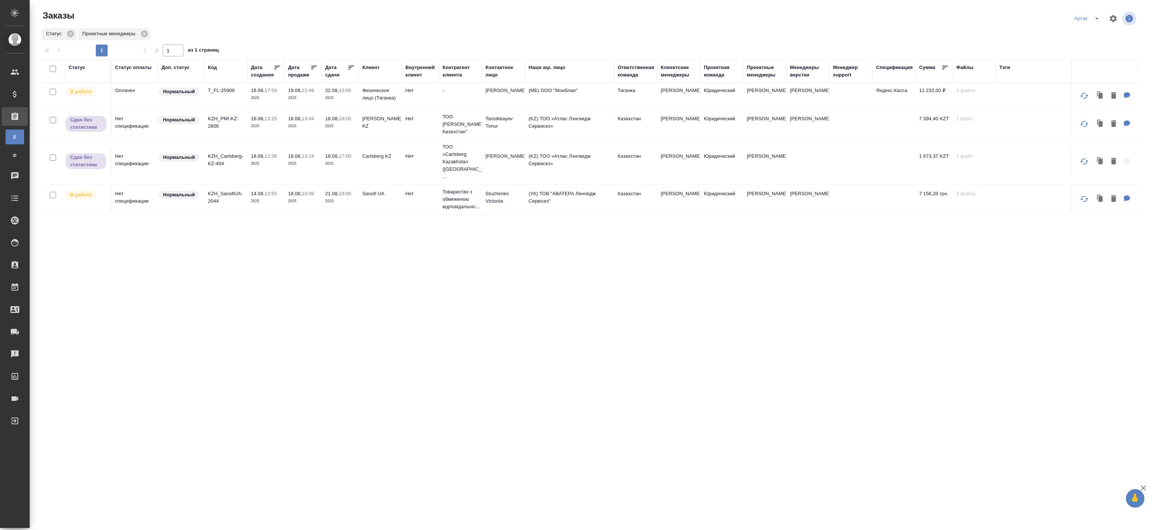
click at [1102, 21] on span "split button" at bounding box center [1097, 18] width 11 height 9
click at [1087, 28] on li "leagal" at bounding box center [1089, 33] width 32 height 12
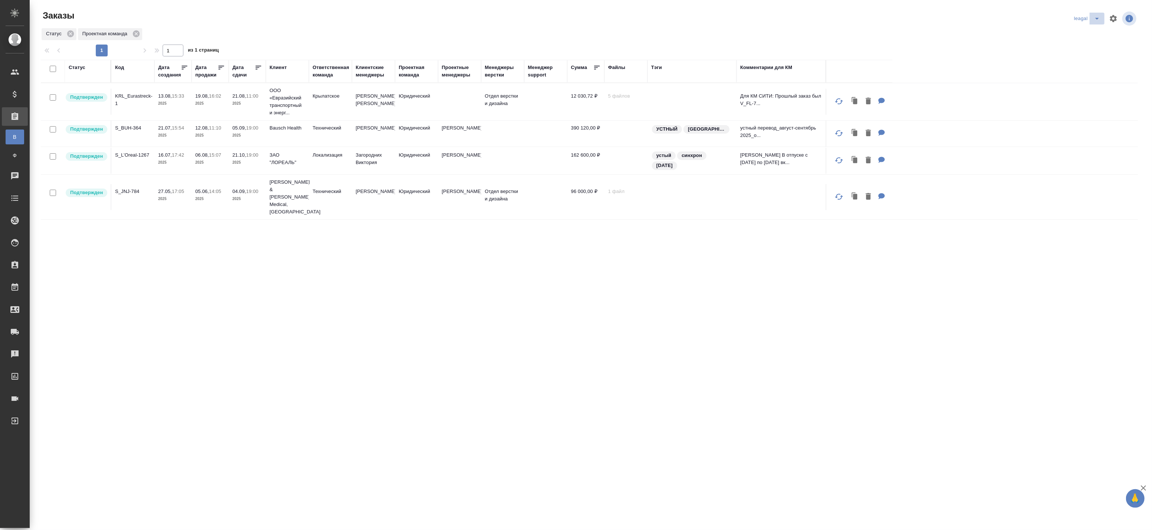
click at [1096, 19] on icon "split button" at bounding box center [1097, 18] width 9 height 9
click at [1080, 35] on li "Артак" at bounding box center [1088, 33] width 32 height 12
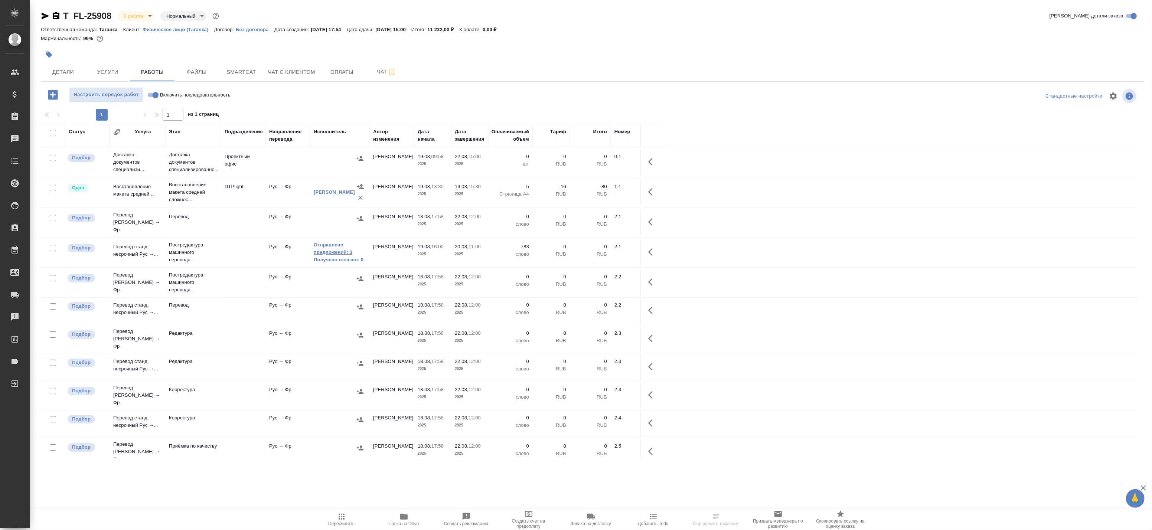
click at [337, 250] on link "Отправлено предложений: 3" at bounding box center [340, 248] width 52 height 15
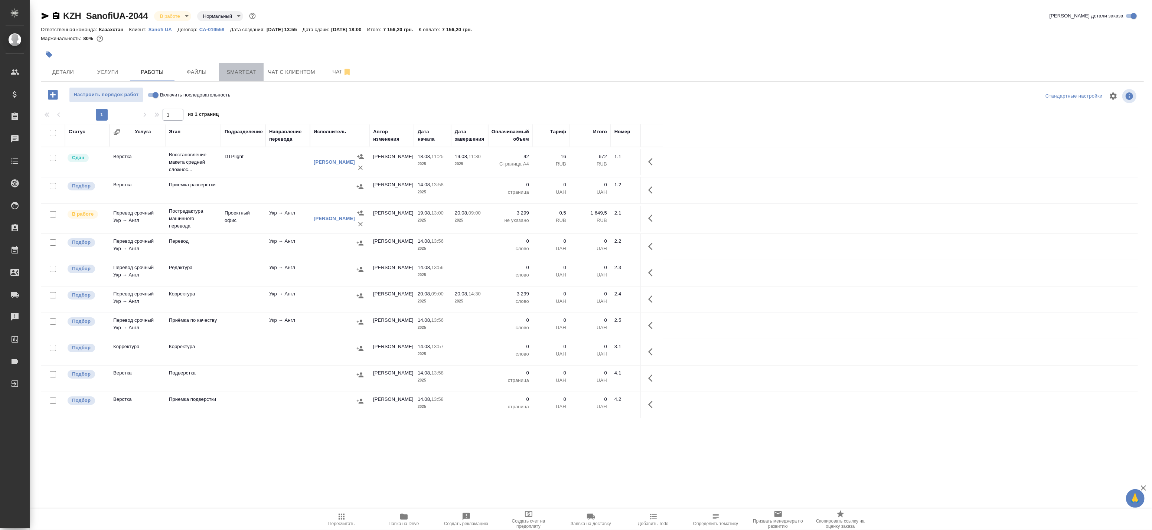
click at [240, 72] on span "Smartcat" at bounding box center [242, 72] width 36 height 9
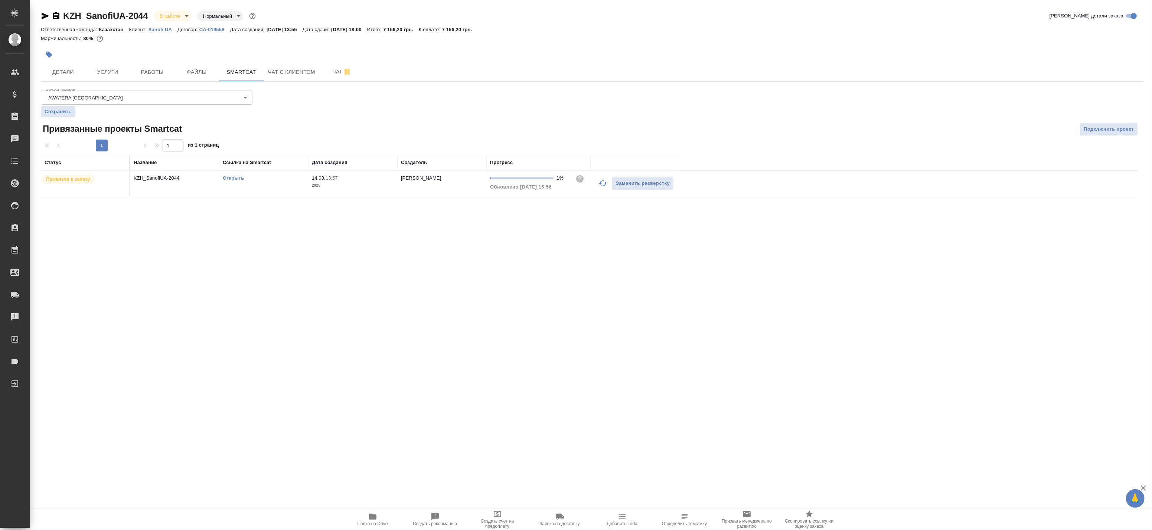
click at [600, 185] on icon "button" at bounding box center [603, 183] width 9 height 9
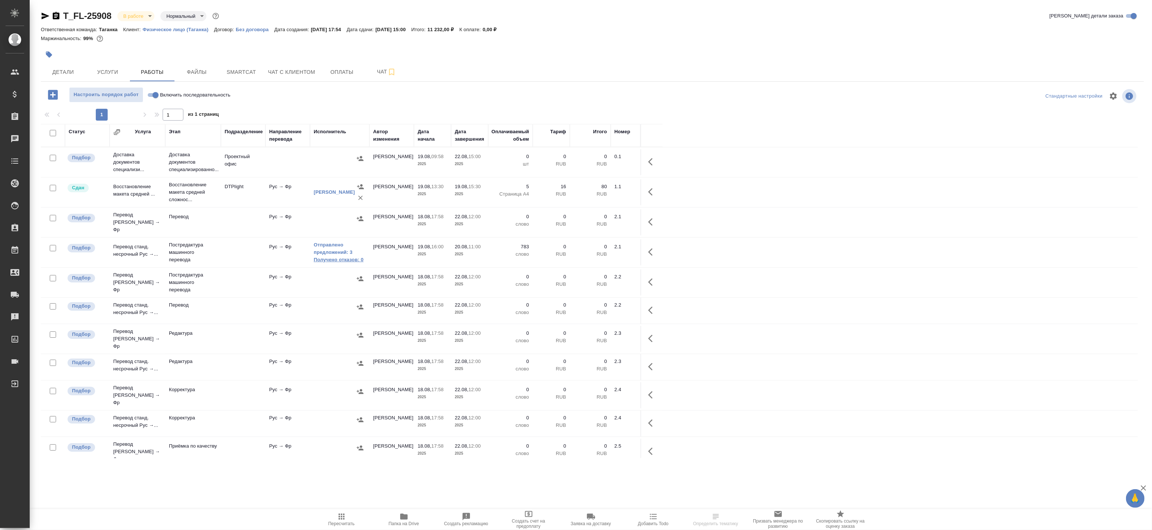
click at [328, 256] on link "Получено отказов: 0" at bounding box center [340, 259] width 52 height 7
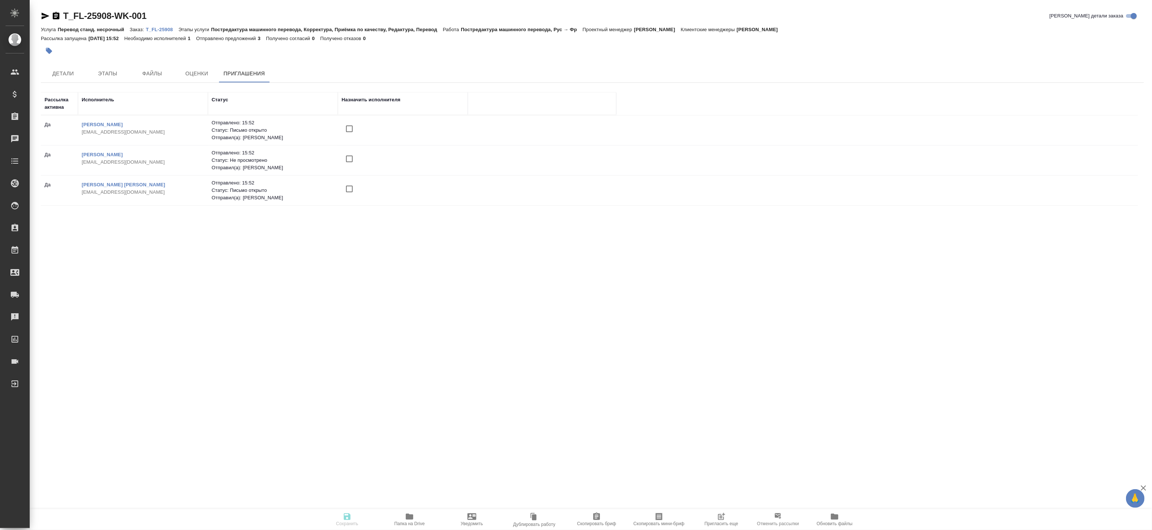
click at [716, 524] on span "Пригласить еще" at bounding box center [722, 523] width 34 height 5
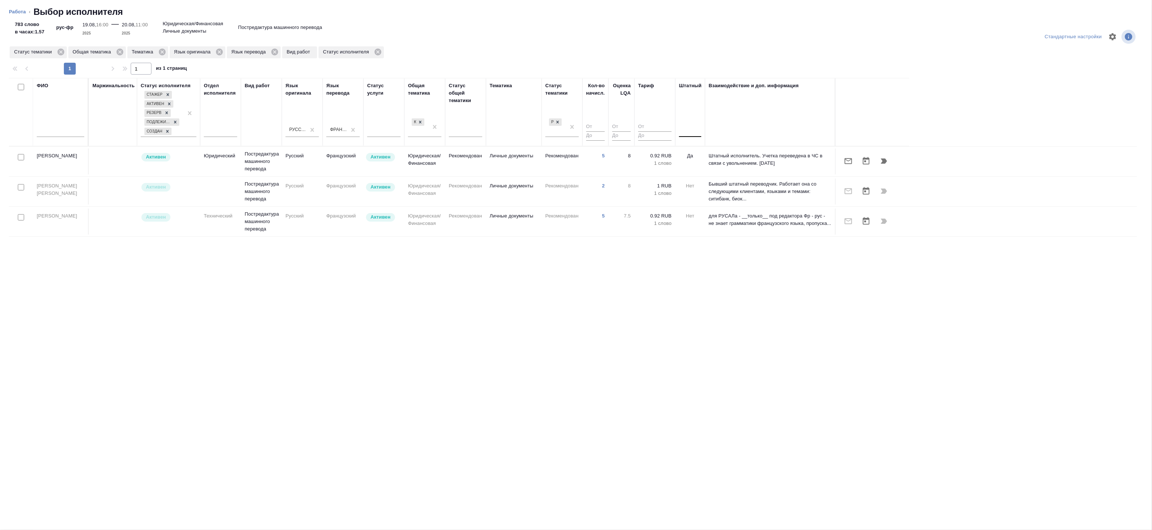
click at [697, 133] on div at bounding box center [690, 129] width 22 height 11
click at [701, 158] on div "Нет" at bounding box center [734, 153] width 111 height 13
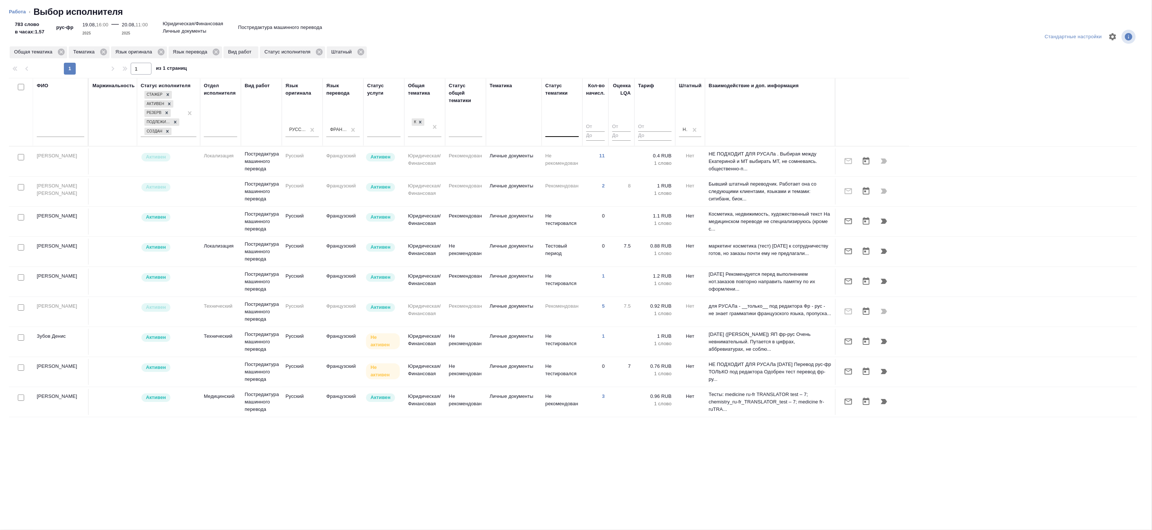
click at [31, 175] on td at bounding box center [21, 162] width 24 height 26
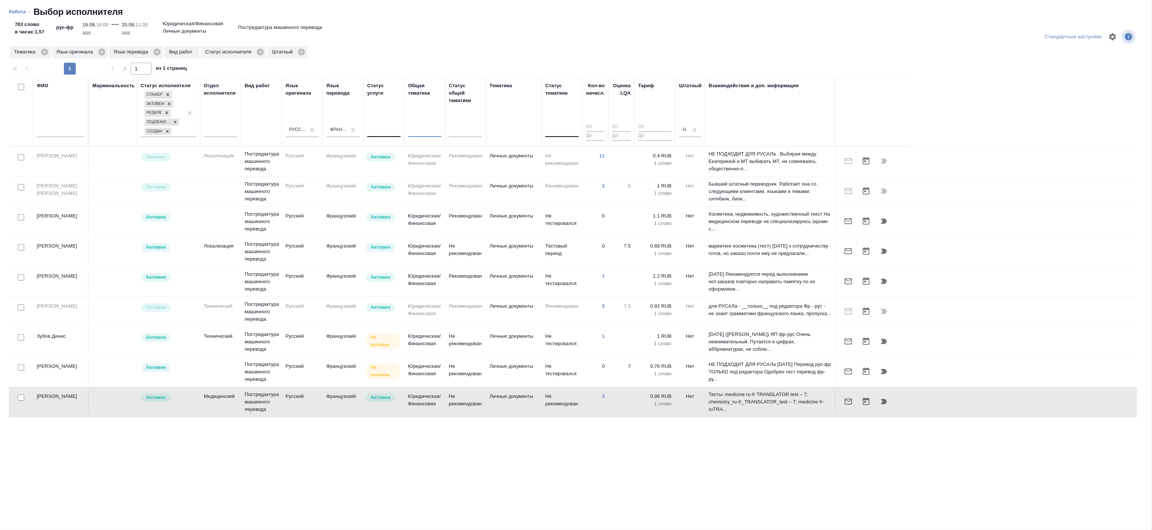
click at [380, 127] on div at bounding box center [383, 129] width 33 height 11
click at [418, 127] on div at bounding box center [424, 129] width 33 height 11
click at [456, 127] on div at bounding box center [465, 129] width 33 height 11
click at [243, 495] on div "Стандартные настройки Тематика Язык оригинала Язык перевода Вид работ Статус ис…" at bounding box center [576, 276] width 1152 height 508
drag, startPoint x: 20, startPoint y: 398, endPoint x: 21, endPoint y: 391, distance: 7.5
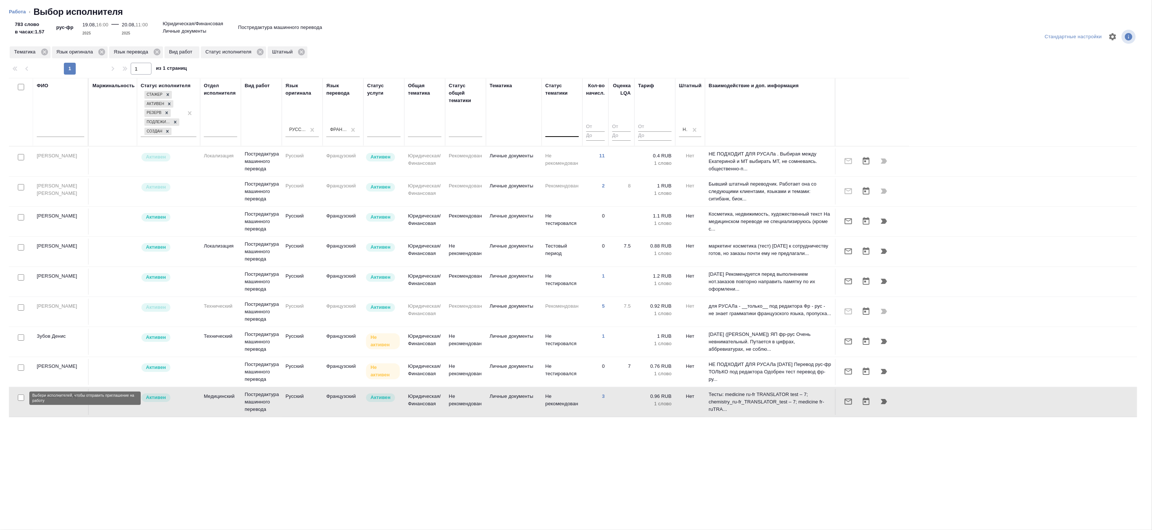
click at [20, 398] on input "checkbox" at bounding box center [21, 398] width 6 height 6
checkbox input "true"
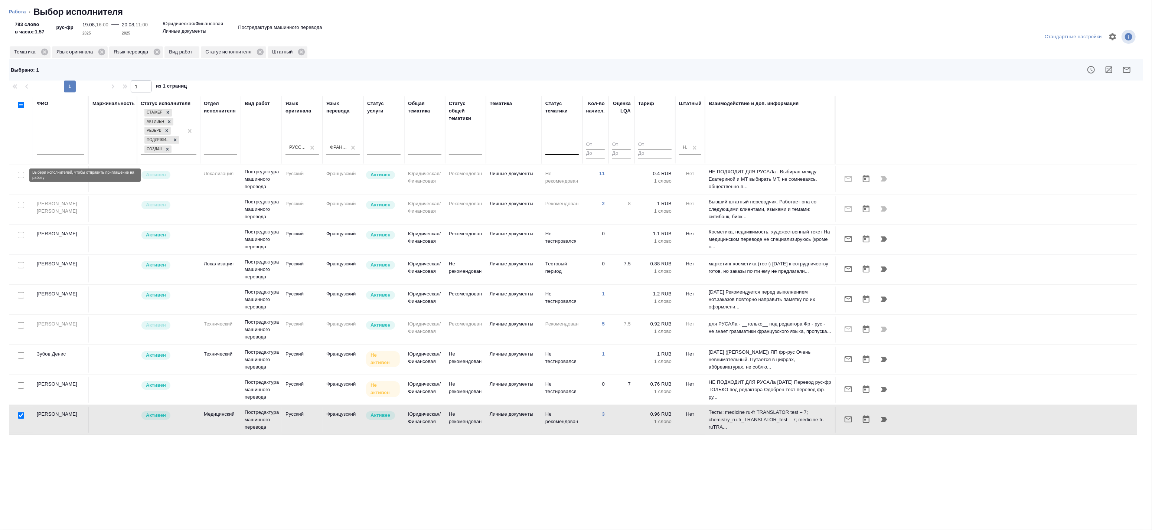
click at [19, 173] on input "checkbox" at bounding box center [21, 175] width 6 height 6
checkbox input "true"
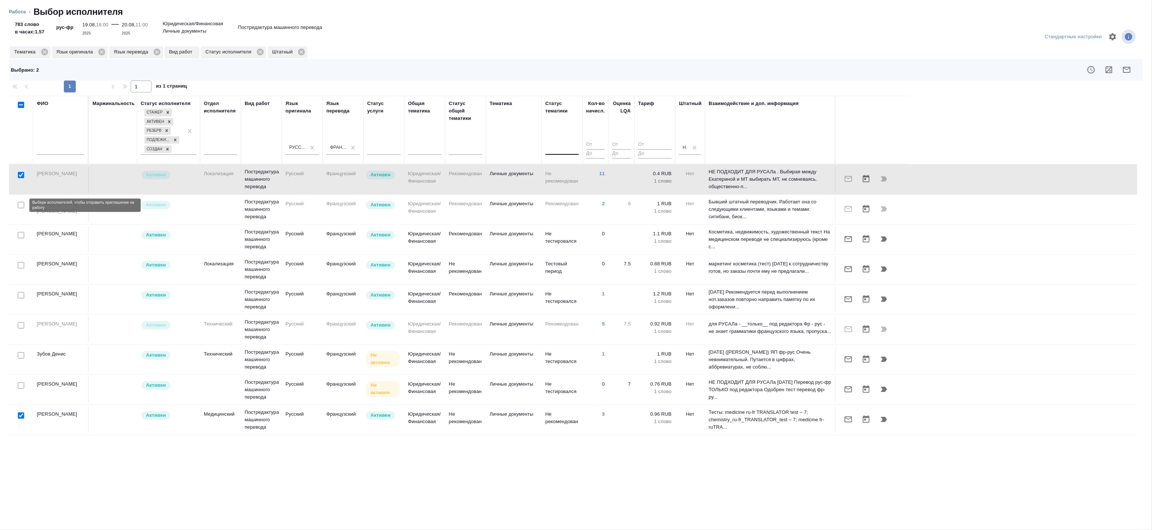
click at [21, 207] on input "checkbox" at bounding box center [21, 205] width 6 height 6
checkbox input "true"
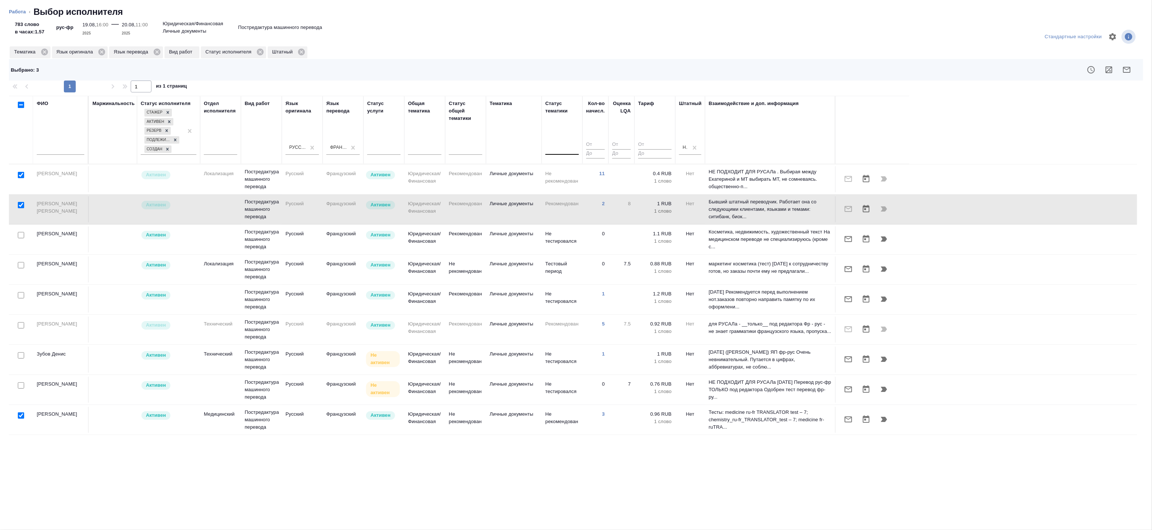
click at [21, 180] on div at bounding box center [21, 175] width 17 height 10
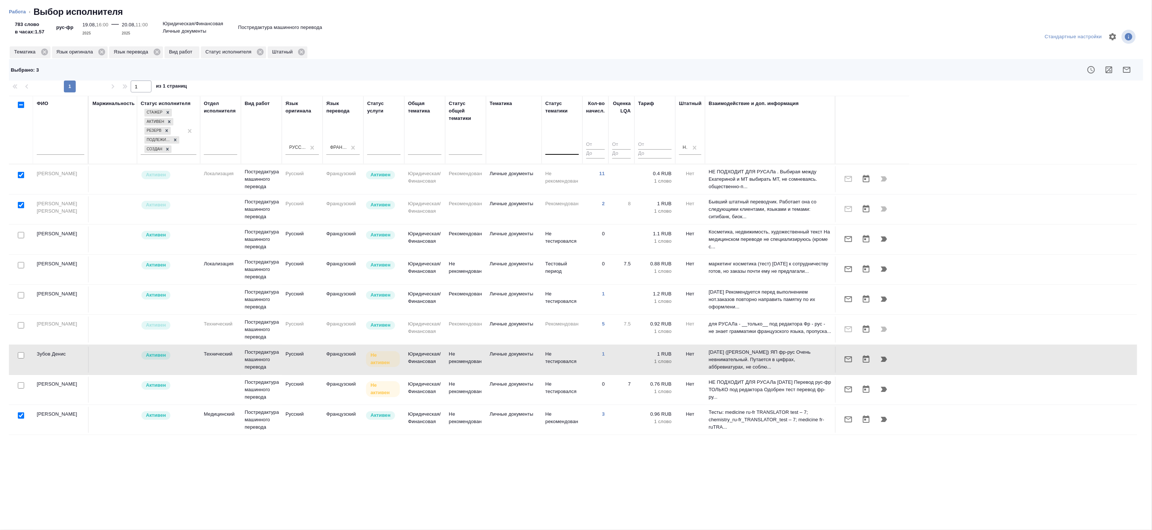
click at [21, 180] on div at bounding box center [21, 175] width 17 height 10
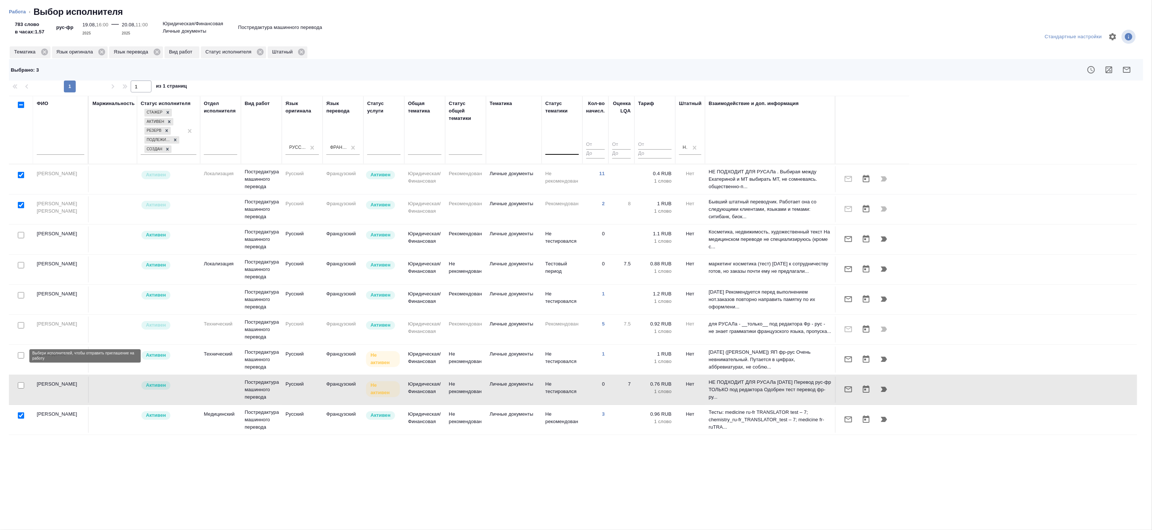
click at [20, 357] on input "checkbox" at bounding box center [21, 355] width 6 height 6
checkbox input "true"
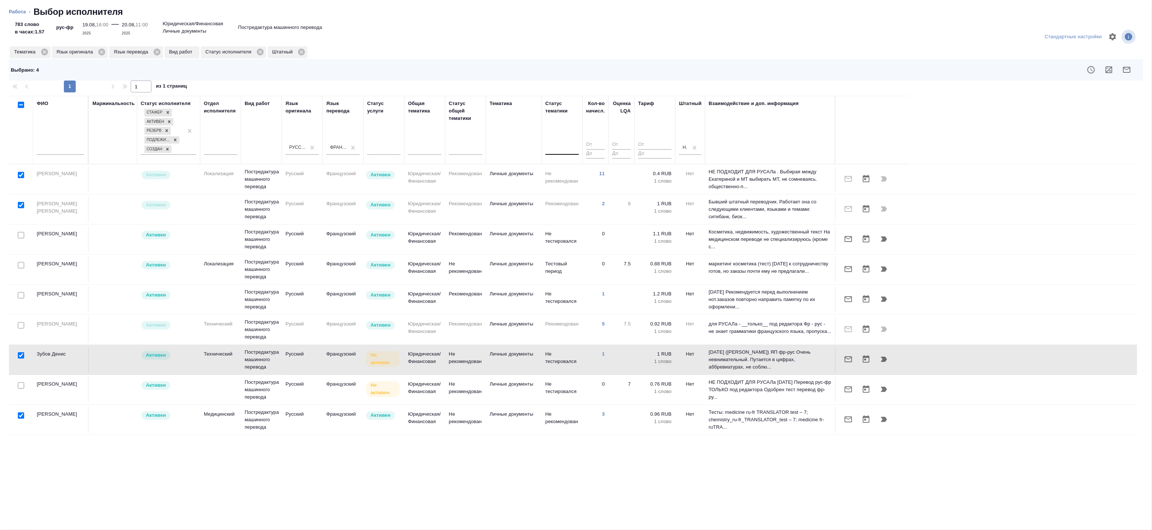
click at [22, 180] on div at bounding box center [21, 175] width 17 height 10
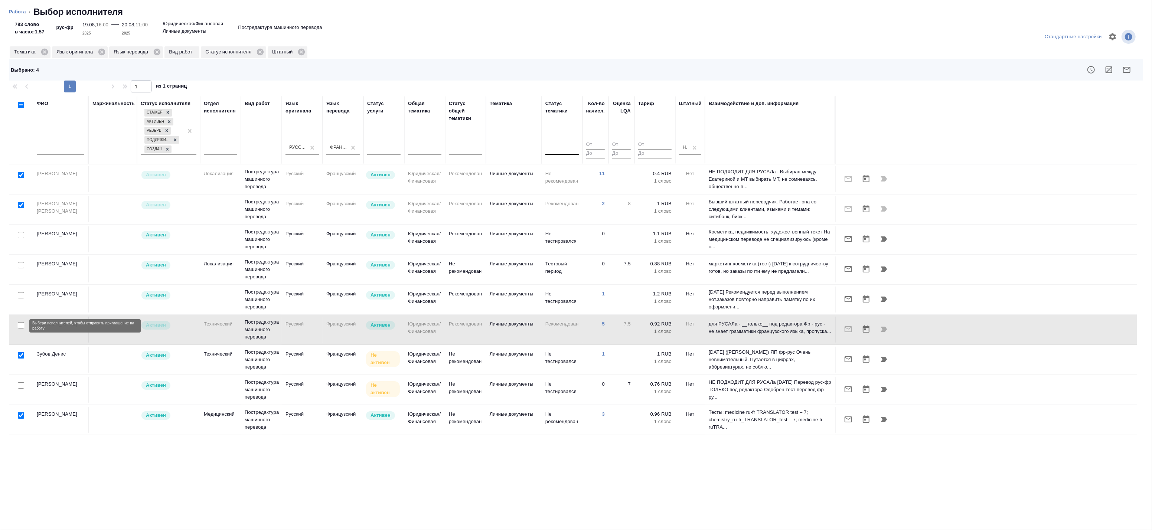
click at [22, 325] on input "checkbox" at bounding box center [21, 325] width 6 height 6
checkbox input "true"
click at [1110, 69] on icon "button" at bounding box center [1109, 69] width 7 height 7
click at [23, 325] on input "checkbox" at bounding box center [21, 325] width 6 height 6
checkbox input "false"
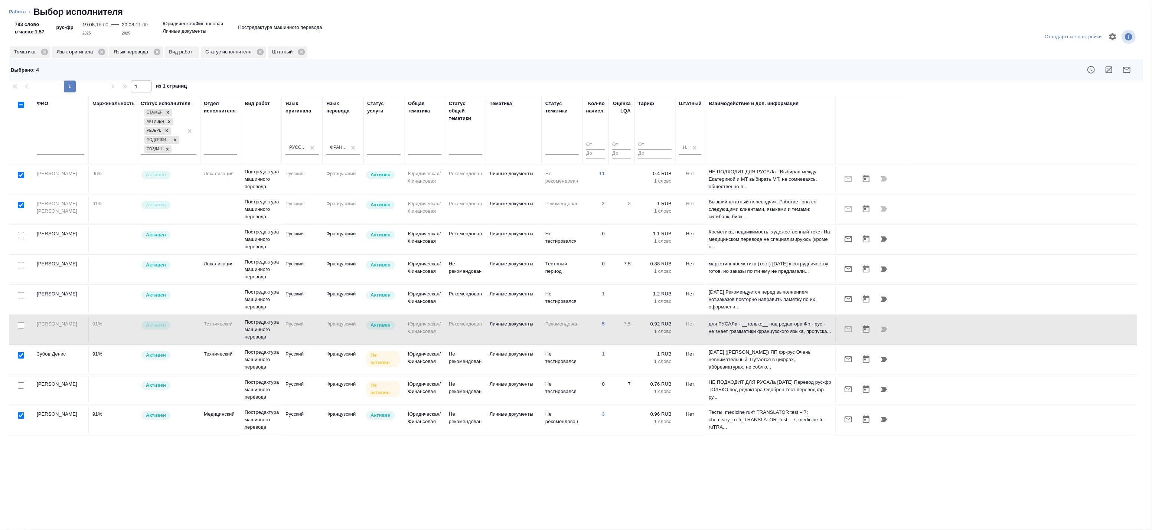
click at [23, 204] on input "checkbox" at bounding box center [21, 205] width 6 height 6
checkbox input "false"
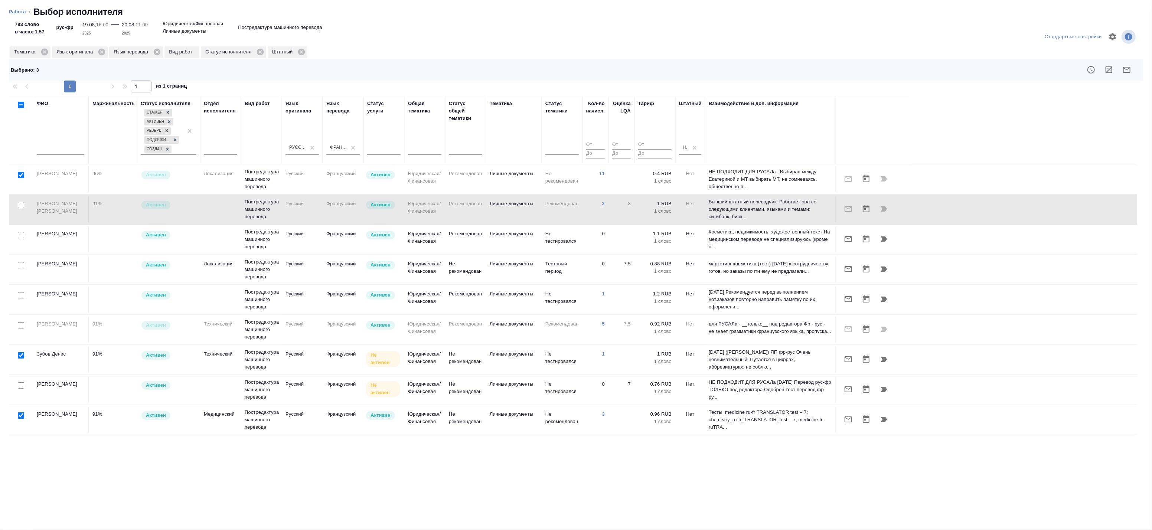
click at [20, 174] on input "checkbox" at bounding box center [21, 175] width 6 height 6
checkbox input "false"
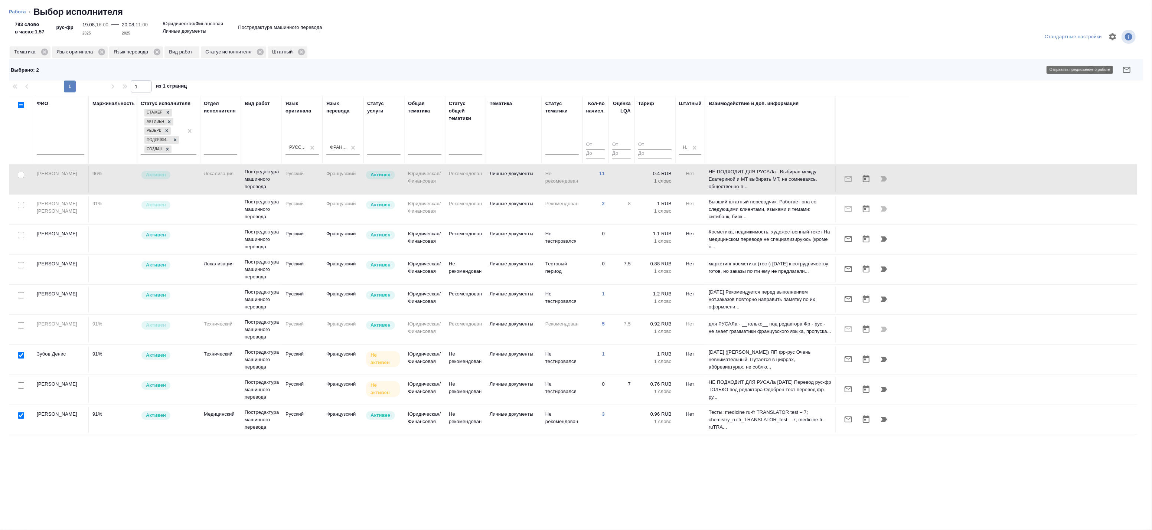
click at [1129, 69] on icon "button" at bounding box center [1127, 69] width 9 height 9
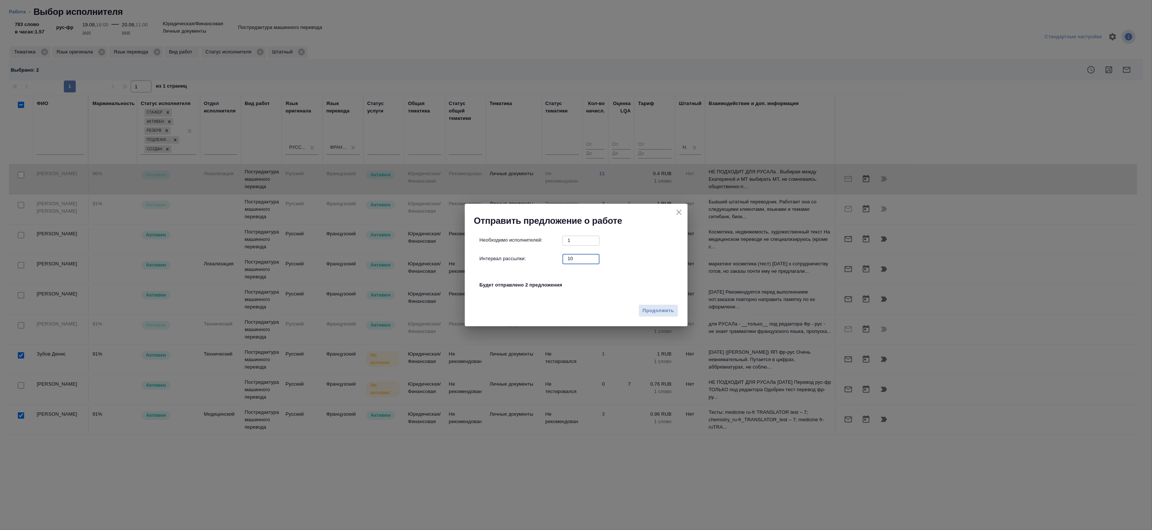
drag, startPoint x: 580, startPoint y: 259, endPoint x: 507, endPoint y: 260, distance: 73.2
click at [509, 261] on div "Интервал рассылки: 10 ​" at bounding box center [579, 258] width 199 height 9
type input "0"
click at [671, 313] on span "Продолжить" at bounding box center [658, 311] width 31 height 9
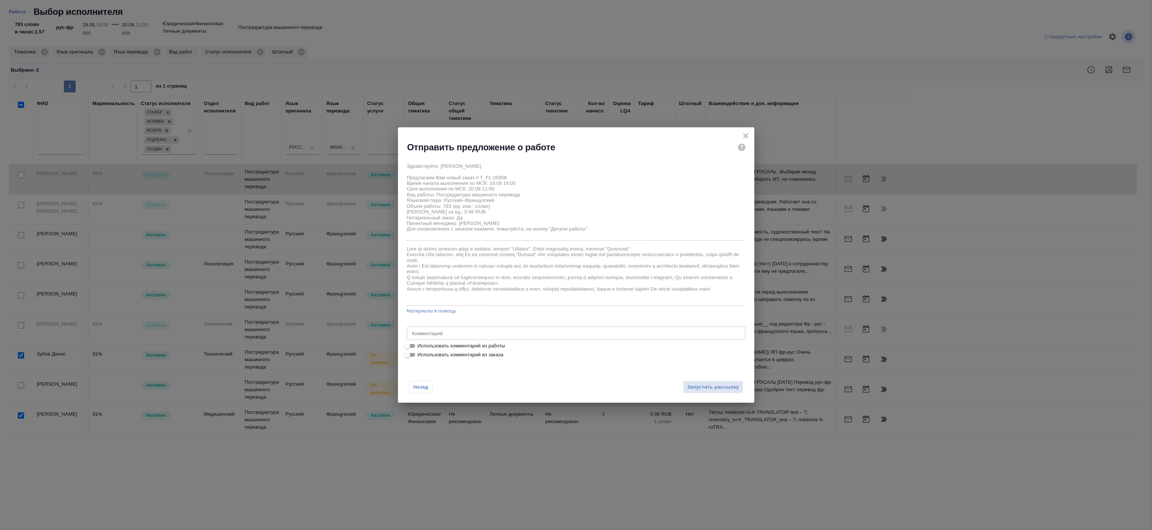
click at [447, 347] on span "Использовать комментарий из работы" at bounding box center [462, 345] width 88 height 7
click at [421, 347] on input "Использовать комментарий из работы" at bounding box center [407, 346] width 27 height 9
checkbox input "true"
type textarea "Под нот Оригинал для сверки:https://drive.awatera.com/s/Lnr8mmaKM6L8tBE"
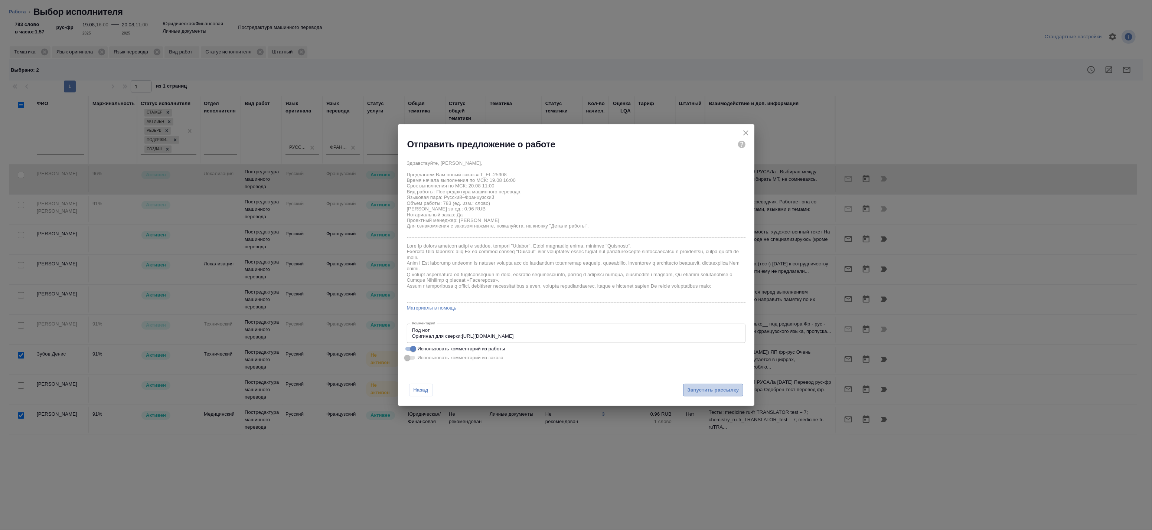
click at [706, 388] on span "Запустить рассылку" at bounding box center [713, 390] width 52 height 9
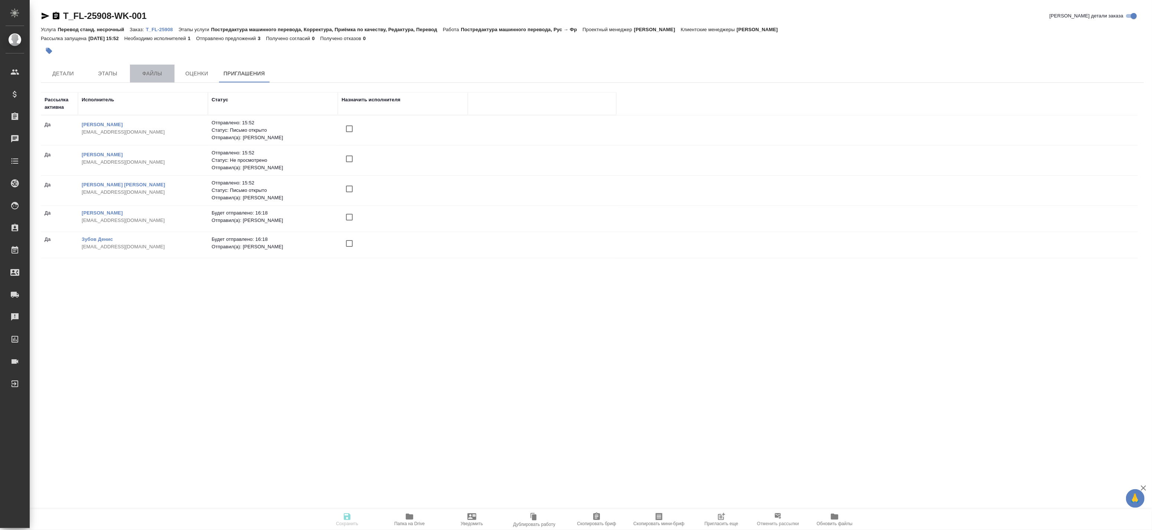
click at [156, 78] on span "Файлы" at bounding box center [152, 73] width 36 height 9
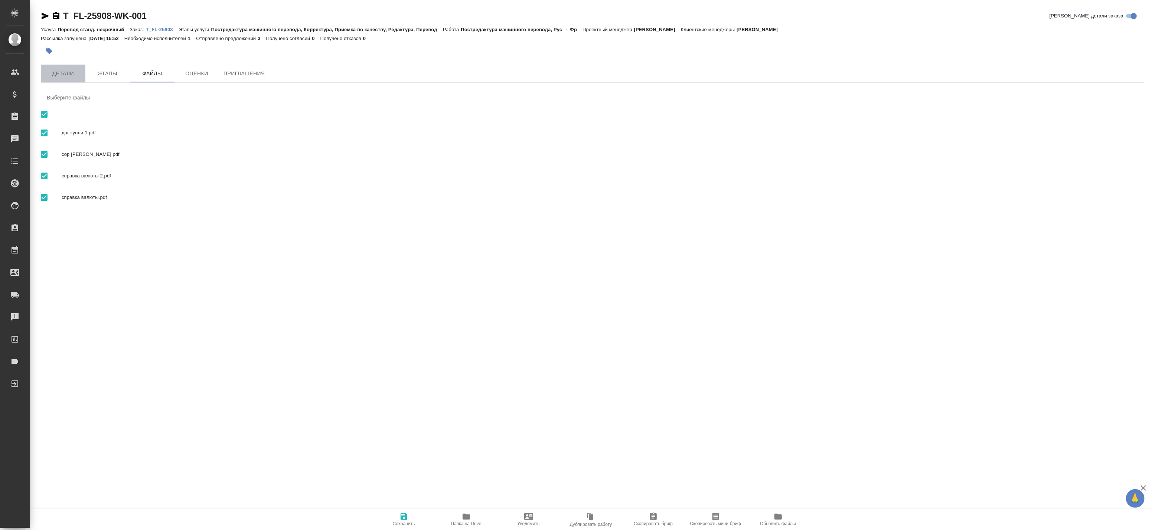
click at [66, 78] on span "Детали" at bounding box center [63, 73] width 36 height 9
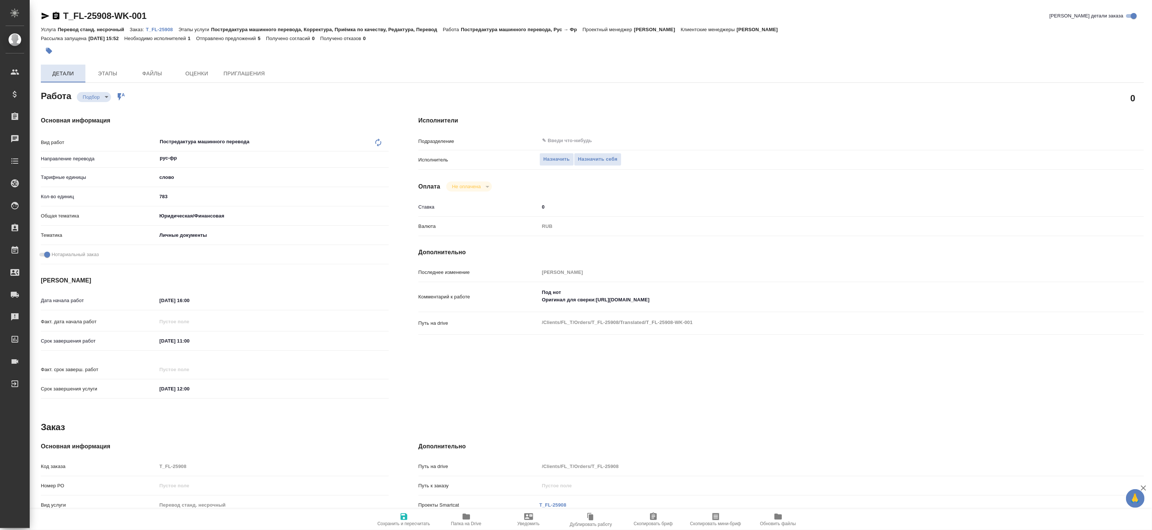
type textarea "x"
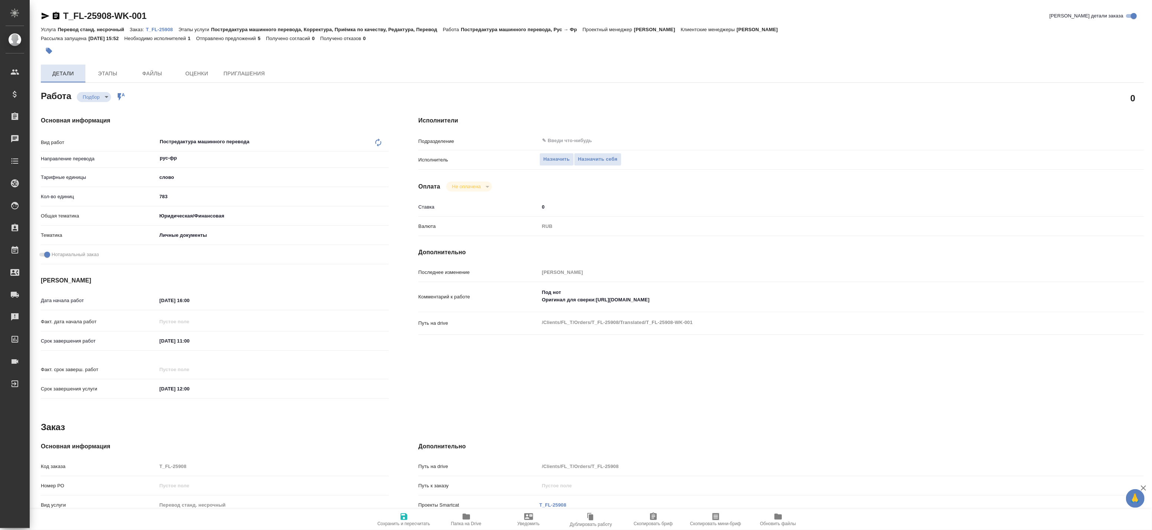
type textarea "x"
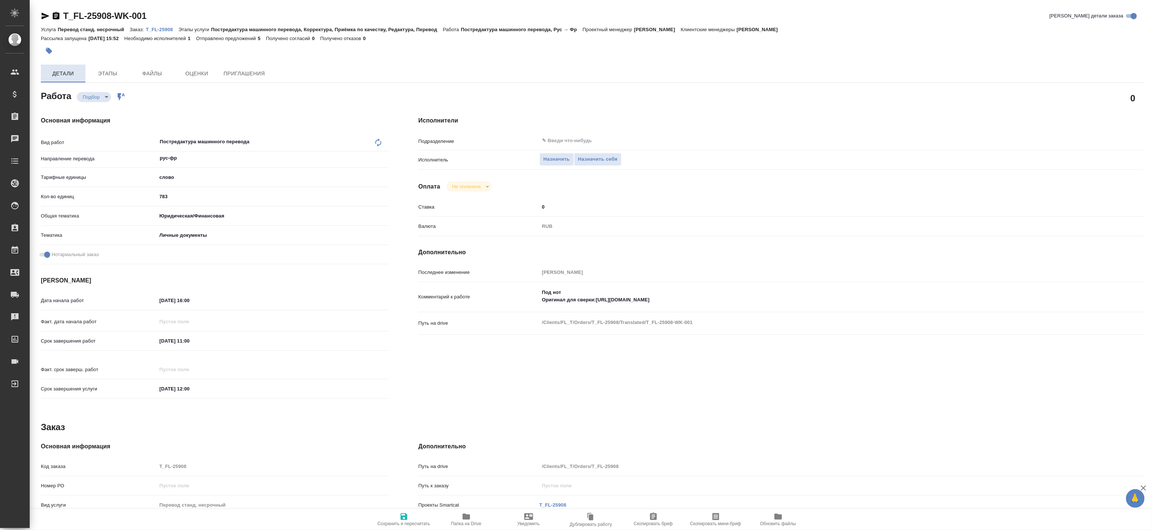
type textarea "x"
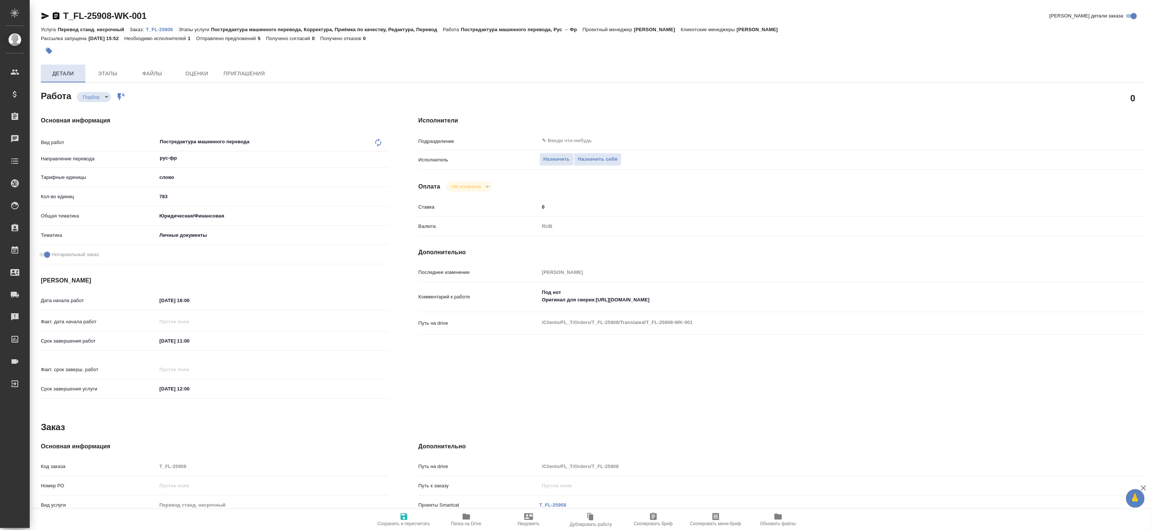
type textarea "x"
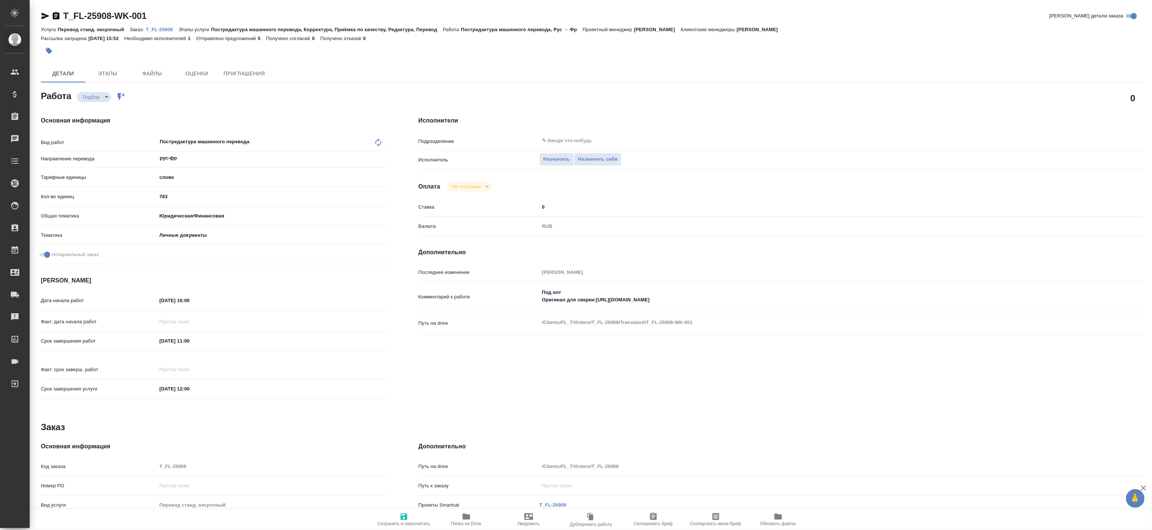
type textarea "x"
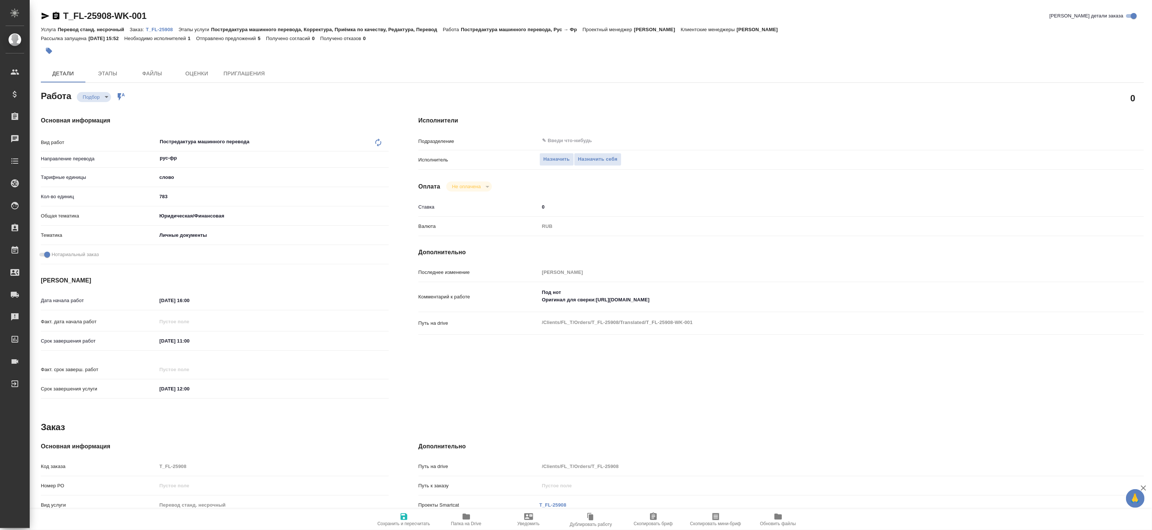
type textarea "x"
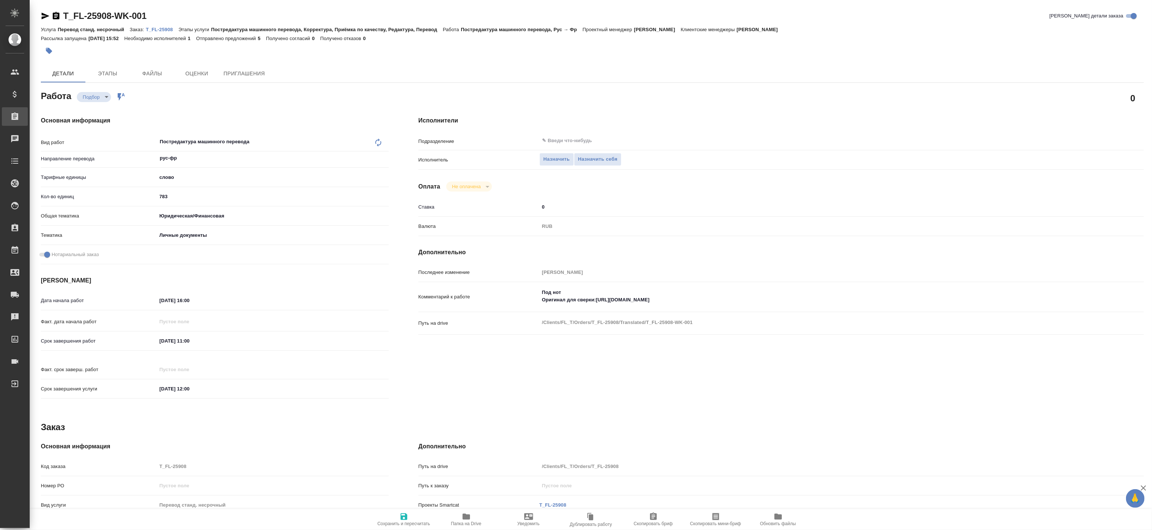
type textarea "x"
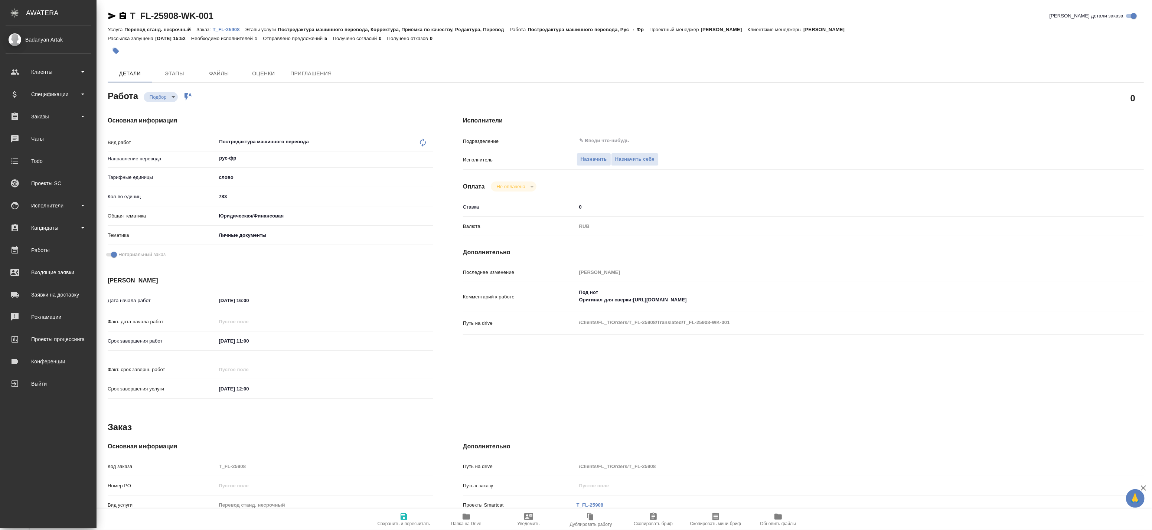
type textarea "x"
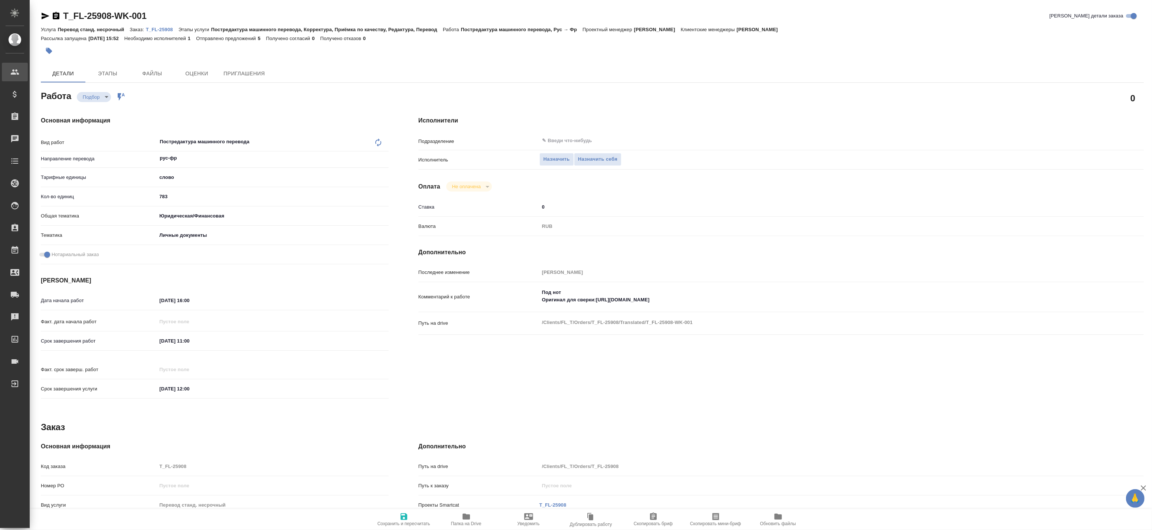
type textarea "x"
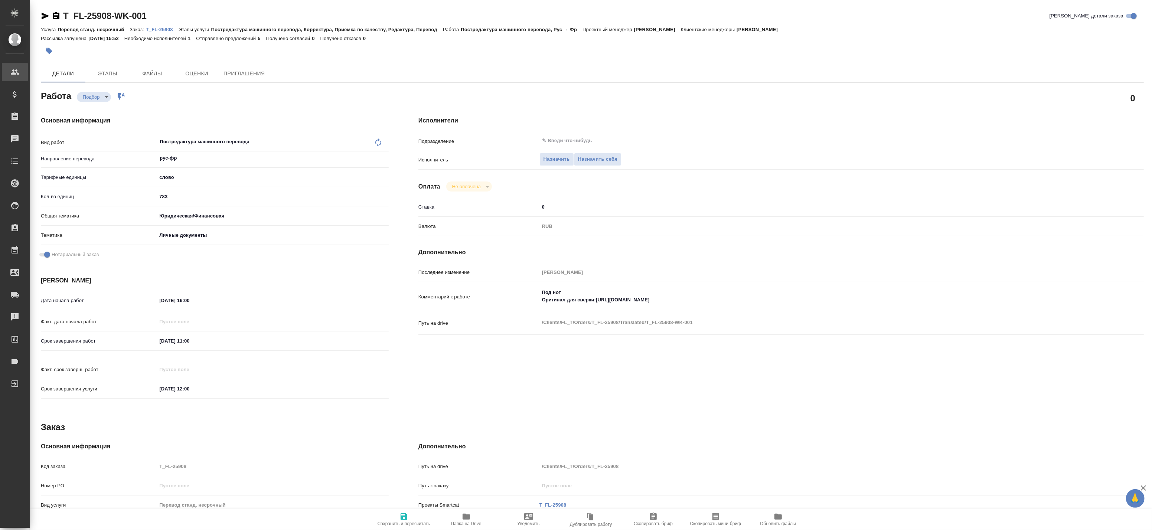
type textarea "x"
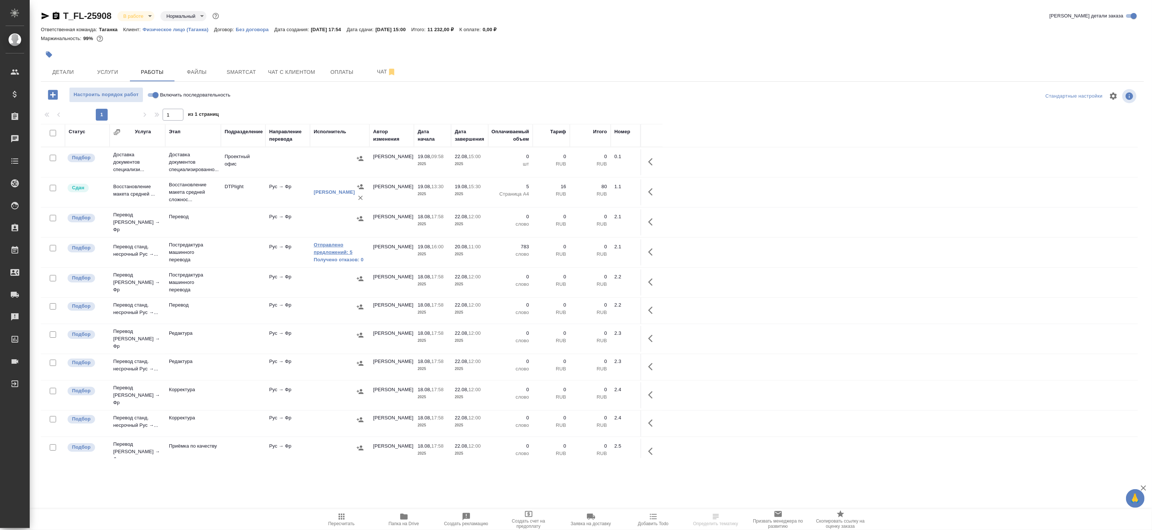
click at [320, 244] on link "Отправлено предложений: 5" at bounding box center [340, 248] width 52 height 15
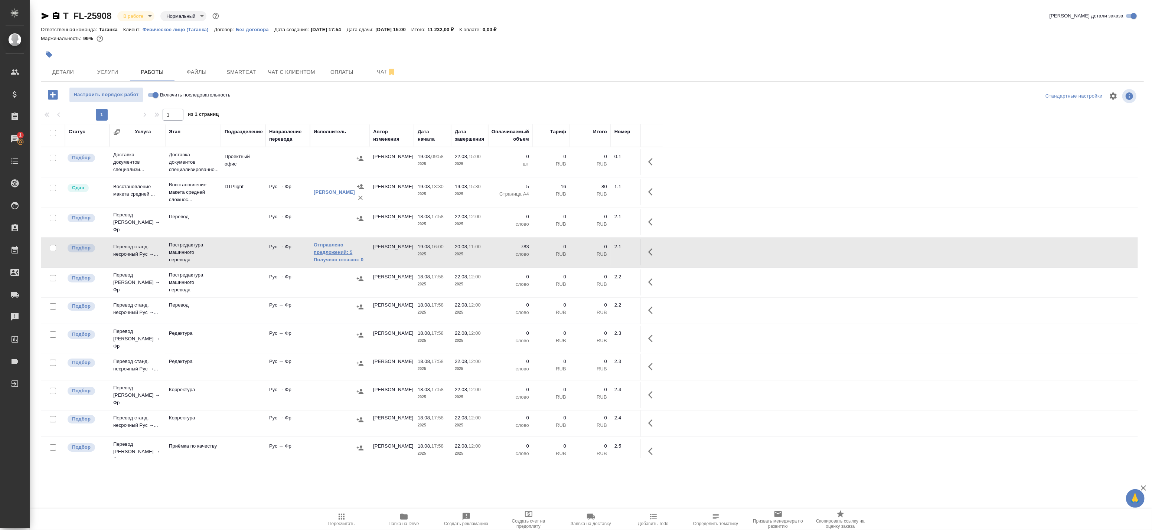
click at [322, 246] on link "Отправлено предложений: 5" at bounding box center [340, 248] width 52 height 15
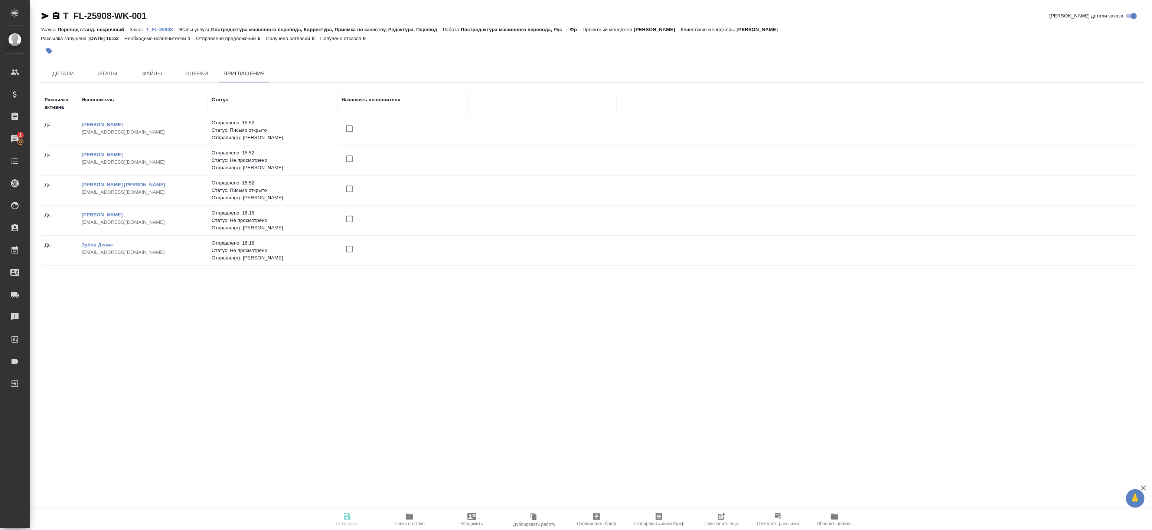
drag, startPoint x: 79, startPoint y: 133, endPoint x: 129, endPoint y: 136, distance: 50.6
click at [128, 136] on td "Анищенков Антон Олегович antonyaney94@gmail.com" at bounding box center [143, 130] width 130 height 26
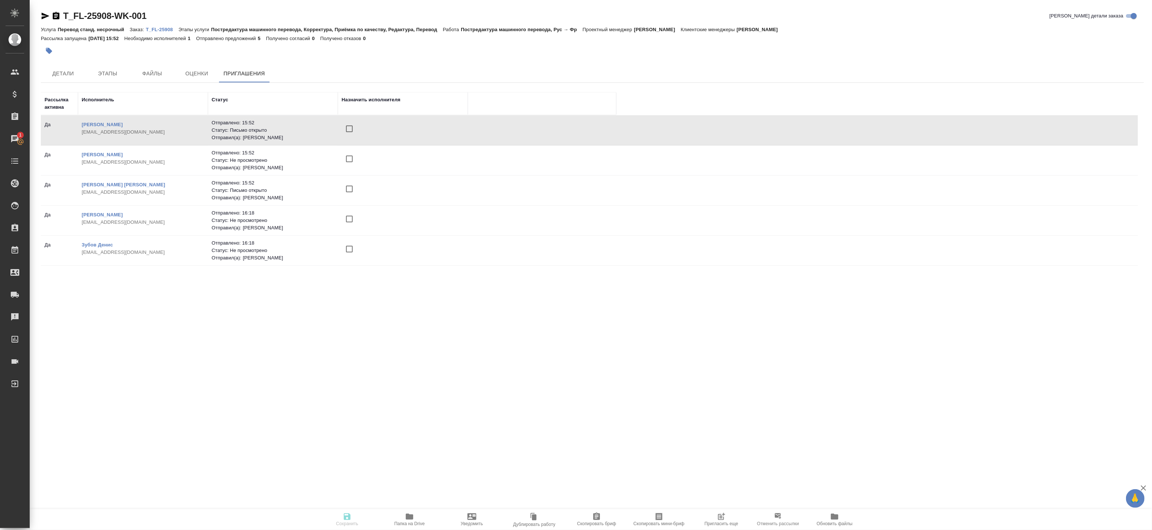
drag, startPoint x: 140, startPoint y: 132, endPoint x: 105, endPoint y: 134, distance: 35.0
click at [105, 134] on p "[EMAIL_ADDRESS][DOMAIN_NAME]" at bounding box center [143, 131] width 123 height 7
click at [111, 122] on link "[PERSON_NAME]" at bounding box center [102, 125] width 41 height 6
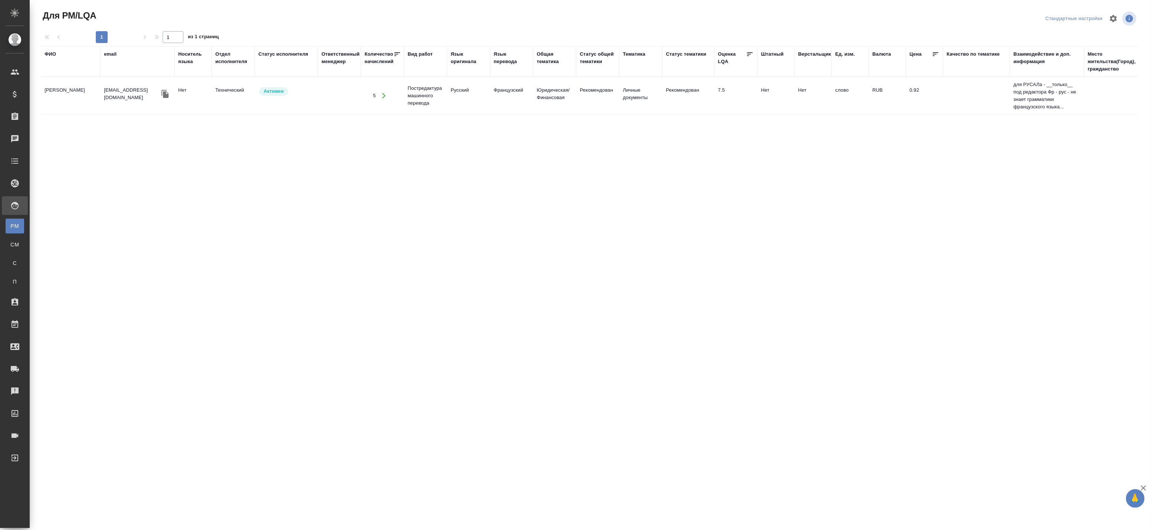
click at [165, 95] on icon "button" at bounding box center [165, 93] width 9 height 9
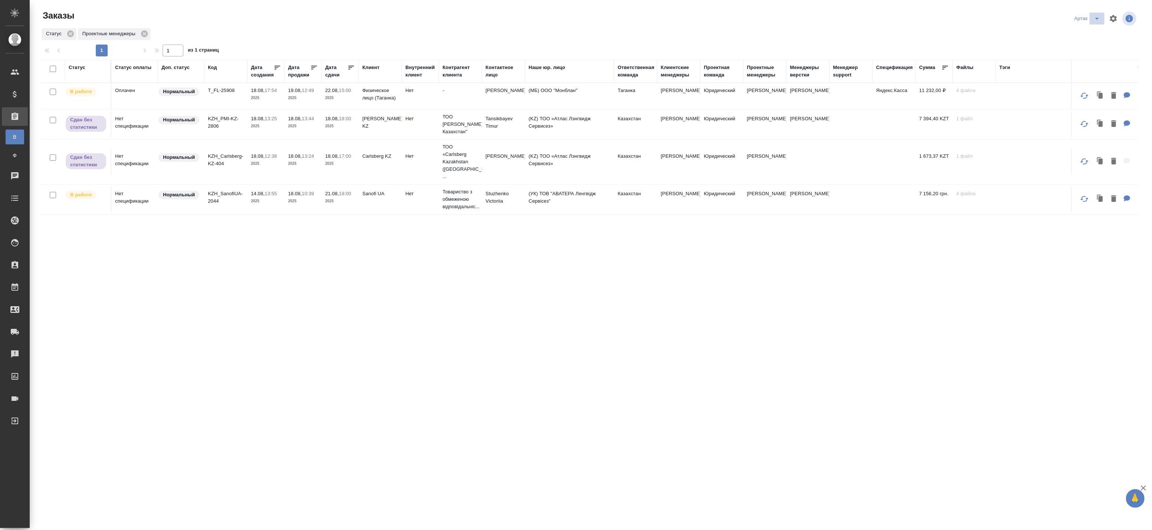
click at [1100, 19] on icon "split button" at bounding box center [1097, 18] width 9 height 9
click at [1083, 33] on li "leagal" at bounding box center [1089, 33] width 32 height 12
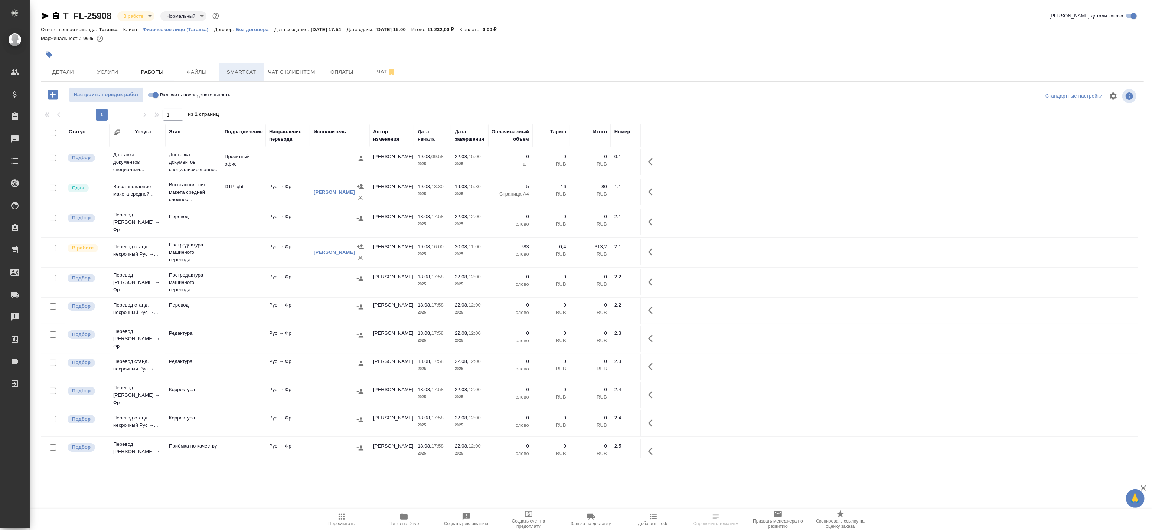
click at [253, 72] on span "Smartcat" at bounding box center [242, 72] width 36 height 9
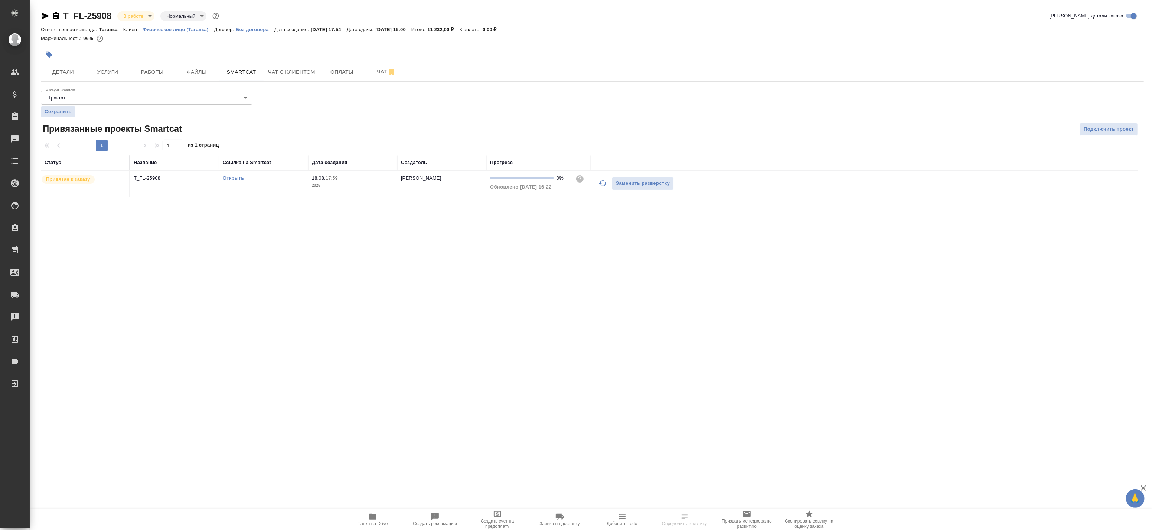
click at [229, 180] on link "Открыть" at bounding box center [233, 178] width 21 height 6
click at [141, 71] on span "Работы" at bounding box center [152, 72] width 36 height 9
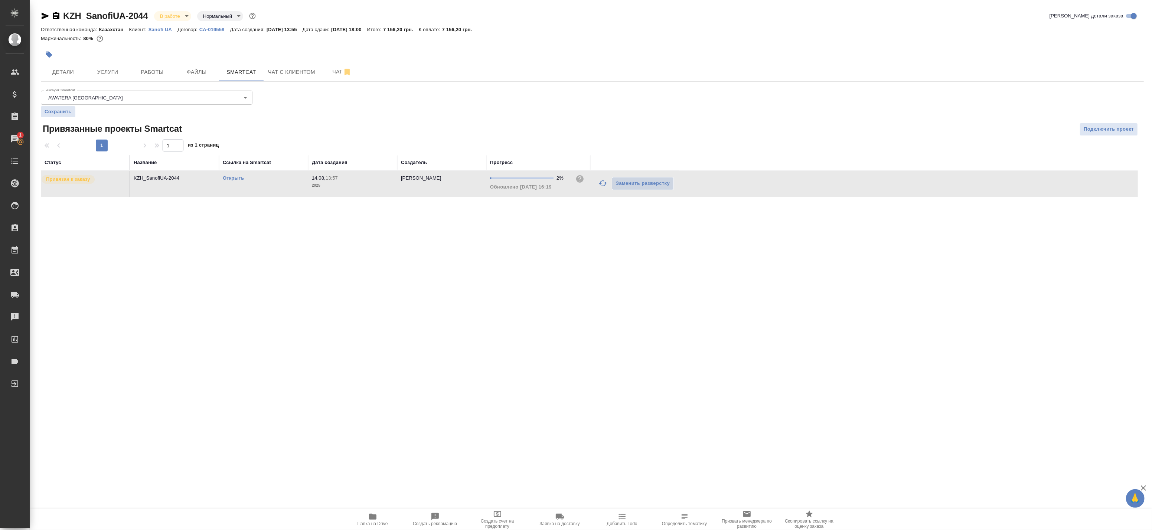
click at [160, 29] on p "Sanofi UA" at bounding box center [163, 30] width 29 height 6
click at [150, 71] on span "Работы" at bounding box center [152, 72] width 36 height 9
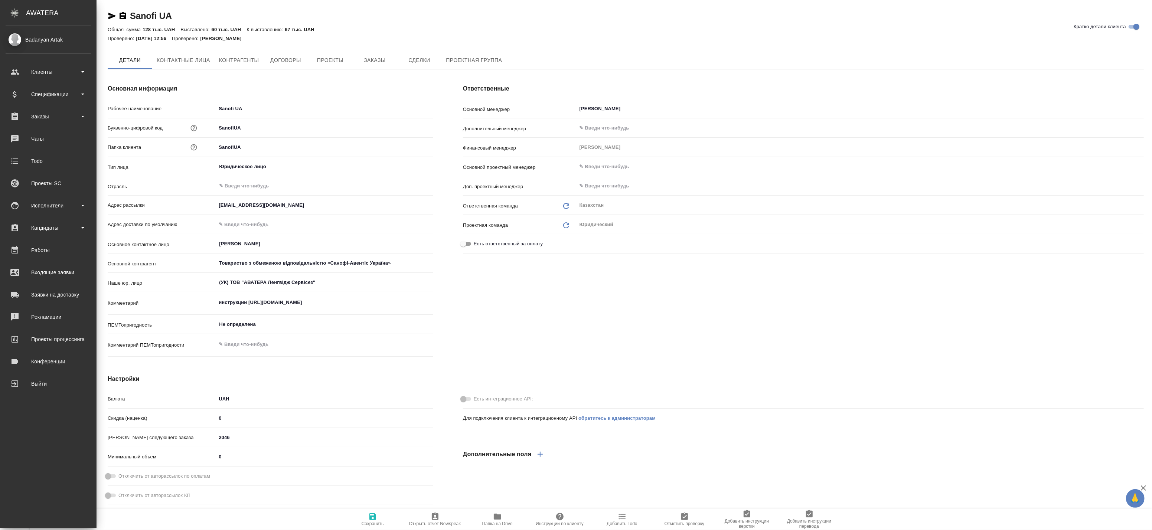
type textarea "x"
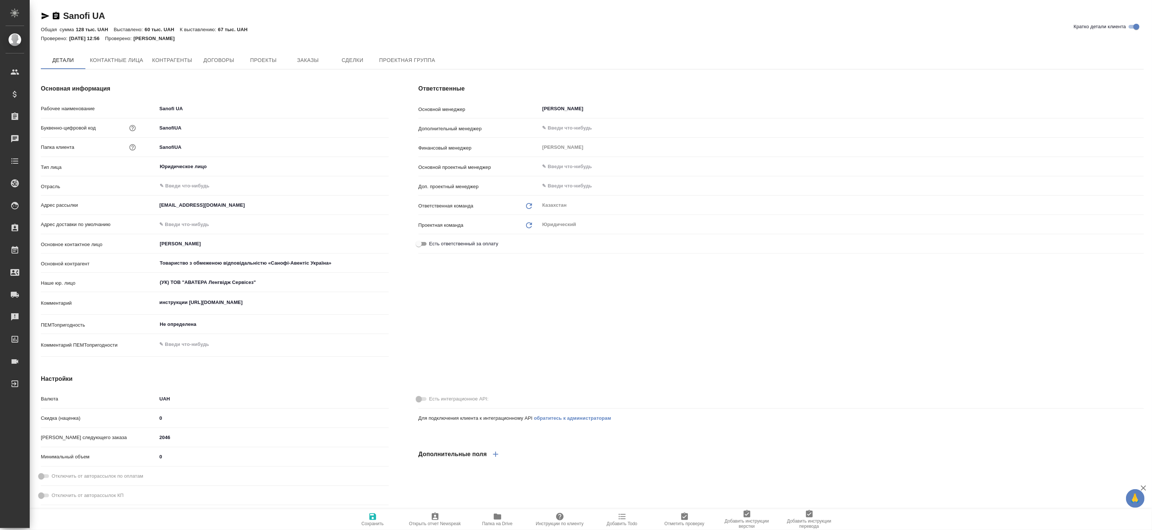
type textarea "x"
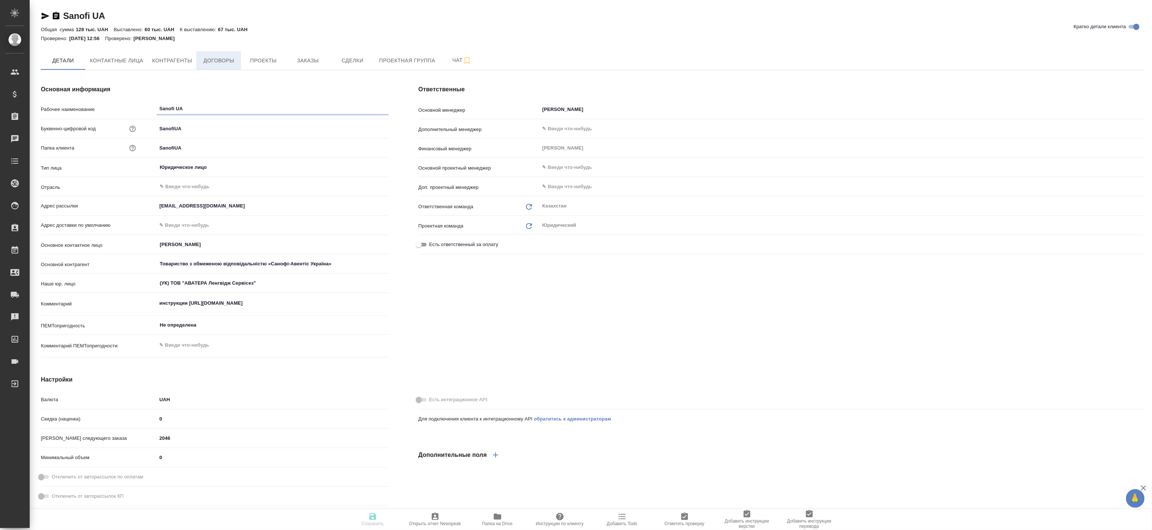
type textarea "x"
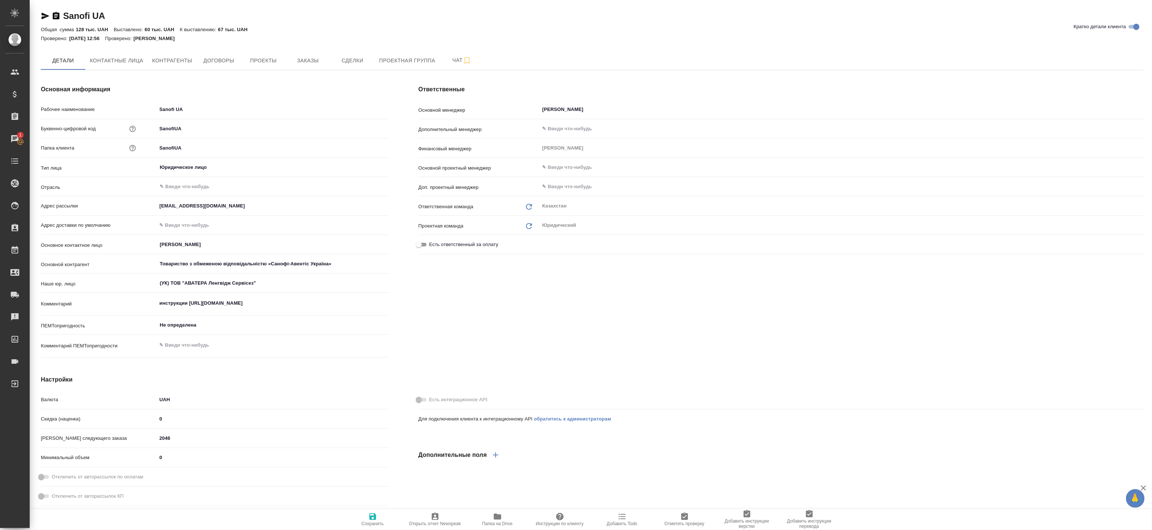
type textarea "x"
